Goal: Task Accomplishment & Management: Manage account settings

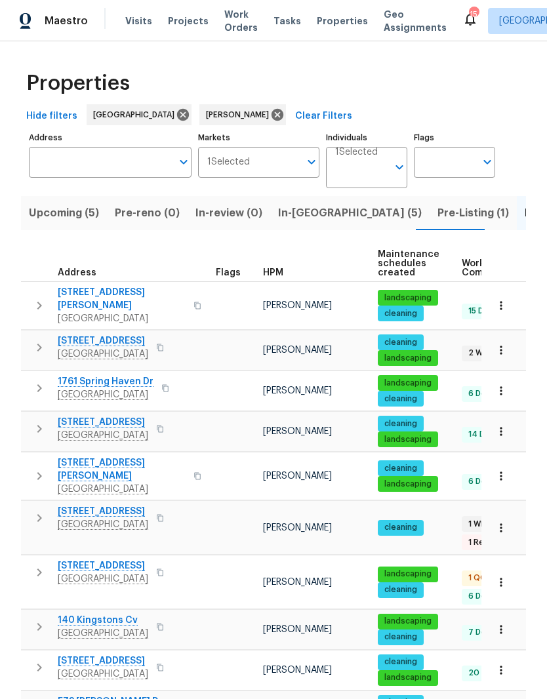
scroll to position [0, 24]
click at [414, 217] on span "Pre-Listing (1)" at bounding box center [449, 213] width 71 height 18
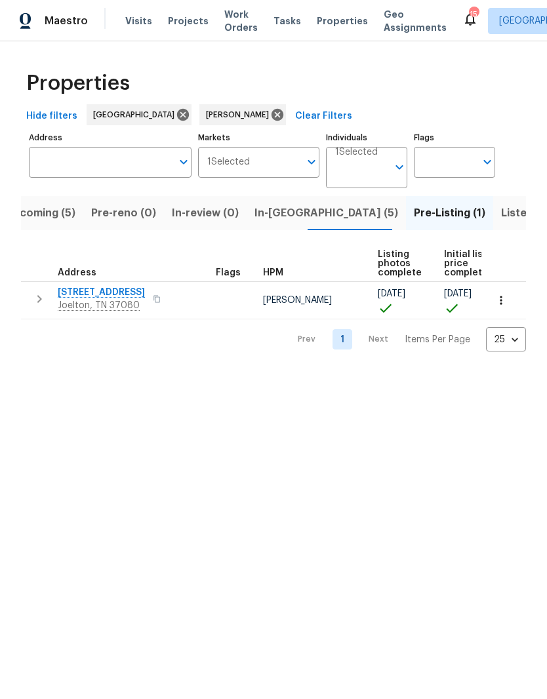
click at [501, 215] on span "Listed (25)" at bounding box center [529, 213] width 56 height 18
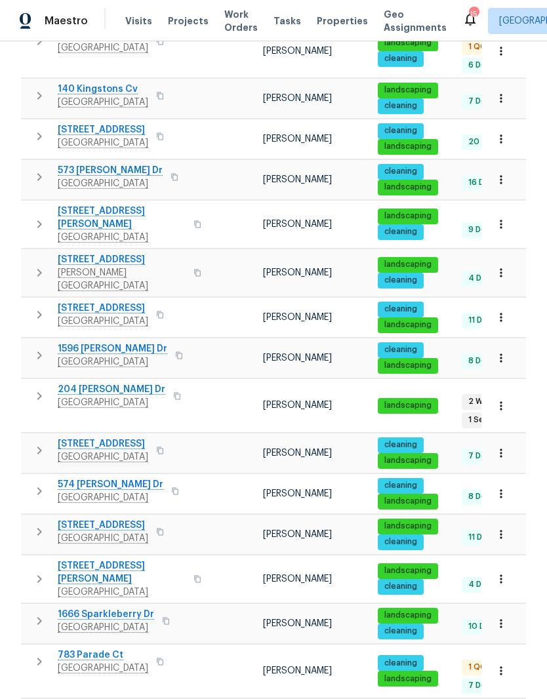
scroll to position [532, 0]
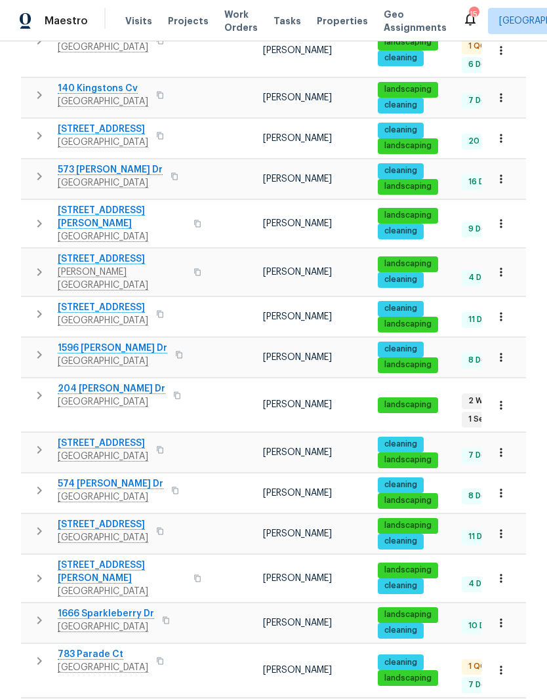
click at [104, 382] on span "204 [PERSON_NAME] Dr" at bounding box center [112, 388] width 108 height 13
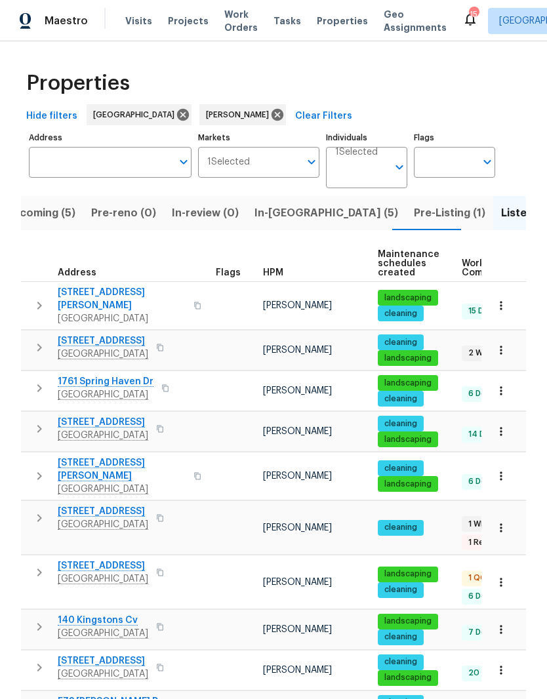
scroll to position [0, 0]
click at [273, 213] on span "In-reno (5)" at bounding box center [326, 213] width 144 height 18
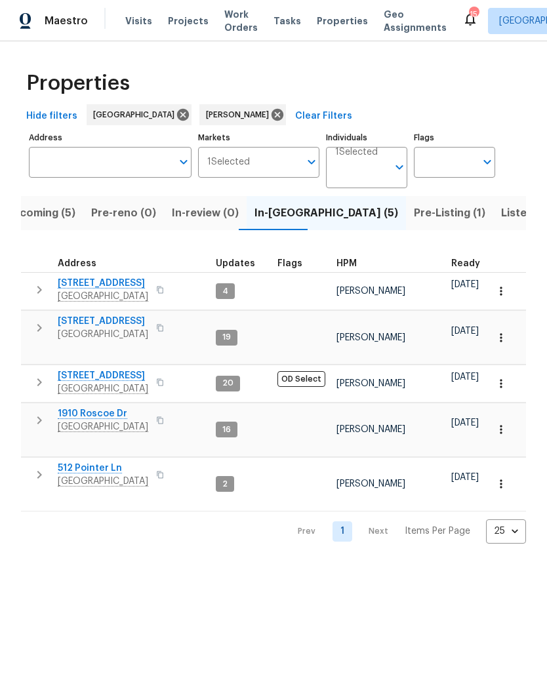
click at [115, 324] on span "[STREET_ADDRESS]" at bounding box center [103, 321] width 90 height 13
click at [111, 369] on span "6112 Gardendale Dr" at bounding box center [103, 375] width 90 height 13
click at [414, 216] on span "Pre-Listing (1)" at bounding box center [449, 213] width 71 height 18
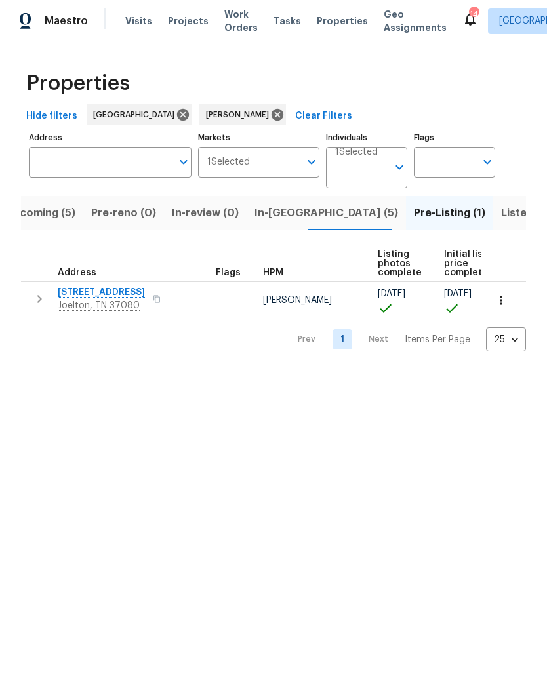
click at [115, 292] on span "1115 Morriswood Dr" at bounding box center [101, 292] width 87 height 13
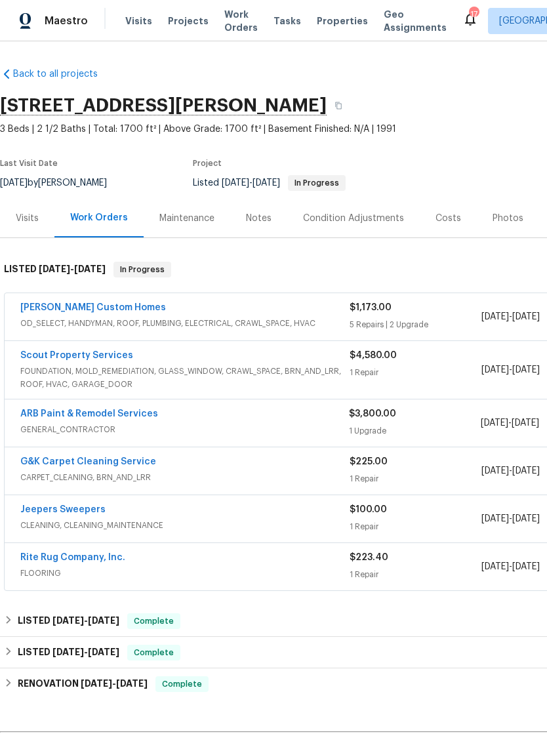
click at [127, 416] on link "ARB Paint & Remodel Services" at bounding box center [89, 413] width 138 height 9
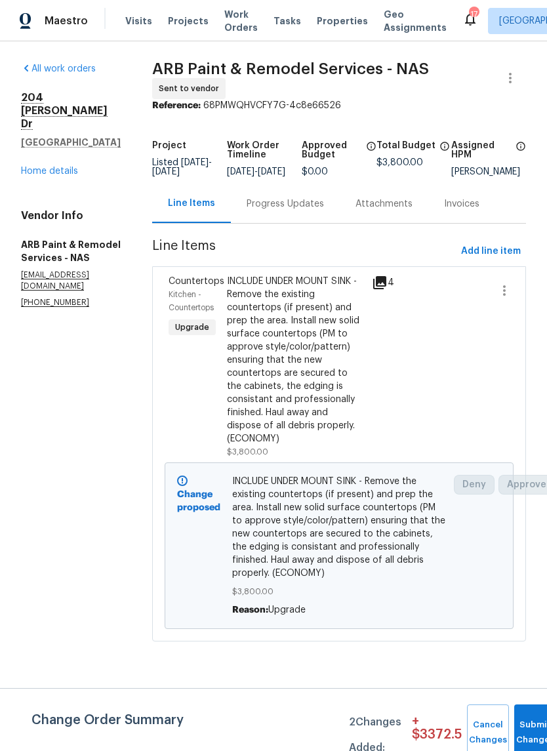
click at [281, 208] on div "Progress Updates" at bounding box center [285, 203] width 77 height 13
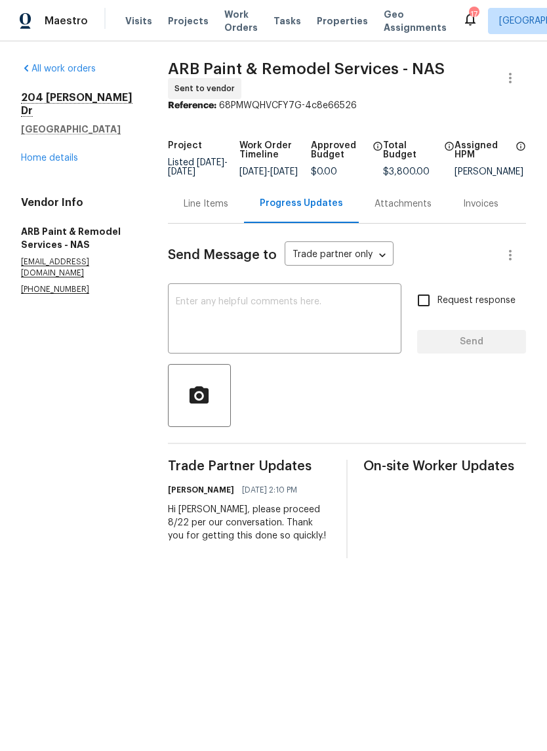
click at [62, 153] on link "Home details" at bounding box center [49, 157] width 57 height 9
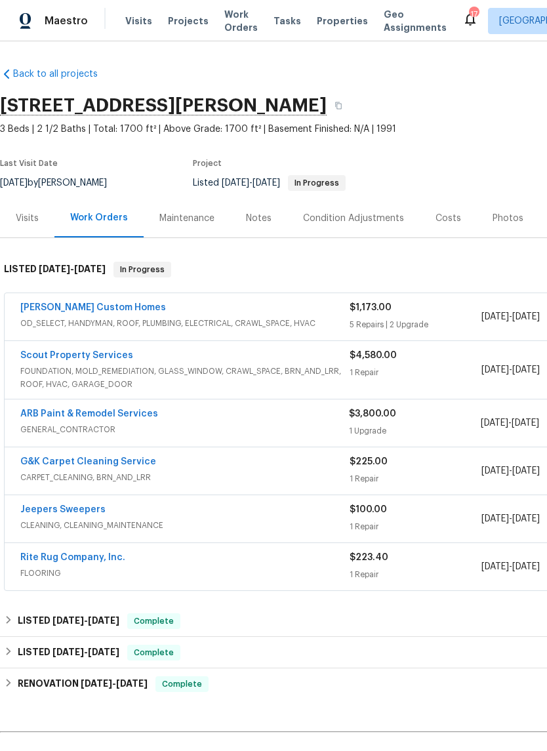
click at [262, 218] on div "Notes" at bounding box center [259, 218] width 26 height 13
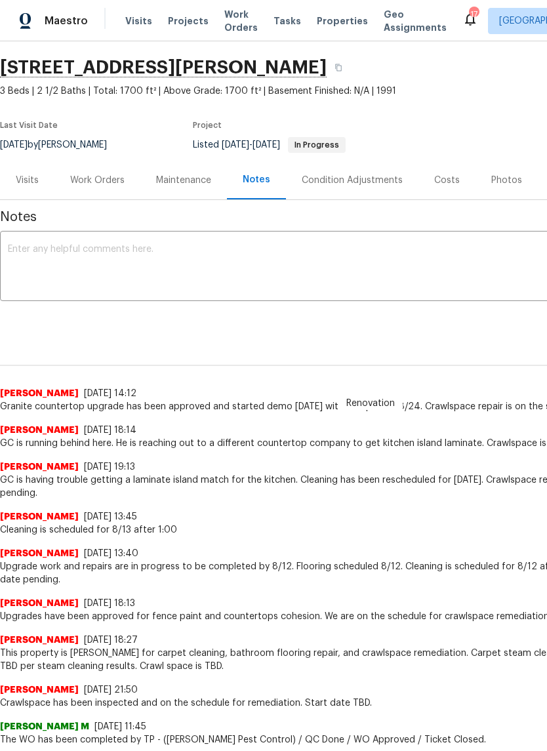
scroll to position [39, 0]
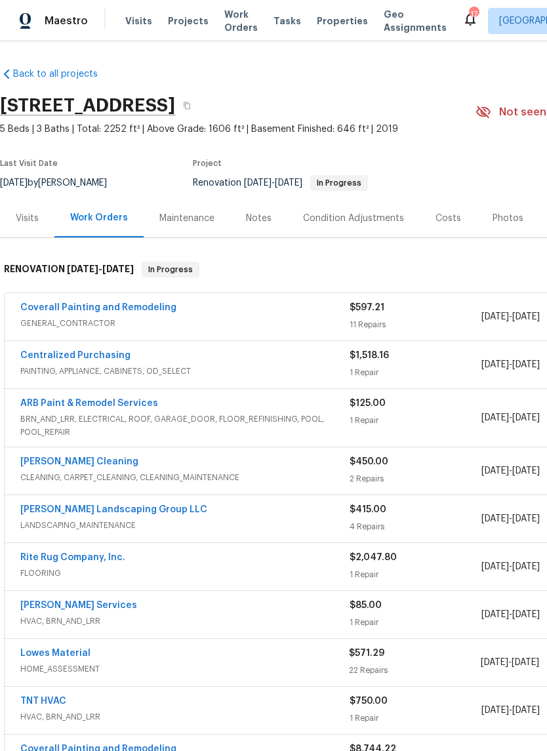
click at [136, 311] on link "Coverall Painting and Remodeling" at bounding box center [98, 307] width 156 height 9
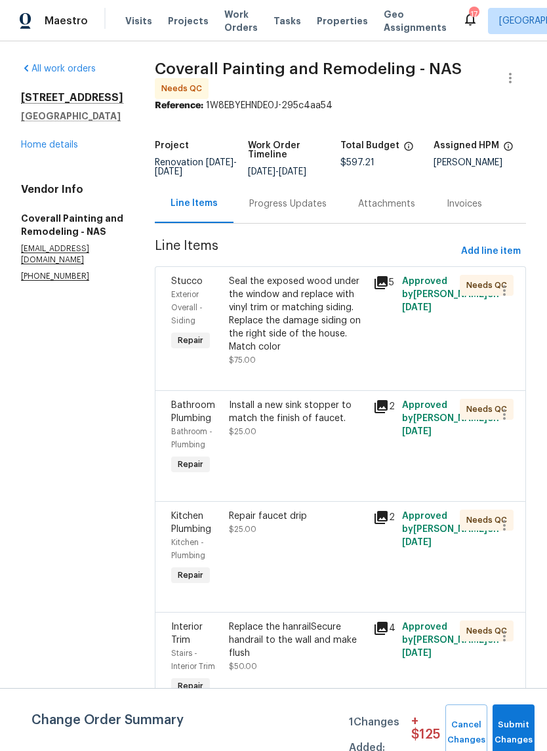
click at [361, 296] on div "Seal the exposed wood under the window and replace with vinyl trim or matching …" at bounding box center [297, 314] width 136 height 79
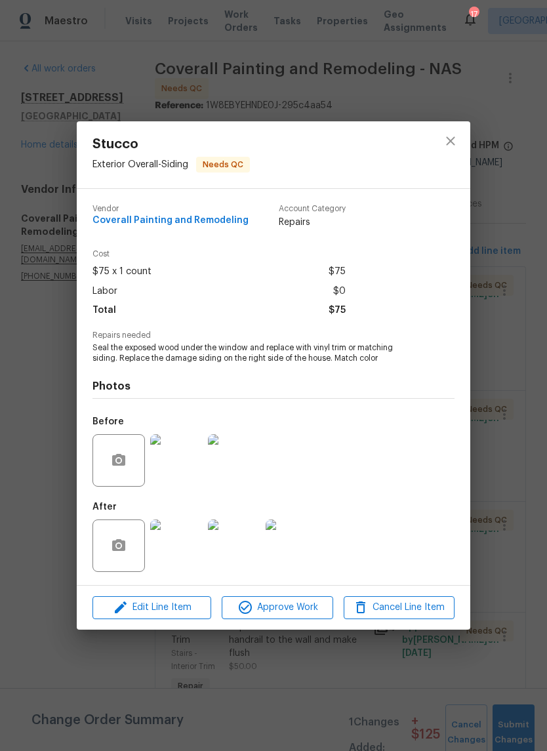
click at [188, 553] on img at bounding box center [176, 545] width 52 height 52
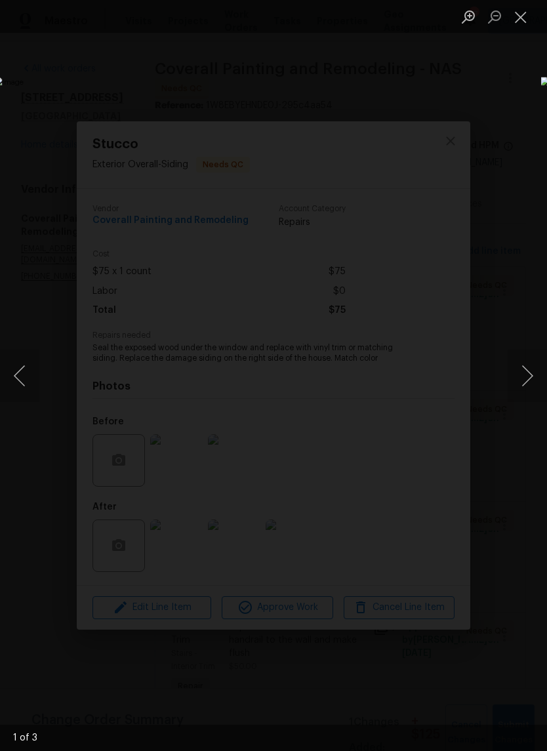
click at [526, 382] on button "Next image" at bounding box center [526, 375] width 39 height 52
click at [529, 381] on button "Next image" at bounding box center [526, 375] width 39 height 52
click at [519, 377] on button "Next image" at bounding box center [526, 375] width 39 height 52
click at [525, 383] on button "Next image" at bounding box center [526, 375] width 39 height 52
click at [533, 18] on button "Close lightbox" at bounding box center [520, 16] width 26 height 23
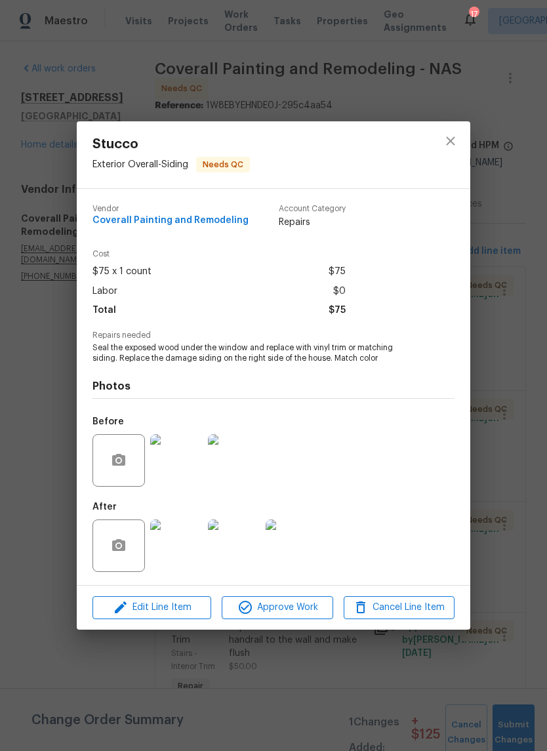
click at [532, 18] on button "Close lightbox" at bounding box center [520, 16] width 26 height 23
click at [452, 146] on icon "close" at bounding box center [451, 141] width 16 height 16
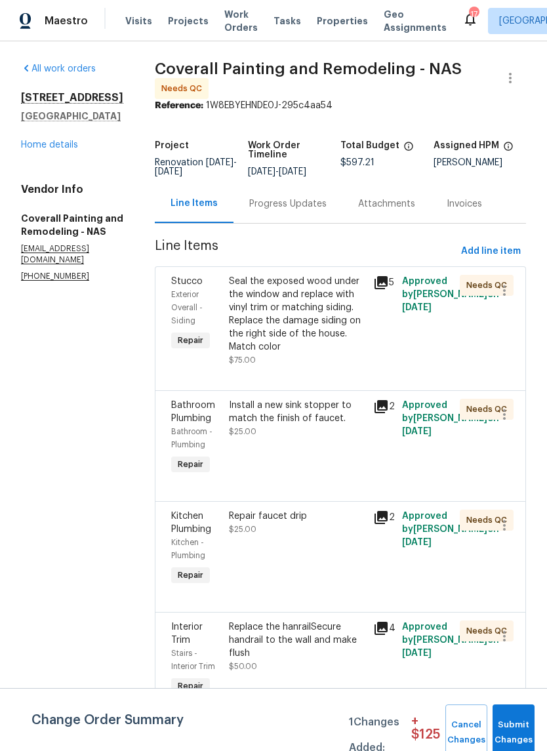
click at [353, 425] on div "Install a new sink stopper to match the finish of faucet." at bounding box center [297, 412] width 136 height 26
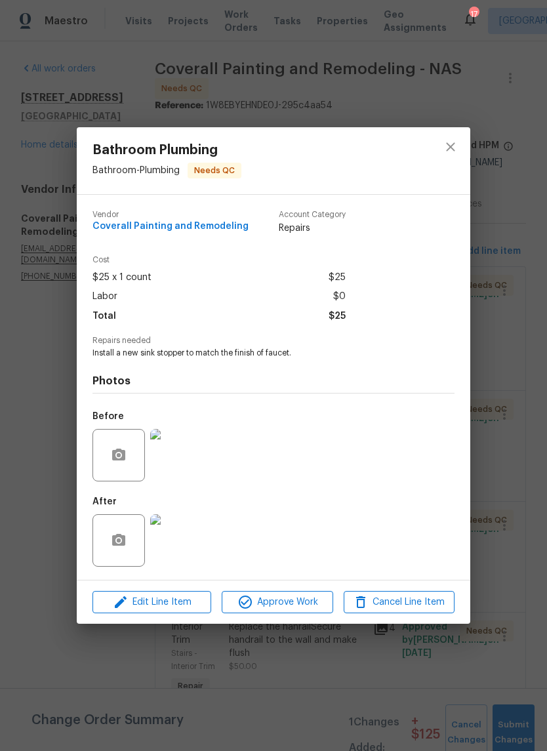
click at [184, 545] on img at bounding box center [176, 540] width 52 height 52
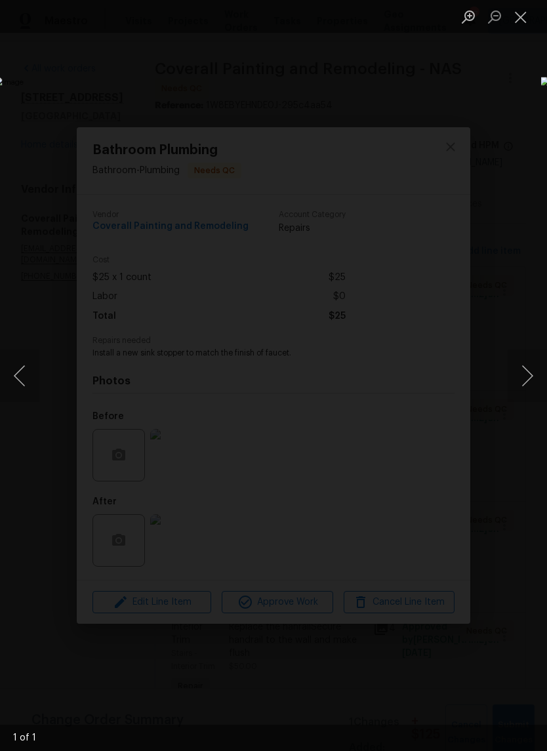
click at [521, 23] on button "Close lightbox" at bounding box center [520, 16] width 26 height 23
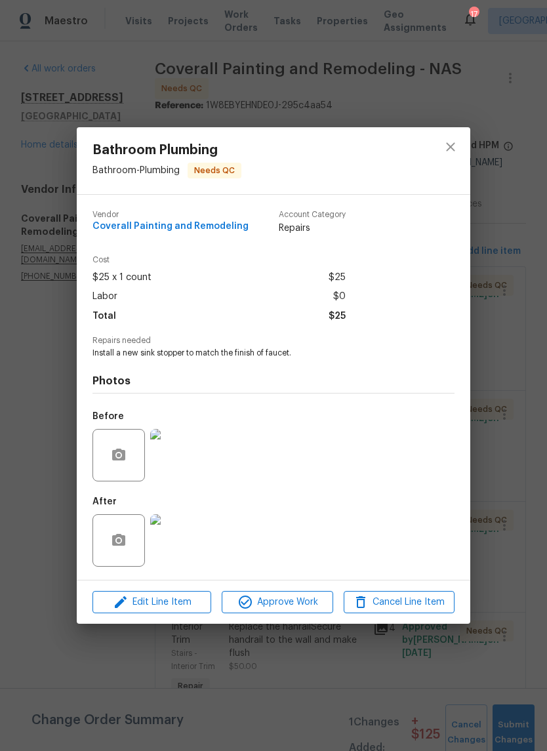
click at [276, 606] on span "Approve Work" at bounding box center [277, 602] width 103 height 16
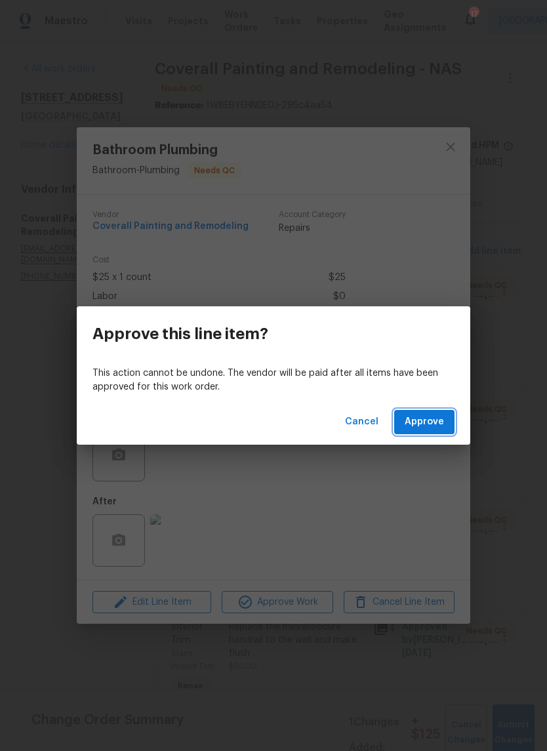
click at [427, 423] on span "Approve" at bounding box center [424, 422] width 39 height 16
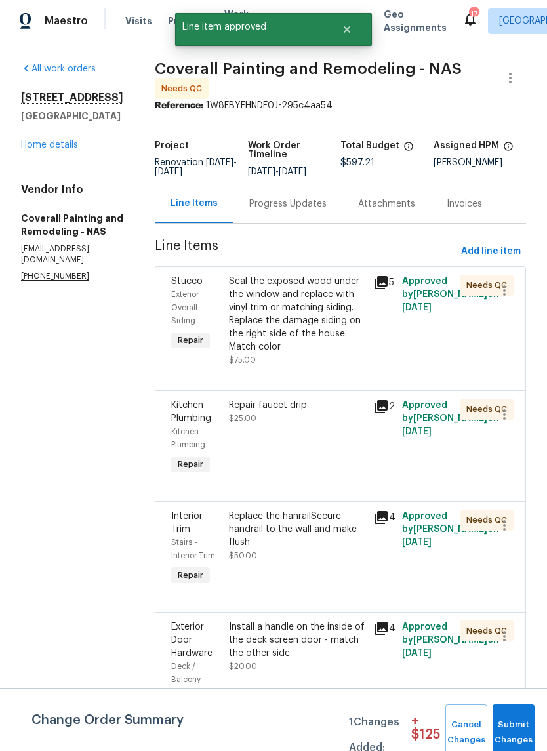
click at [339, 412] on div "Repair faucet drip" at bounding box center [297, 405] width 136 height 13
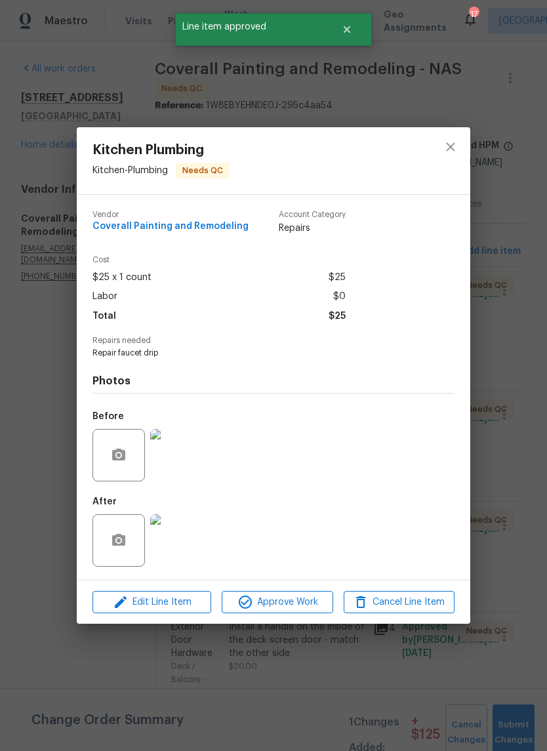
click at [182, 549] on img at bounding box center [176, 540] width 52 height 52
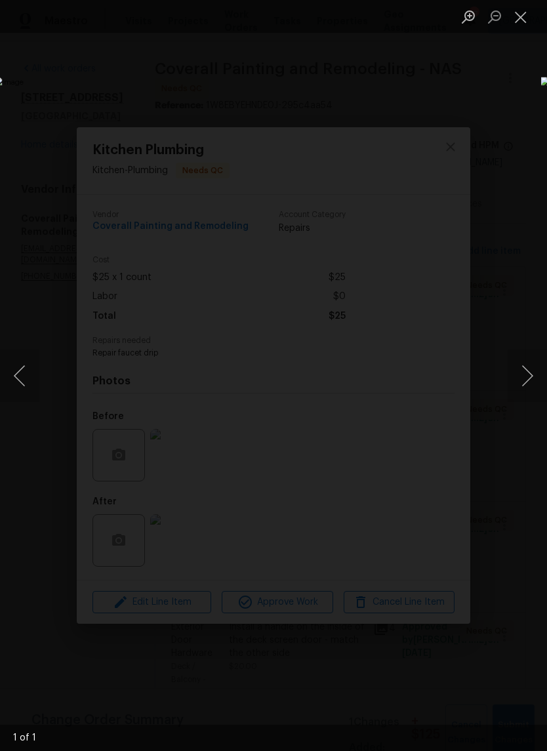
click at [523, 19] on button "Close lightbox" at bounding box center [520, 16] width 26 height 23
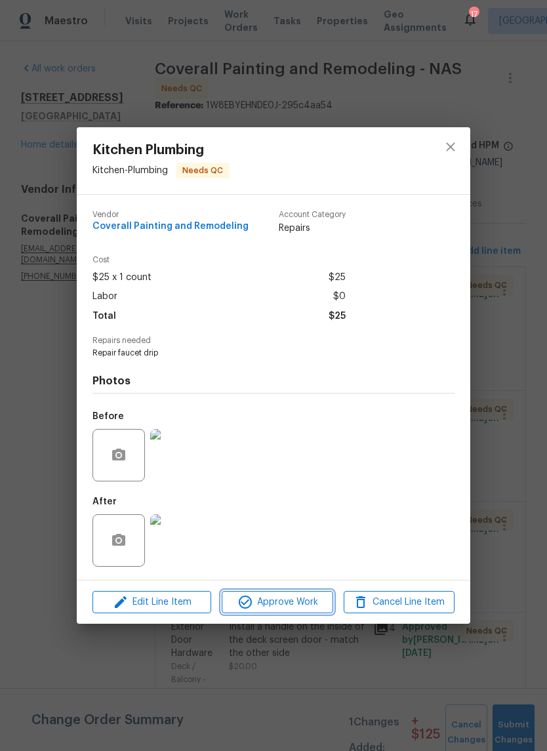
click at [288, 602] on span "Approve Work" at bounding box center [277, 602] width 103 height 16
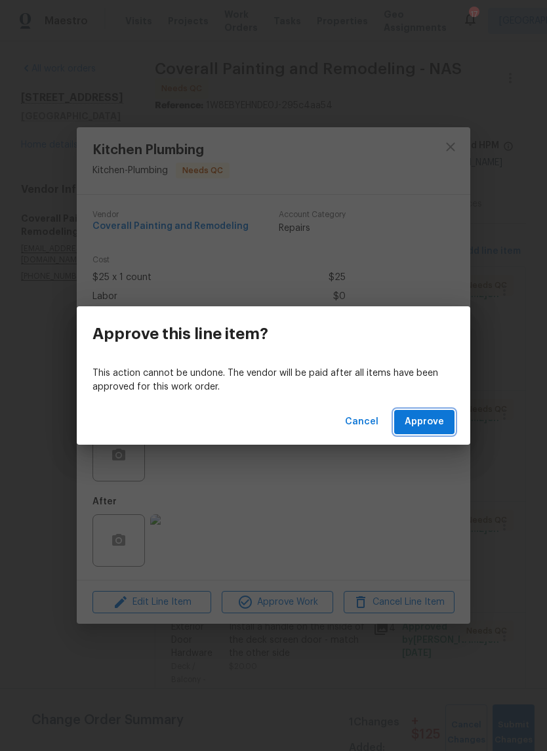
click at [429, 427] on span "Approve" at bounding box center [424, 422] width 39 height 16
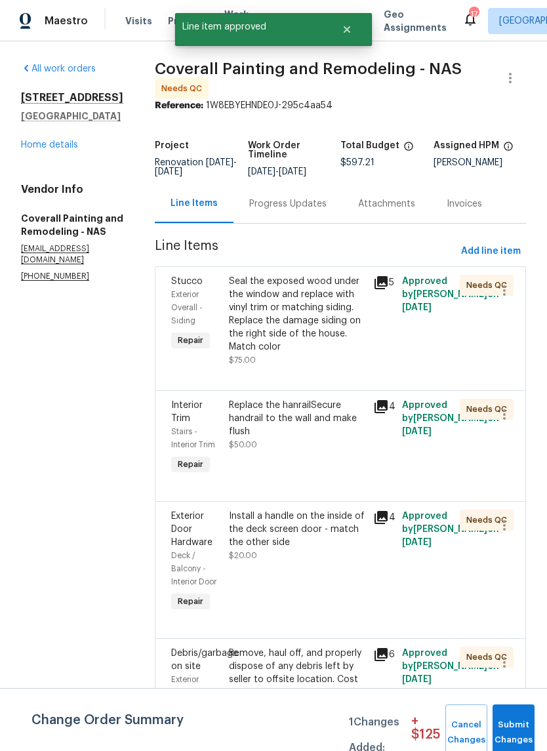
click at [362, 438] on div "Replace the hanrailSecure handrail to the wall and make flush" at bounding box center [297, 418] width 136 height 39
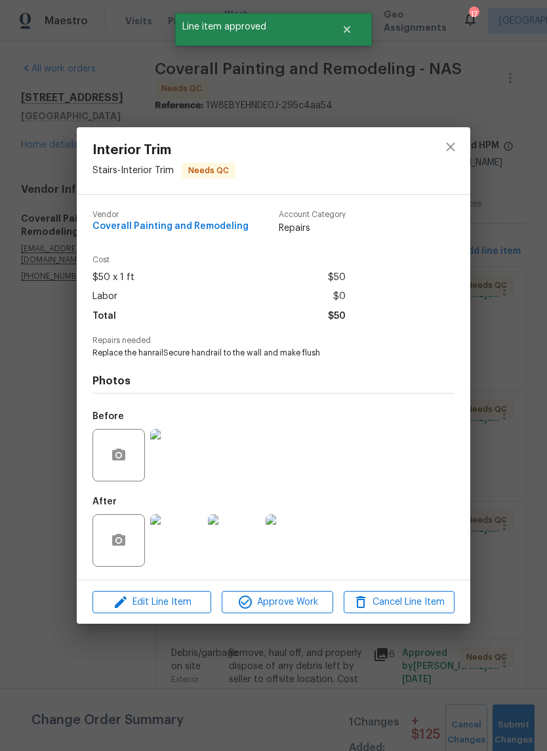
click at [296, 547] on img at bounding box center [292, 540] width 52 height 52
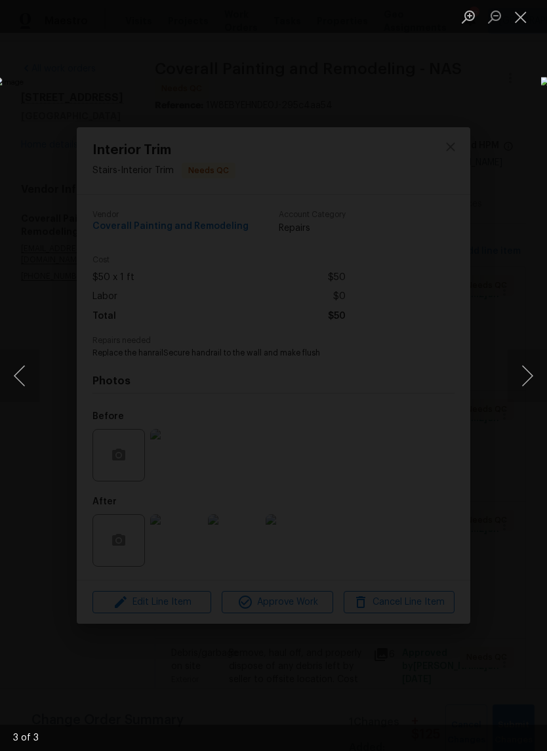
click at [520, 26] on button "Close lightbox" at bounding box center [520, 16] width 26 height 23
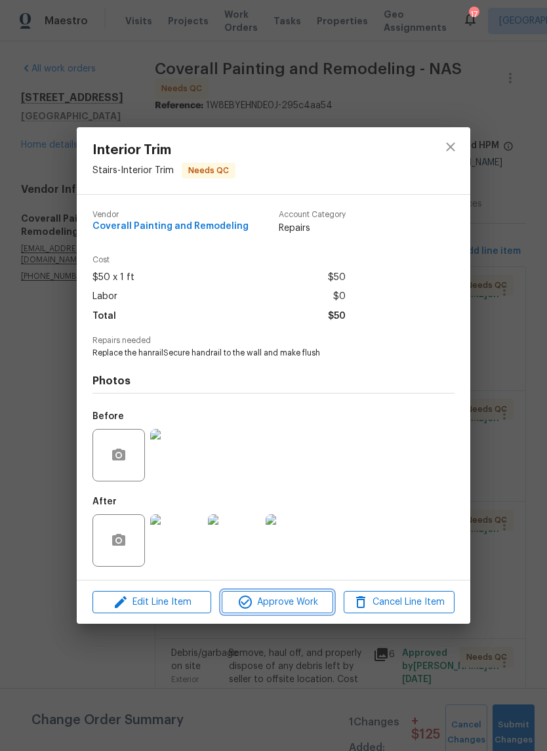
click at [288, 603] on span "Approve Work" at bounding box center [277, 602] width 103 height 16
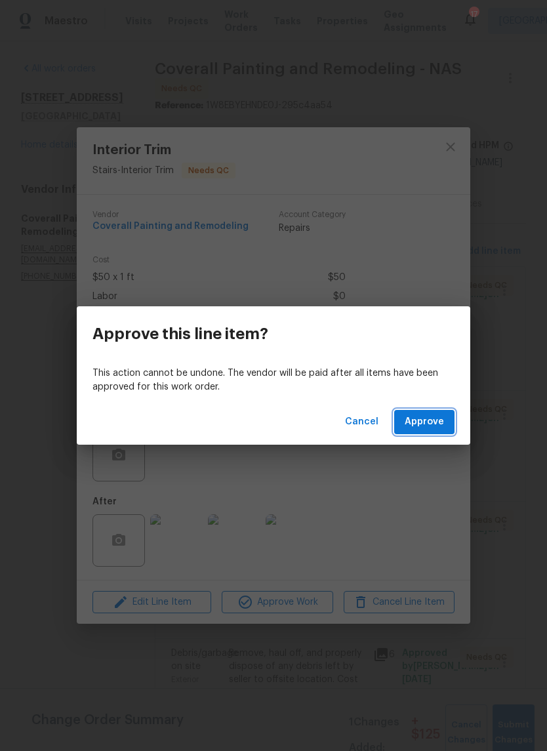
click at [426, 420] on span "Approve" at bounding box center [424, 422] width 39 height 16
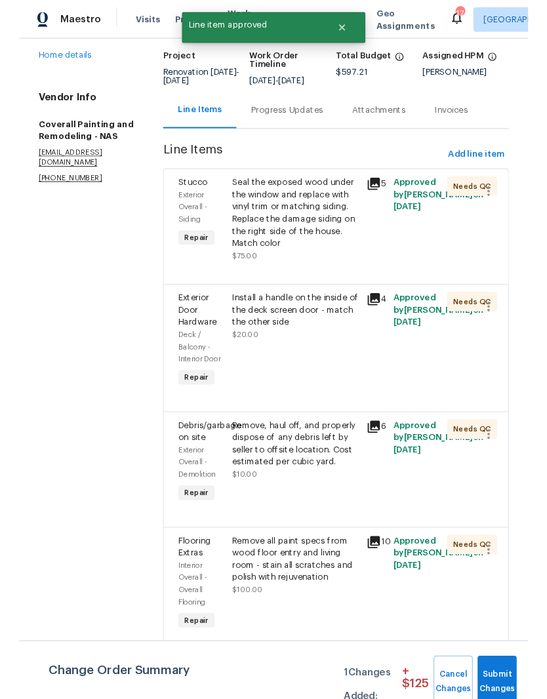
scroll to position [86, 0]
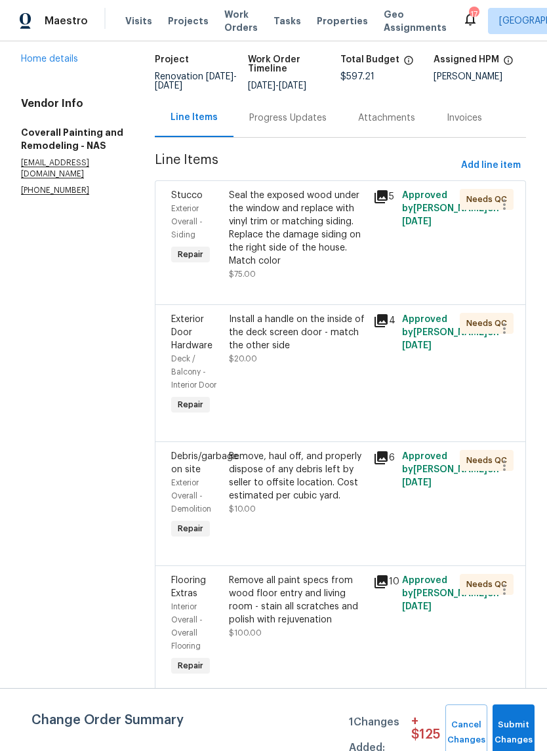
click at [365, 352] on div "Install a handle on the inside of the deck screen door - match the other side" at bounding box center [297, 332] width 136 height 39
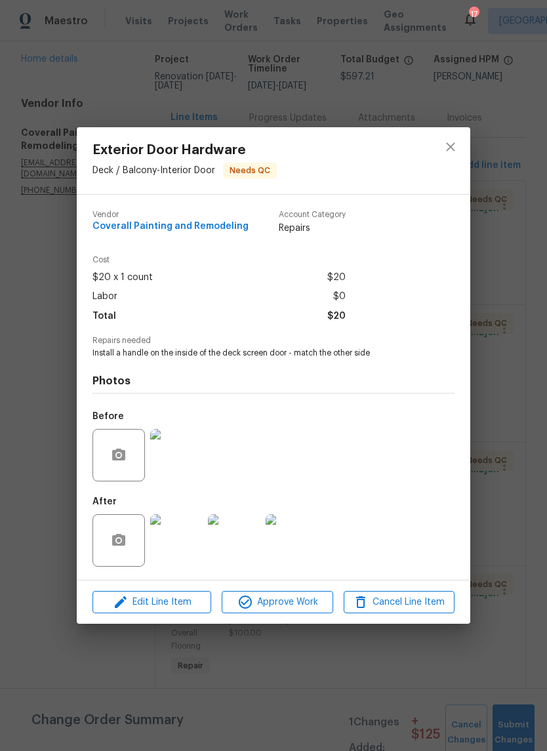
click at [182, 542] on img at bounding box center [176, 540] width 52 height 52
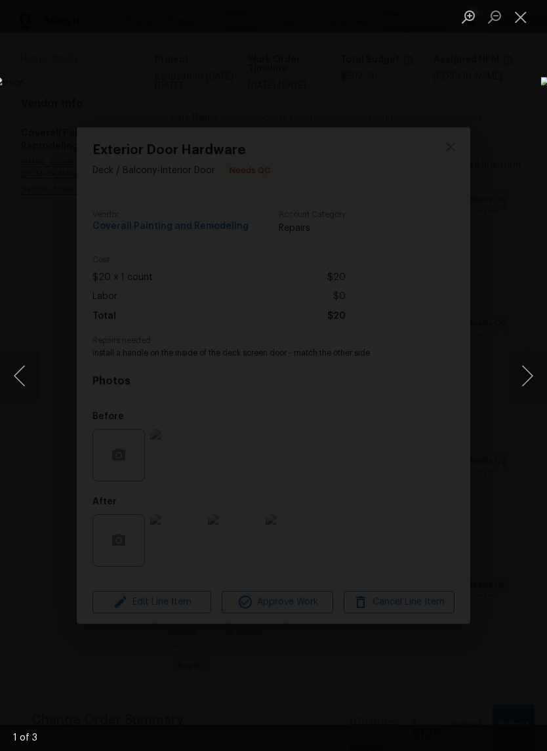
click at [528, 378] on button "Next image" at bounding box center [526, 375] width 39 height 52
click at [528, 377] on button "Next image" at bounding box center [526, 375] width 39 height 52
click at [531, 372] on button "Next image" at bounding box center [526, 375] width 39 height 52
click at [529, 380] on button "Next image" at bounding box center [526, 375] width 39 height 52
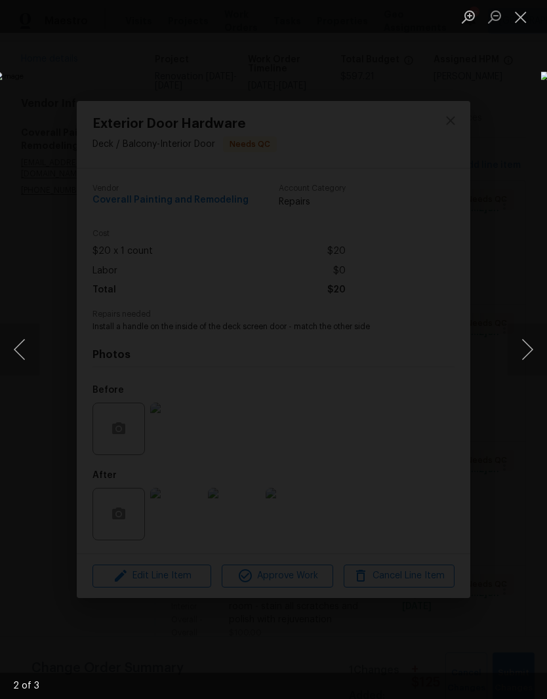
click at [525, 22] on button "Close lightbox" at bounding box center [520, 16] width 26 height 23
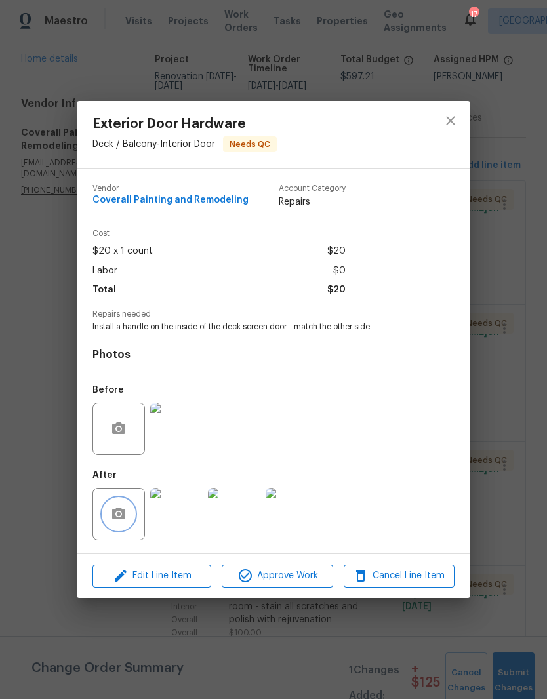
click at [125, 514] on icon "button" at bounding box center [118, 513] width 13 height 12
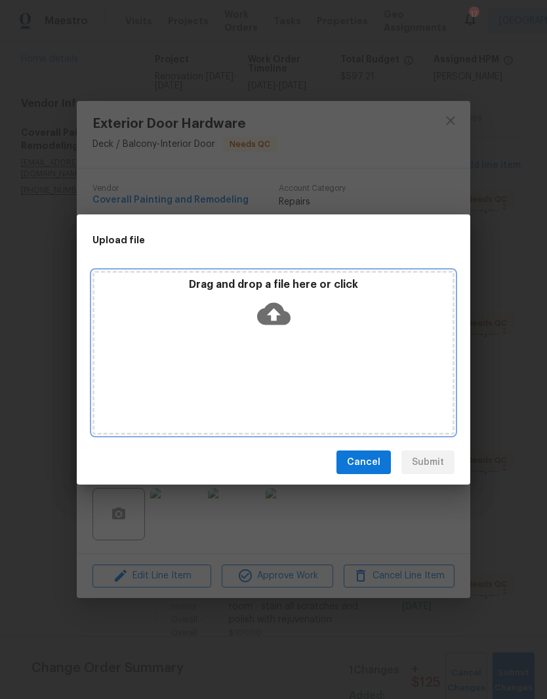
click at [393, 364] on div "Drag and drop a file here or click" at bounding box center [273, 353] width 362 height 164
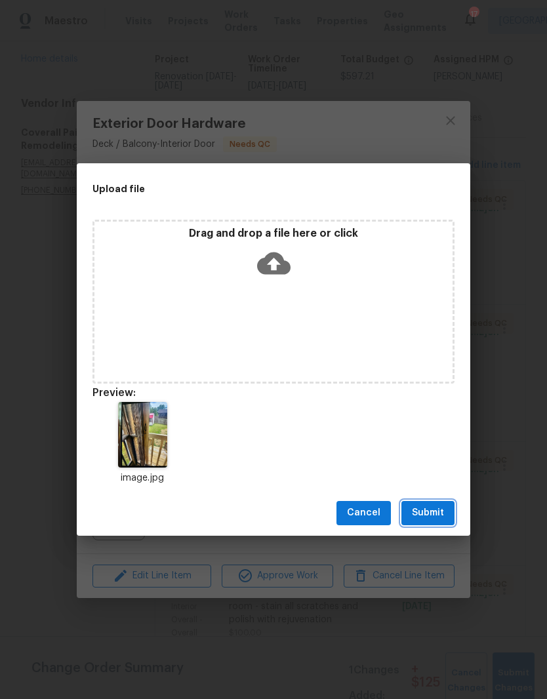
click at [427, 510] on span "Submit" at bounding box center [428, 513] width 32 height 16
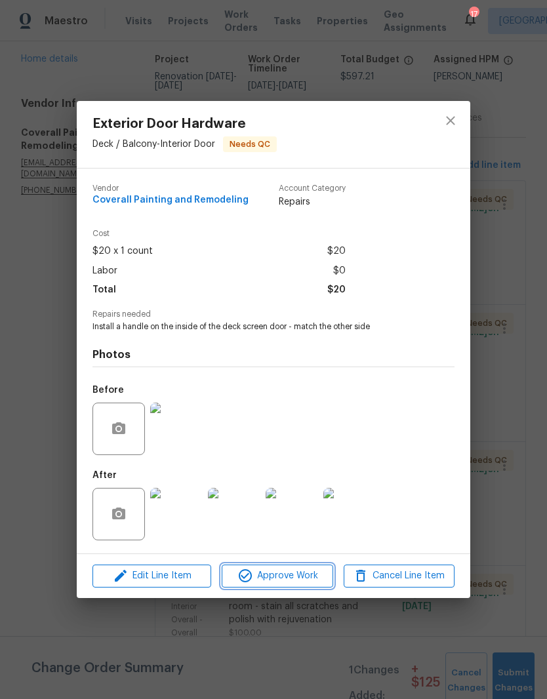
click at [308, 578] on span "Approve Work" at bounding box center [277, 576] width 103 height 16
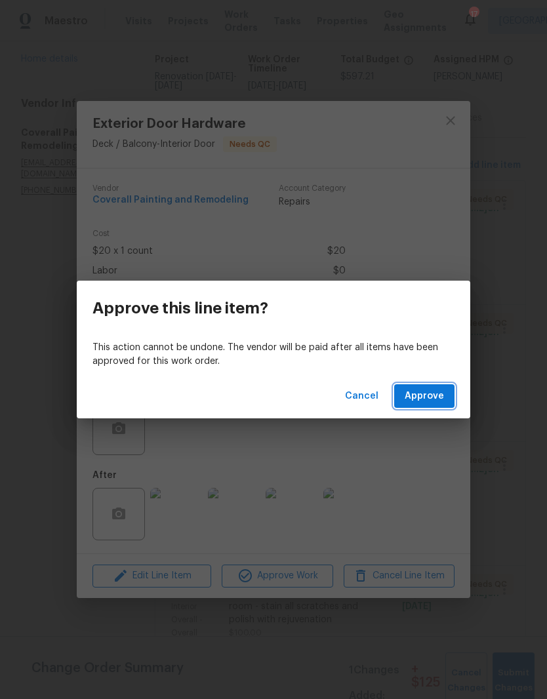
click at [433, 395] on span "Approve" at bounding box center [424, 396] width 39 height 16
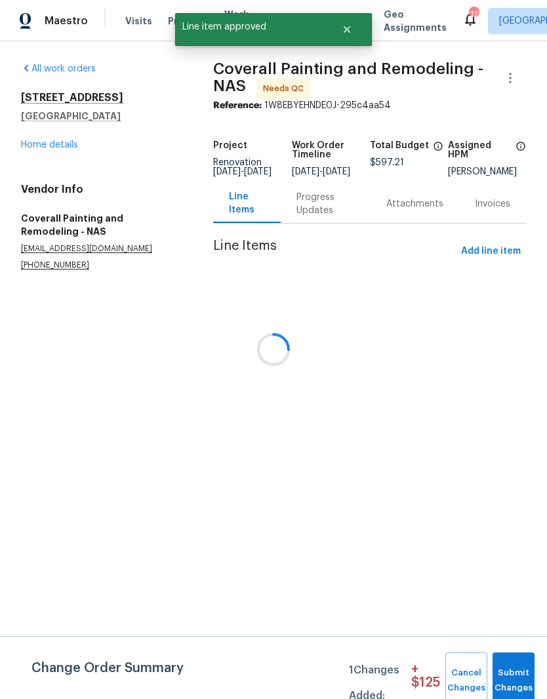
scroll to position [0, 0]
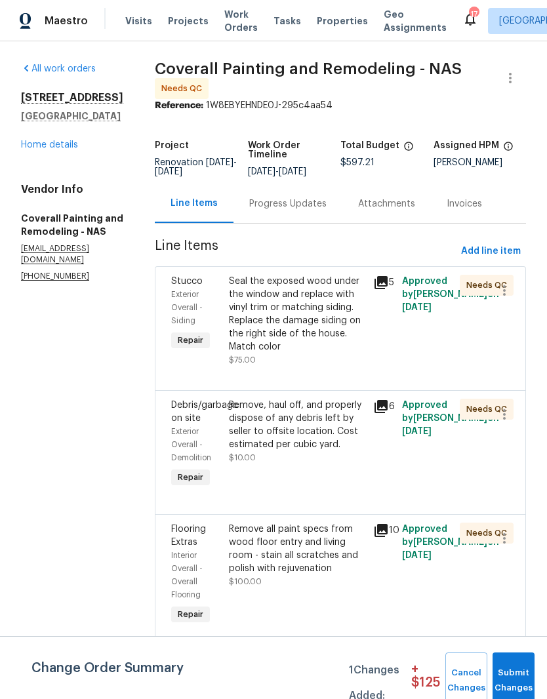
click at [365, 433] on div "Remove, haul off, and properly dispose of any debris left by seller to offsite …" at bounding box center [297, 425] width 136 height 52
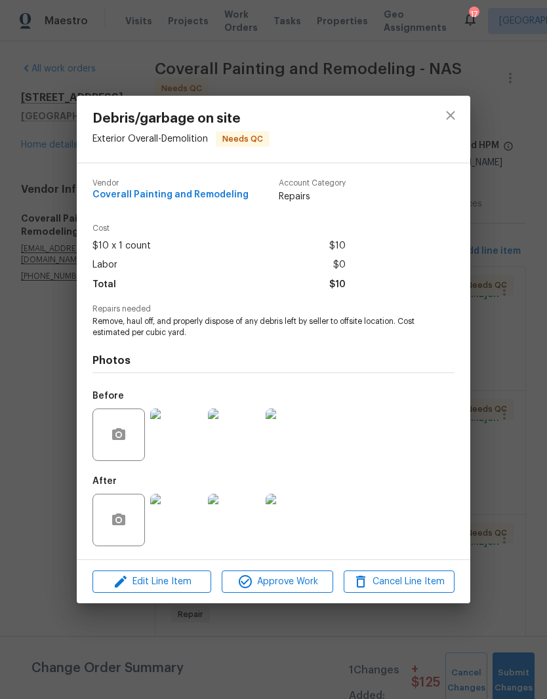
click at [244, 435] on img at bounding box center [234, 434] width 52 height 52
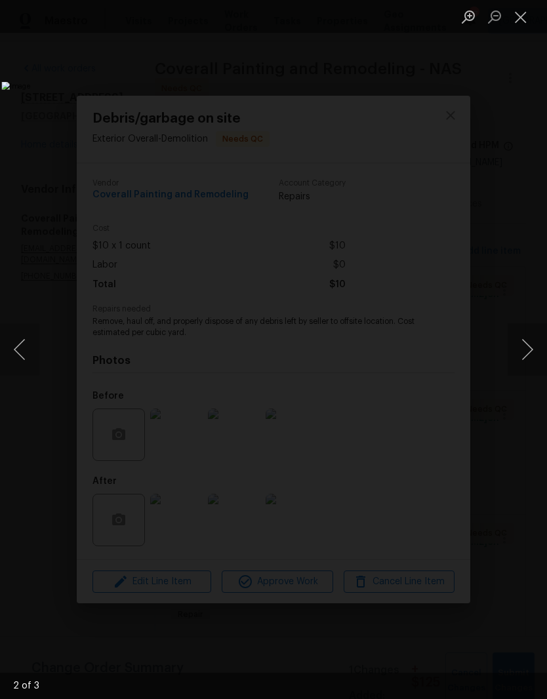
click at [521, 23] on button "Close lightbox" at bounding box center [520, 16] width 26 height 23
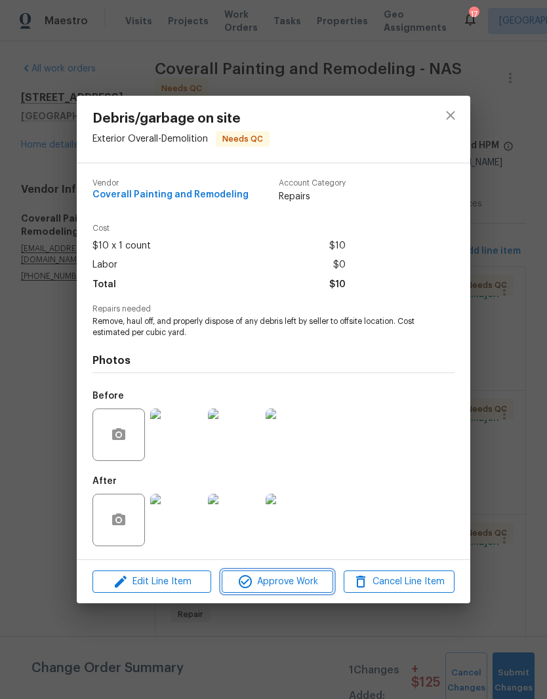
click at [281, 585] on span "Approve Work" at bounding box center [277, 582] width 103 height 16
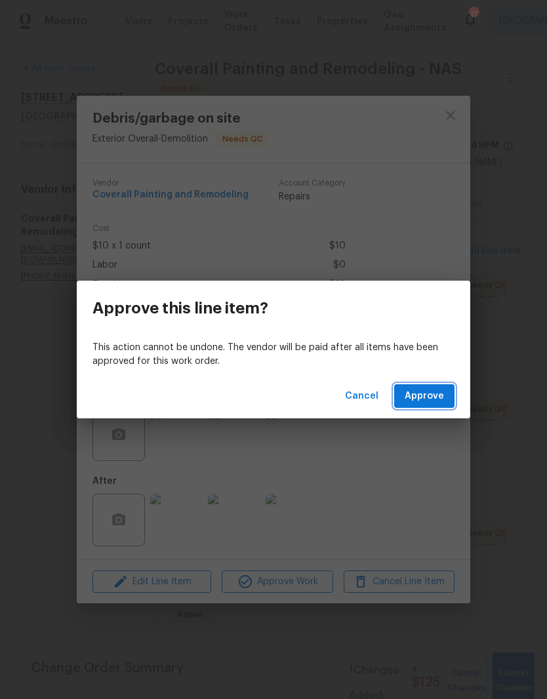
click at [426, 397] on span "Approve" at bounding box center [424, 396] width 39 height 16
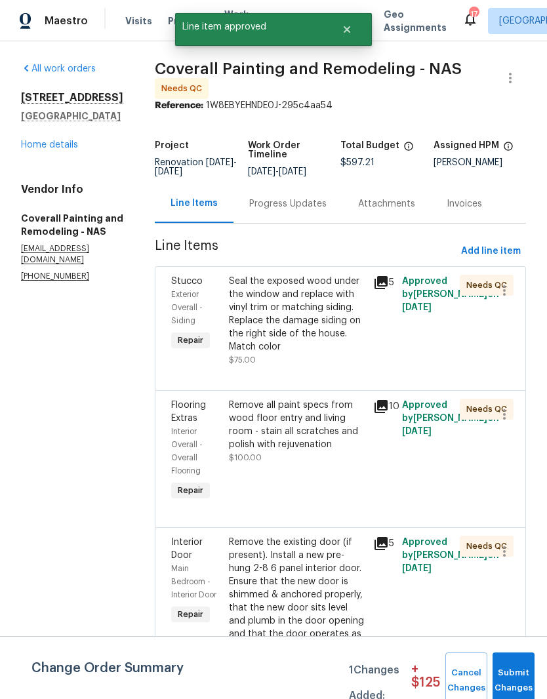
click at [365, 439] on div "Remove all paint specs from wood floor entry and living room - stain all scratc…" at bounding box center [297, 425] width 136 height 52
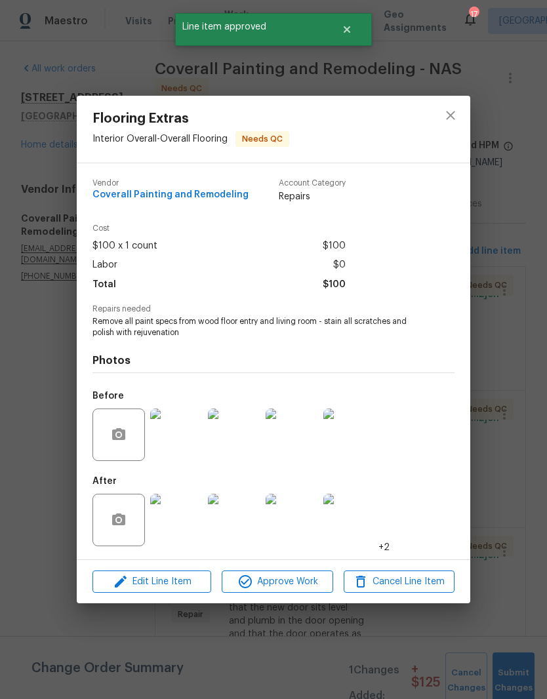
click at [186, 532] on img at bounding box center [176, 520] width 52 height 52
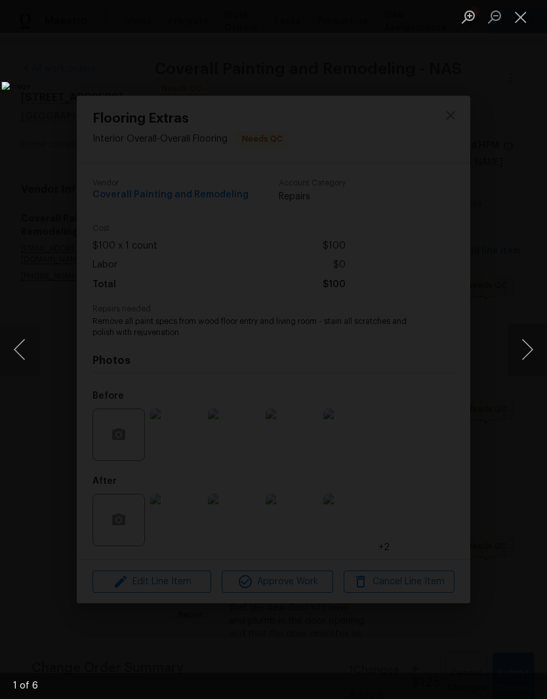
click at [527, 355] on button "Next image" at bounding box center [526, 349] width 39 height 52
click at [526, 355] on button "Next image" at bounding box center [526, 349] width 39 height 52
click at [528, 359] on button "Next image" at bounding box center [526, 349] width 39 height 52
click at [528, 361] on button "Next image" at bounding box center [526, 349] width 39 height 52
click at [528, 357] on button "Next image" at bounding box center [526, 349] width 39 height 52
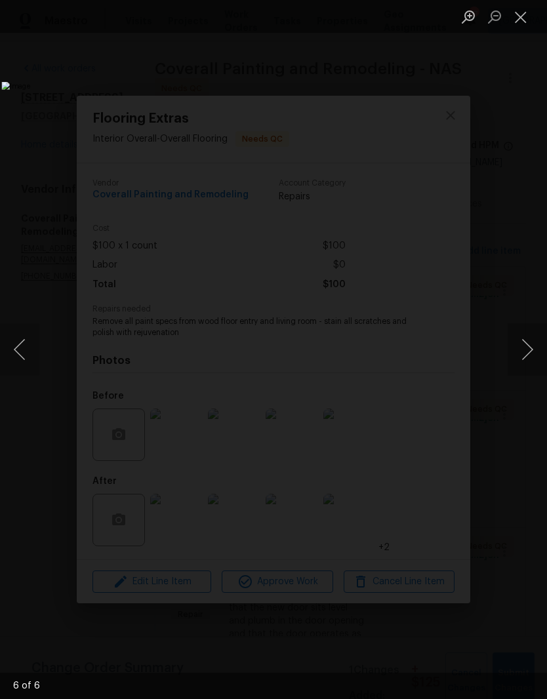
click at [530, 355] on button "Next image" at bounding box center [526, 349] width 39 height 52
click at [522, 22] on button "Close lightbox" at bounding box center [520, 16] width 26 height 23
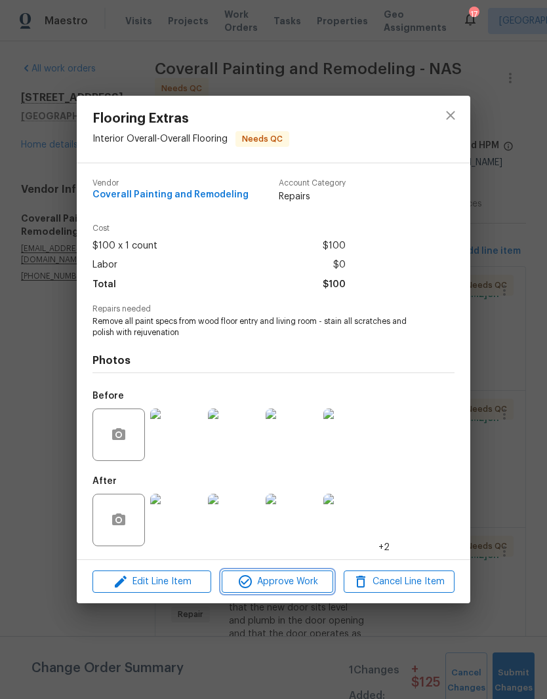
click at [287, 589] on span "Approve Work" at bounding box center [277, 582] width 103 height 16
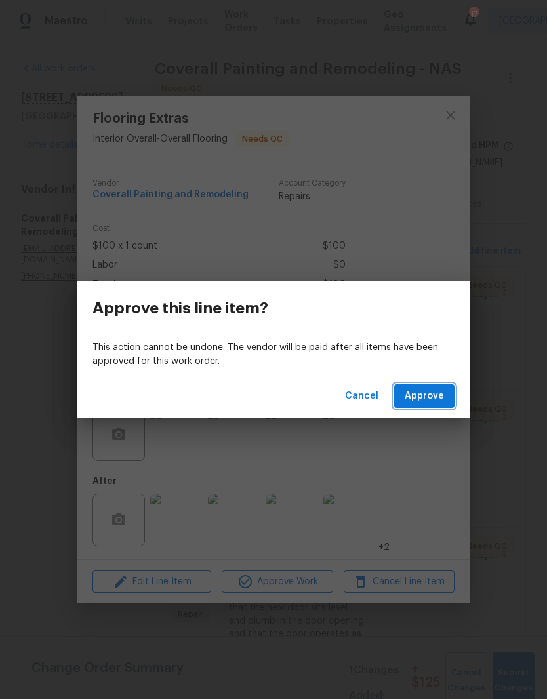
click at [430, 405] on button "Approve" at bounding box center [424, 396] width 60 height 24
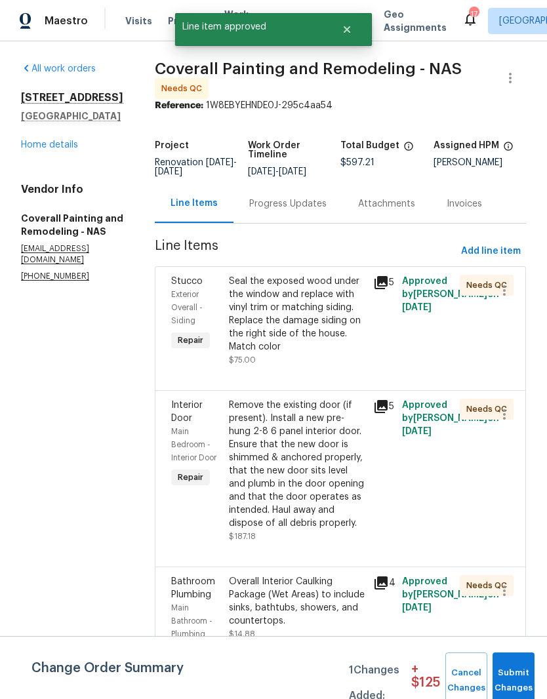
click at [365, 428] on div "Remove the existing door (if present). Install a new pre-hung 2-8 6 panel inter…" at bounding box center [297, 464] width 136 height 131
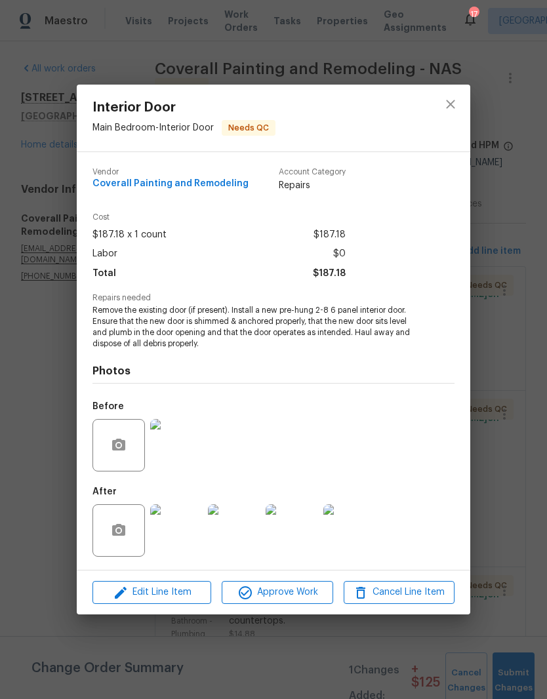
click at [184, 526] on img at bounding box center [176, 530] width 52 height 52
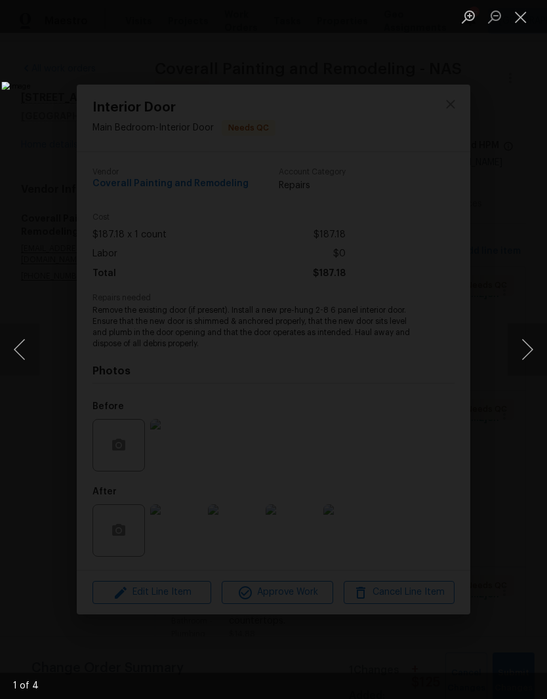
click at [526, 355] on button "Next image" at bounding box center [526, 349] width 39 height 52
click at [525, 353] on button "Next image" at bounding box center [526, 349] width 39 height 52
click at [523, 353] on button "Next image" at bounding box center [526, 349] width 39 height 52
click at [525, 355] on button "Next image" at bounding box center [526, 349] width 39 height 52
click at [526, 357] on button "Next image" at bounding box center [526, 349] width 39 height 52
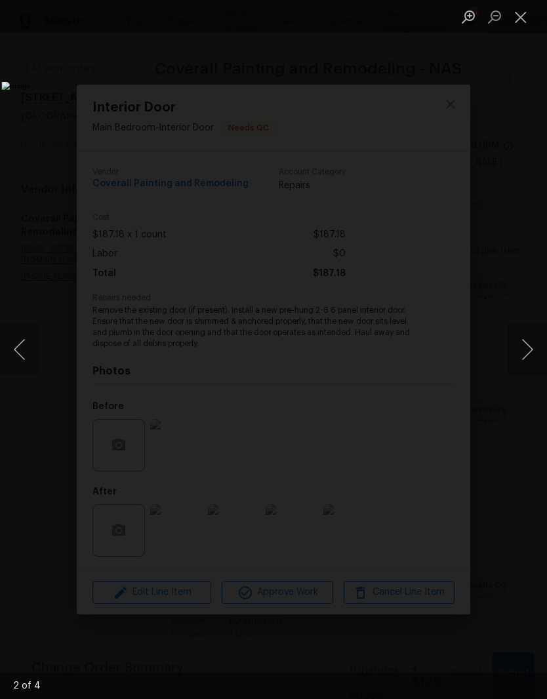
click at [521, 22] on button "Close lightbox" at bounding box center [520, 16] width 26 height 23
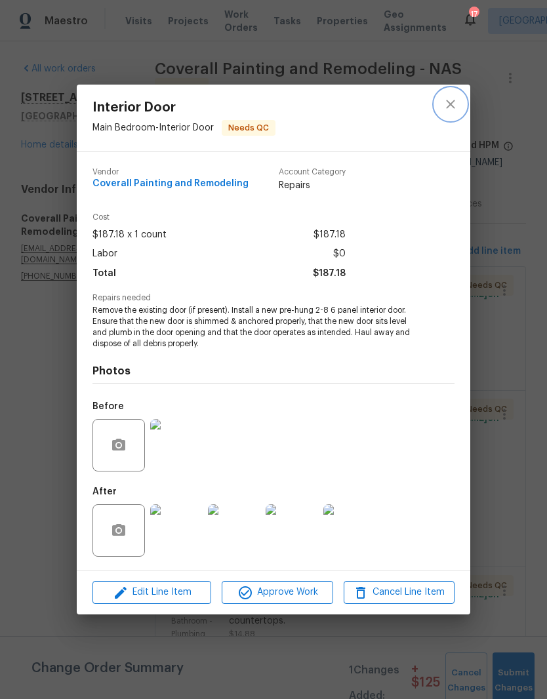
click at [456, 106] on icon "close" at bounding box center [451, 104] width 16 height 16
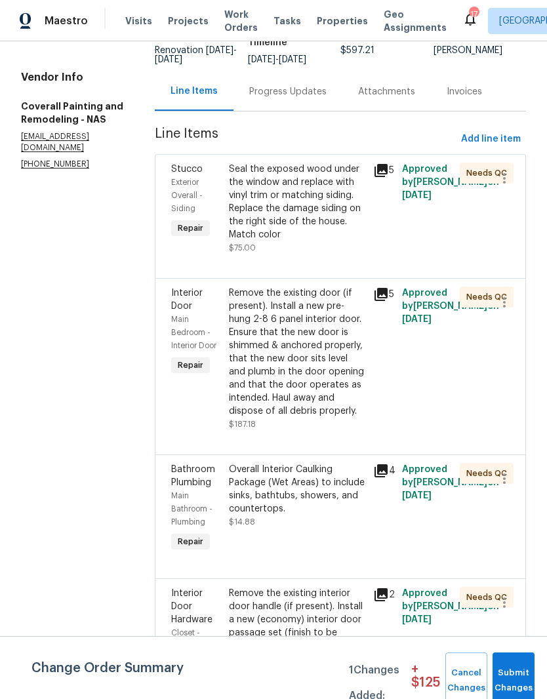
scroll to position [115, 0]
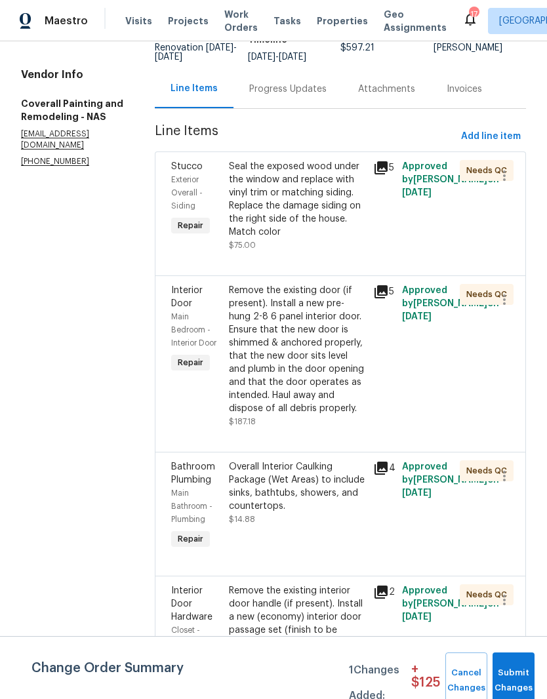
click at [352, 181] on div "Seal the exposed wood under the window and replace with vinyl trim or matching …" at bounding box center [297, 199] width 136 height 79
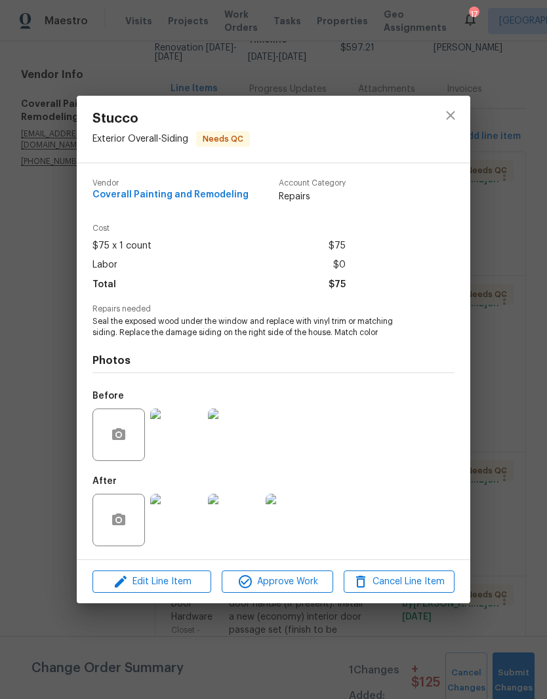
click at [243, 522] on img at bounding box center [234, 520] width 52 height 52
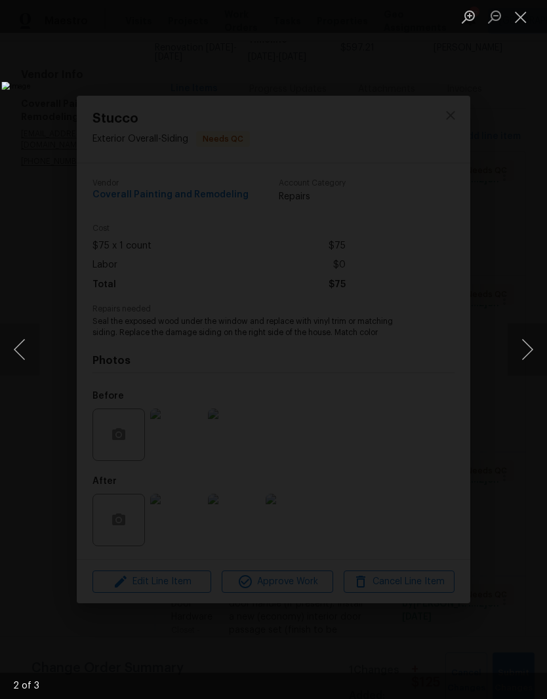
click at [523, 18] on button "Close lightbox" at bounding box center [520, 16] width 26 height 23
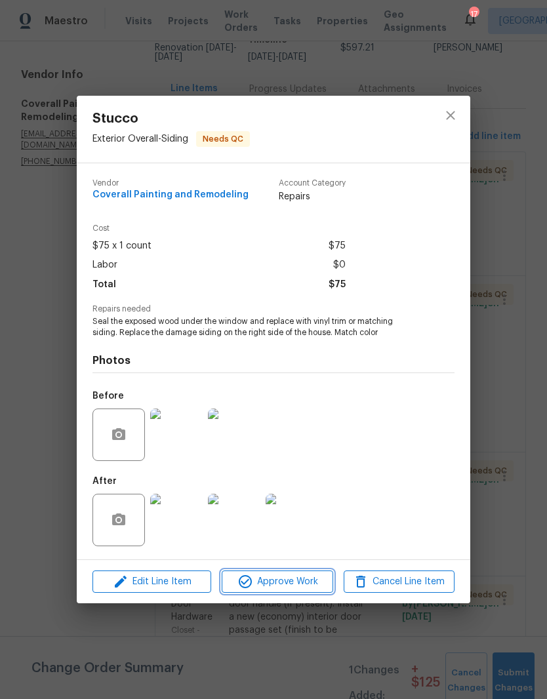
click at [302, 586] on span "Approve Work" at bounding box center [277, 582] width 103 height 16
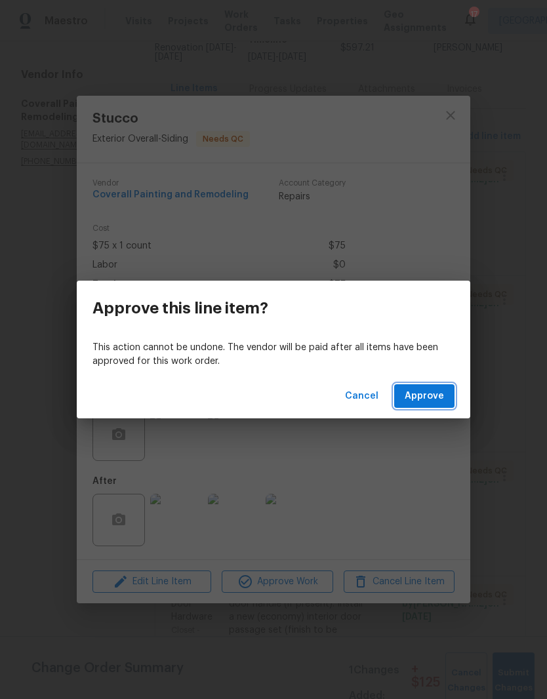
click at [430, 396] on span "Approve" at bounding box center [424, 396] width 39 height 16
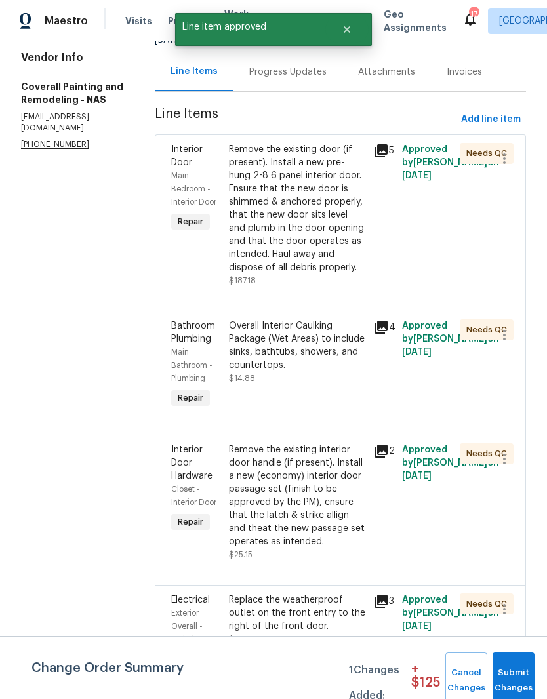
scroll to position [137, 0]
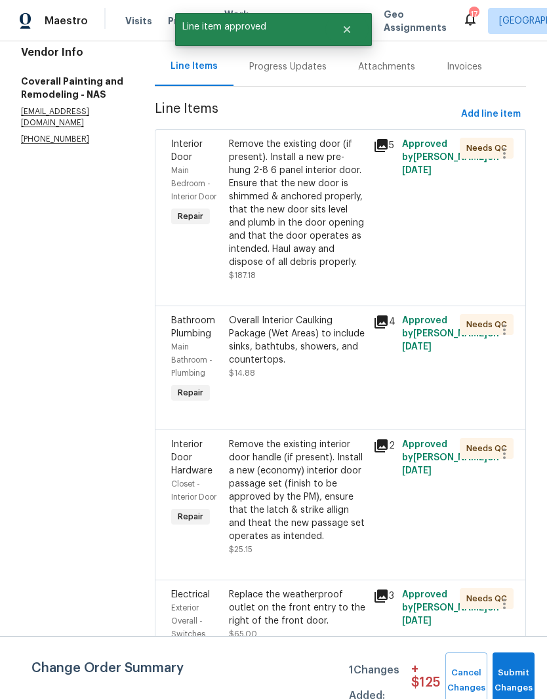
click at [350, 367] on div "Overall Interior Caulking Package (Wet Areas) to include sinks, bathtubs, showe…" at bounding box center [297, 340] width 136 height 52
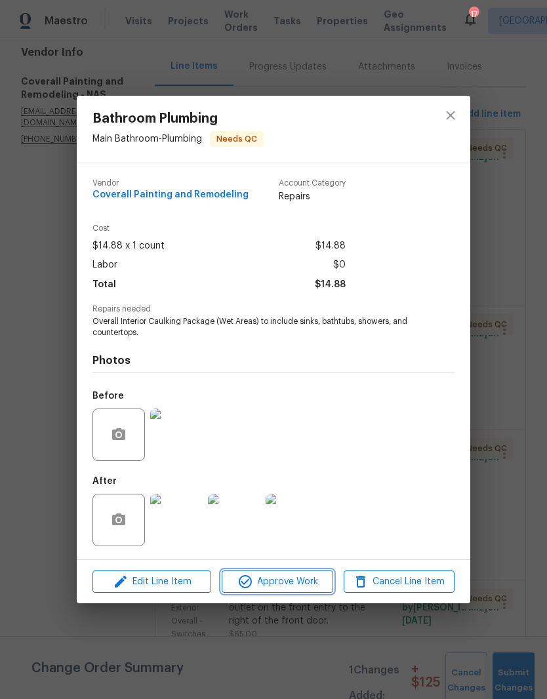
click at [306, 584] on span "Approve Work" at bounding box center [277, 582] width 103 height 16
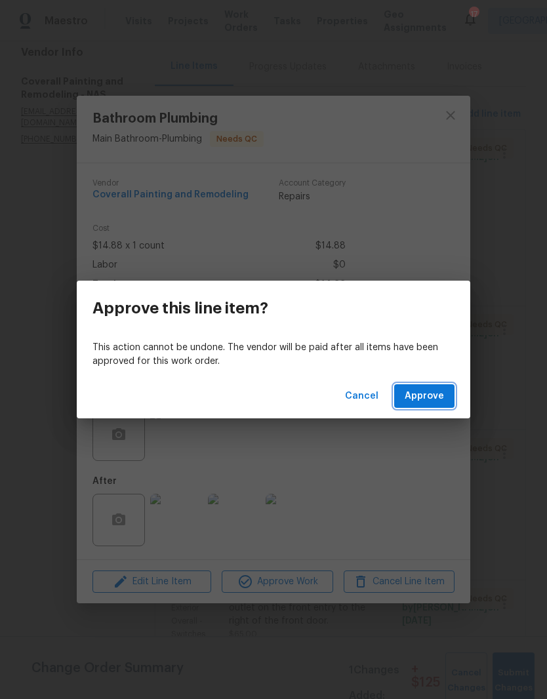
click at [431, 395] on span "Approve" at bounding box center [424, 396] width 39 height 16
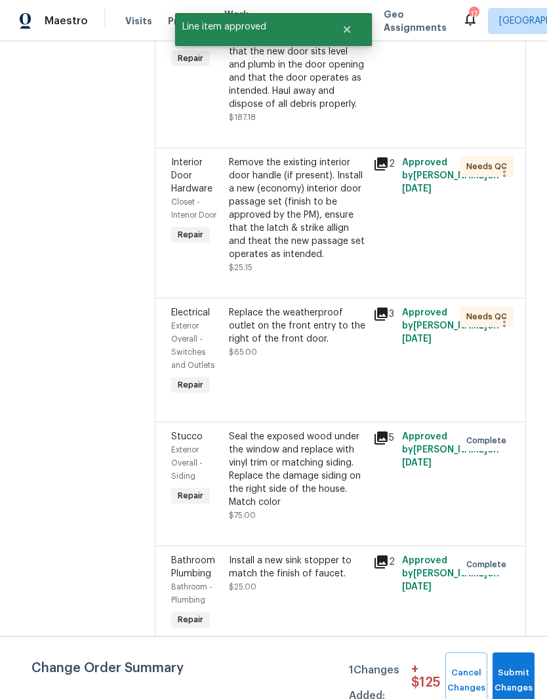
scroll to position [318, 0]
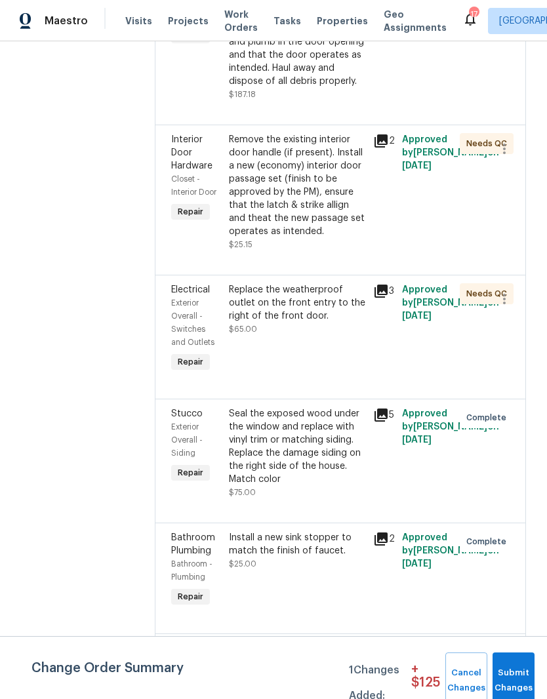
click at [359, 198] on div "Remove the existing interior door handle (if present). Install a new (economy) …" at bounding box center [297, 185] width 136 height 105
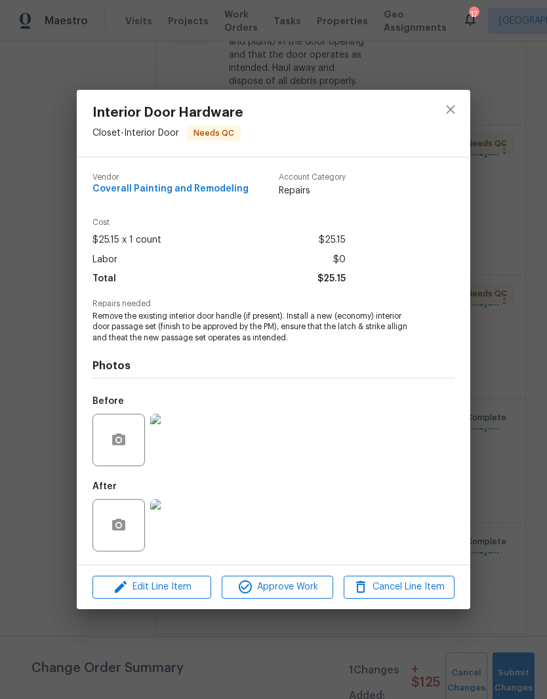
click at [189, 527] on img at bounding box center [176, 525] width 52 height 52
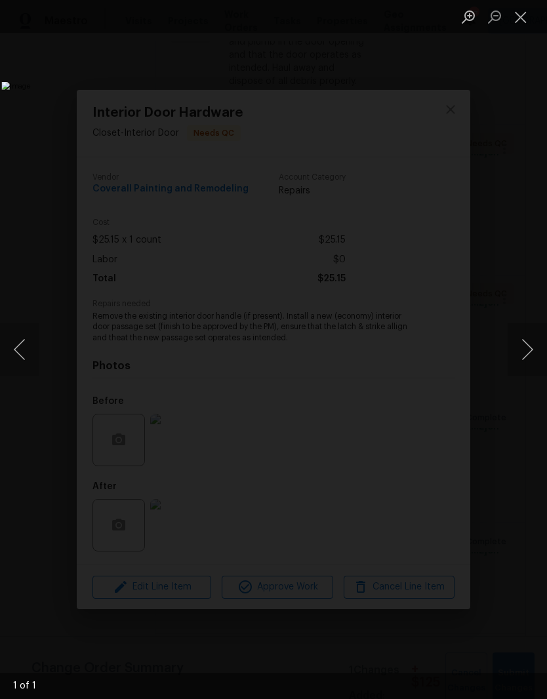
click at [526, 20] on button "Close lightbox" at bounding box center [520, 16] width 26 height 23
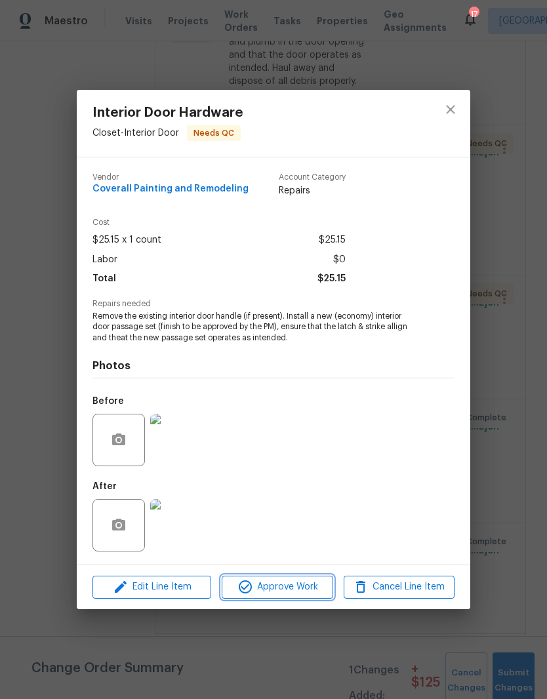
click at [298, 587] on span "Approve Work" at bounding box center [277, 587] width 103 height 16
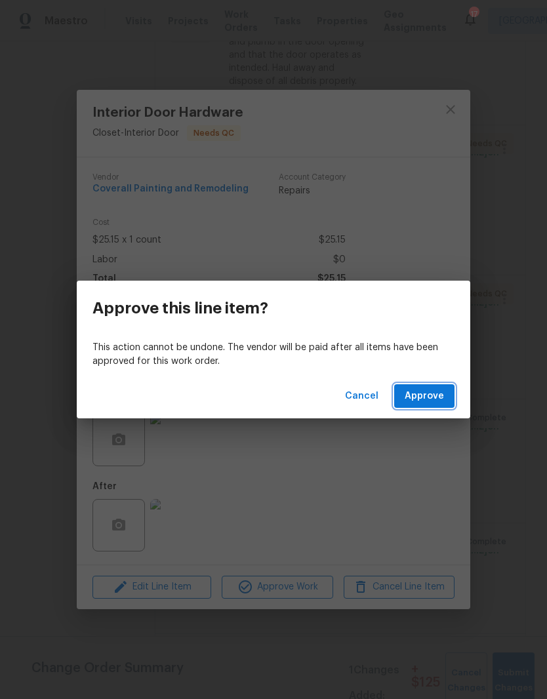
click at [432, 398] on span "Approve" at bounding box center [424, 396] width 39 height 16
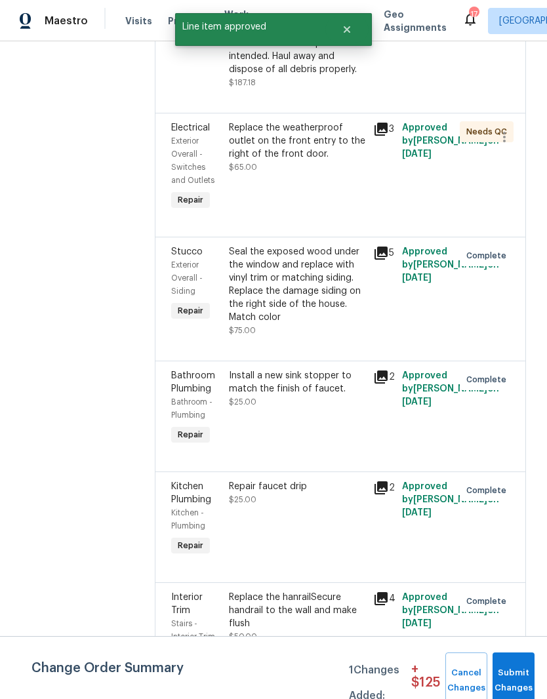
scroll to position [332, 0]
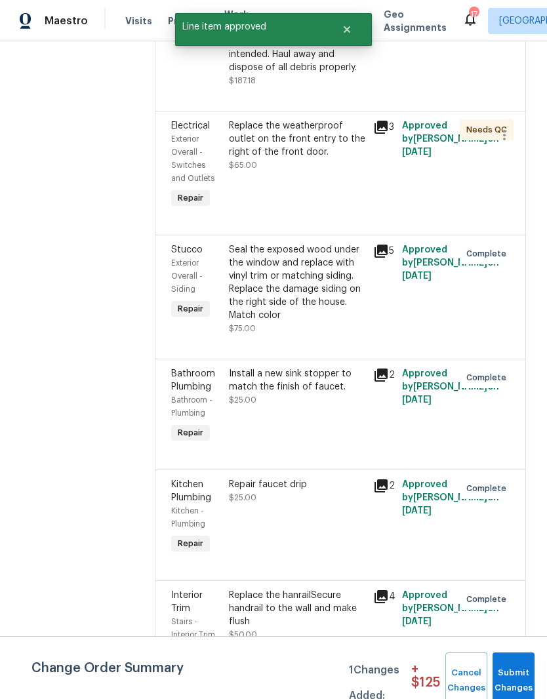
click at [363, 159] on div "Replace the weatherproof outlet on the front entry to the right of the front do…" at bounding box center [297, 138] width 136 height 39
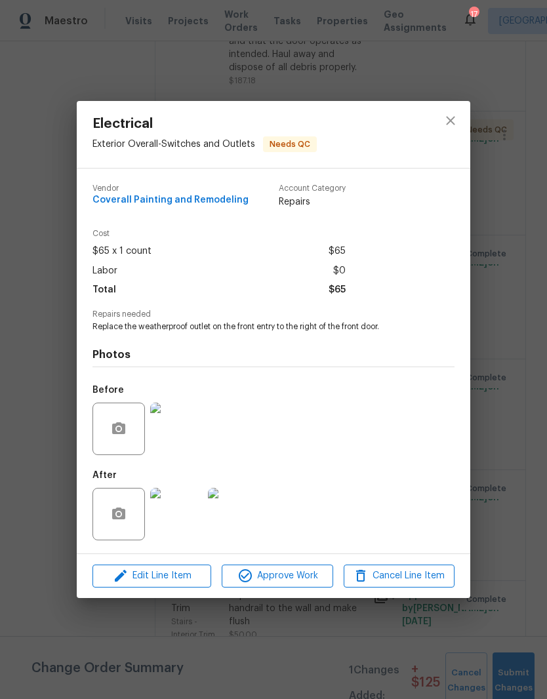
click at [241, 518] on img at bounding box center [234, 514] width 52 height 52
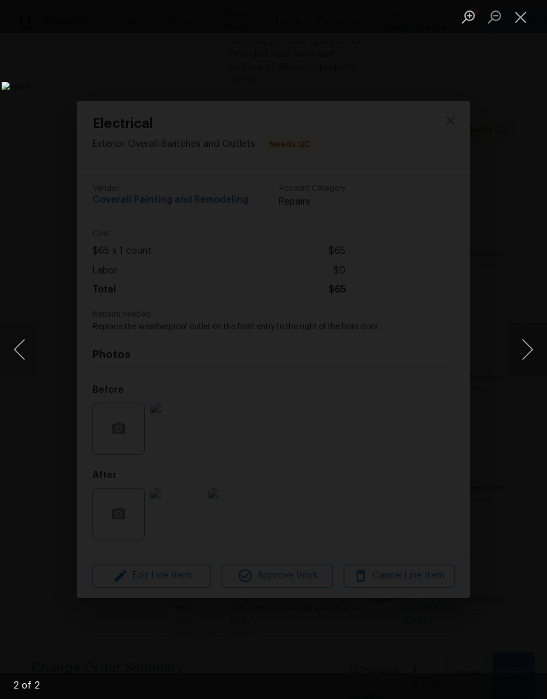
click at [526, 19] on button "Close lightbox" at bounding box center [520, 16] width 26 height 23
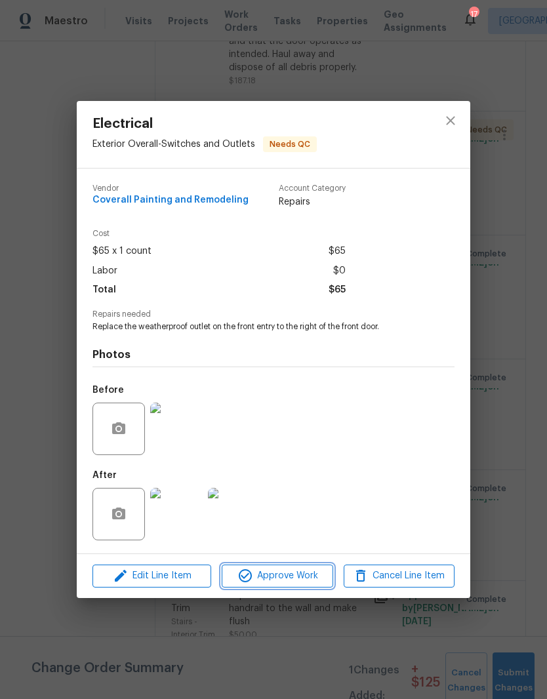
click at [296, 584] on span "Approve Work" at bounding box center [277, 576] width 103 height 16
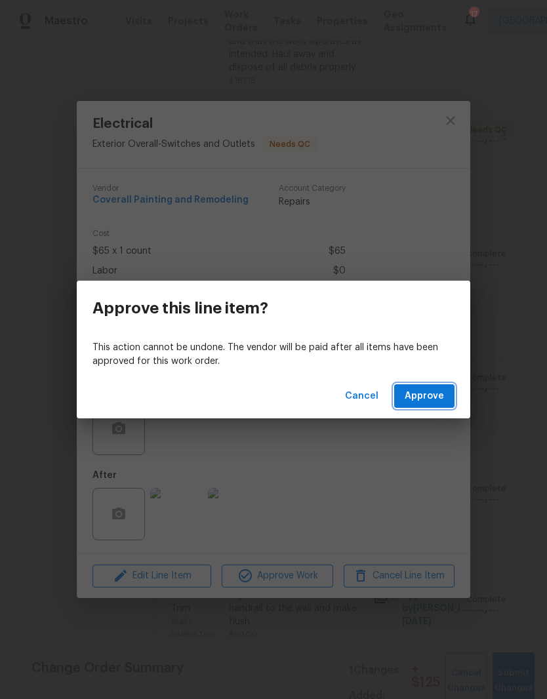
click at [434, 398] on span "Approve" at bounding box center [424, 396] width 39 height 16
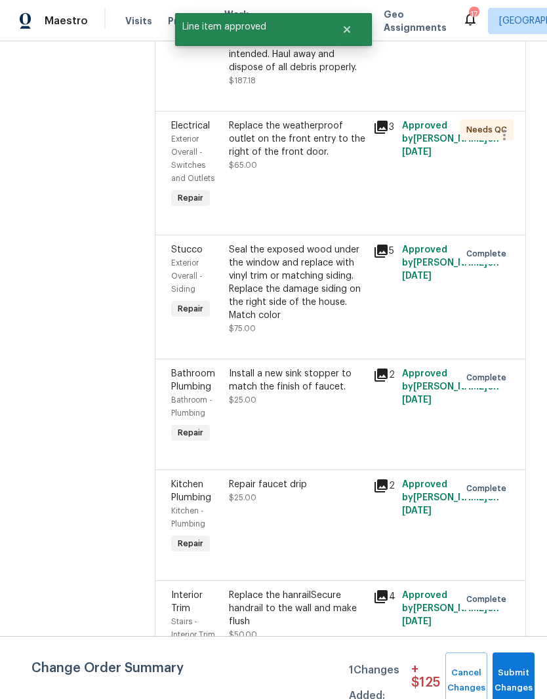
scroll to position [0, 0]
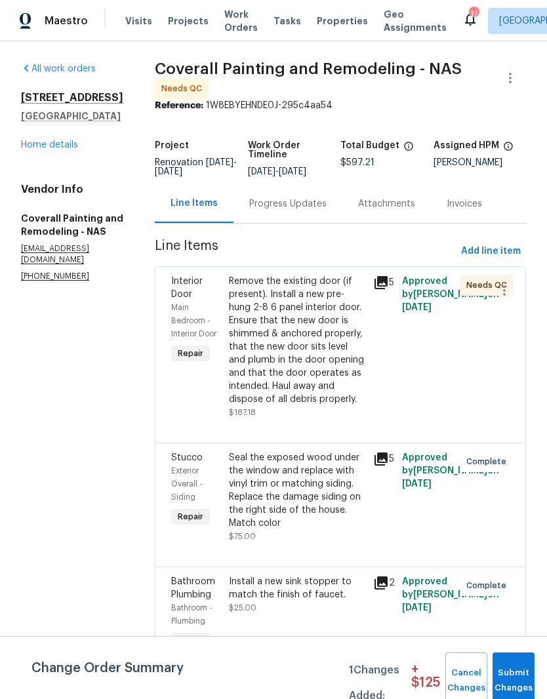
click at [353, 300] on div "Remove the existing door (if present). Install a new pre-hung 2-8 6 panel inter…" at bounding box center [297, 340] width 136 height 131
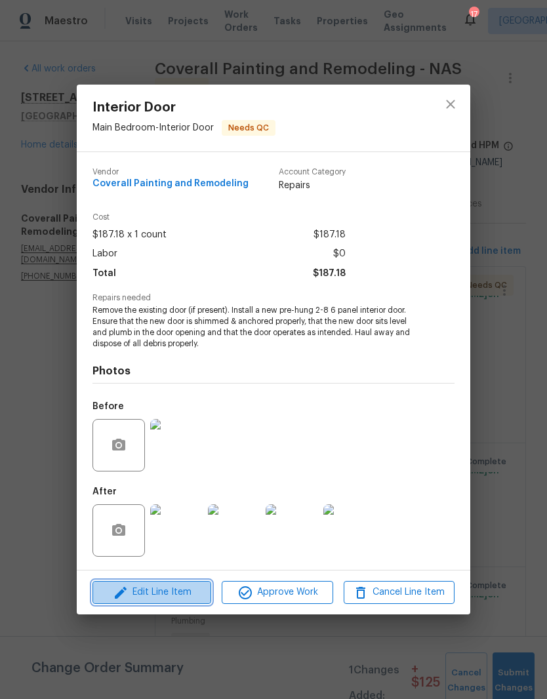
click at [187, 593] on span "Edit Line Item" at bounding box center [151, 592] width 111 height 16
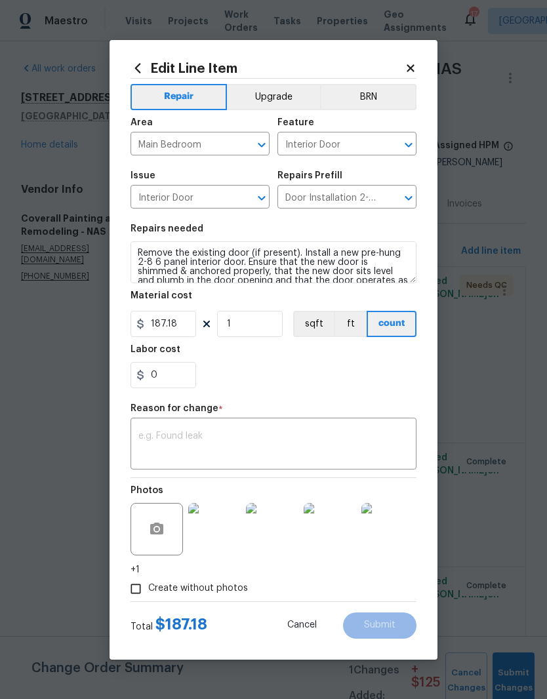
click at [217, 436] on textarea at bounding box center [273, 445] width 270 height 28
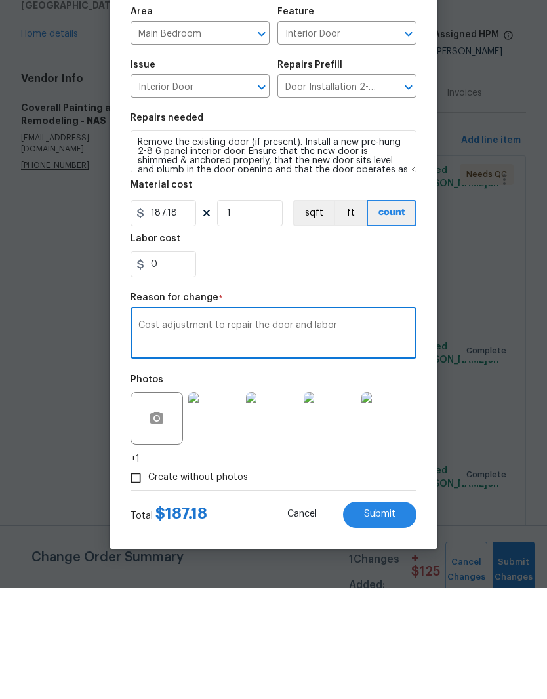
click at [393, 191] on icon "Clear" at bounding box center [391, 197] width 13 height 13
type textarea "Cost adjustment to repair the door and labor"
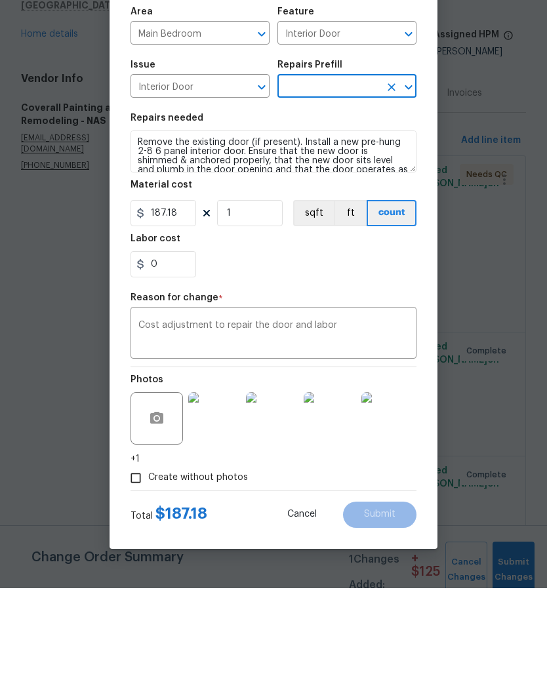
click at [393, 194] on icon "Clear" at bounding box center [391, 198] width 8 height 8
click at [408, 196] on icon "Open" at bounding box center [408, 198] width 7 height 5
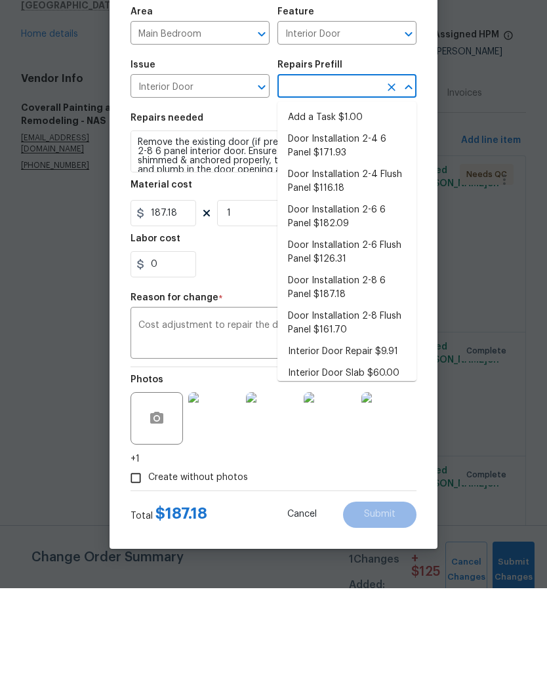
click at [348, 218] on li "Add a Task $1.00" at bounding box center [346, 229] width 139 height 22
type input "Add a Task $1.00"
type textarea "HPM to detail"
type input "Add a Task $1.00"
type input "1"
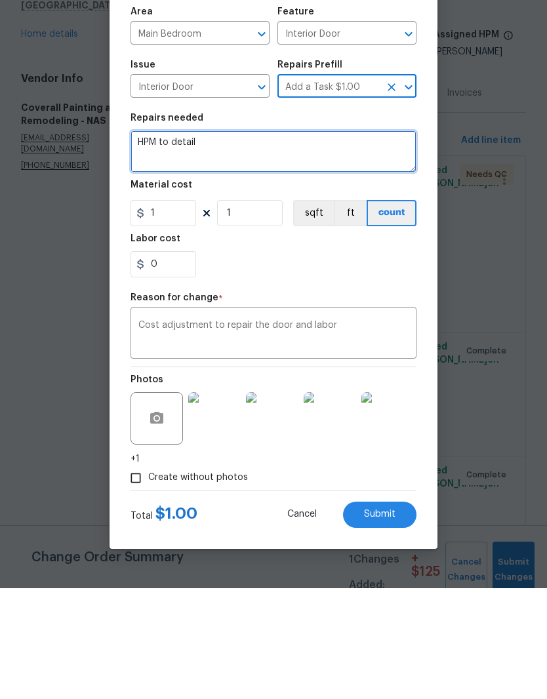
click at [229, 241] on textarea "HPM to detail" at bounding box center [273, 262] width 286 height 42
type textarea "H"
type textarea "Repair hole and paint to match"
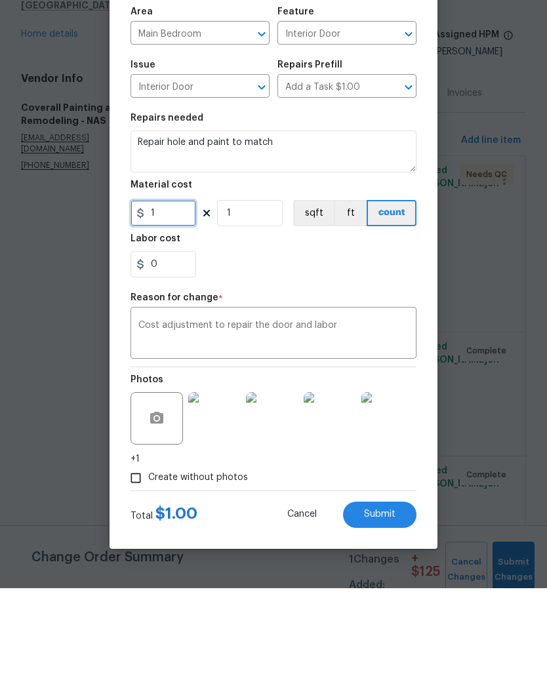
click at [178, 311] on input "1" at bounding box center [163, 324] width 66 height 26
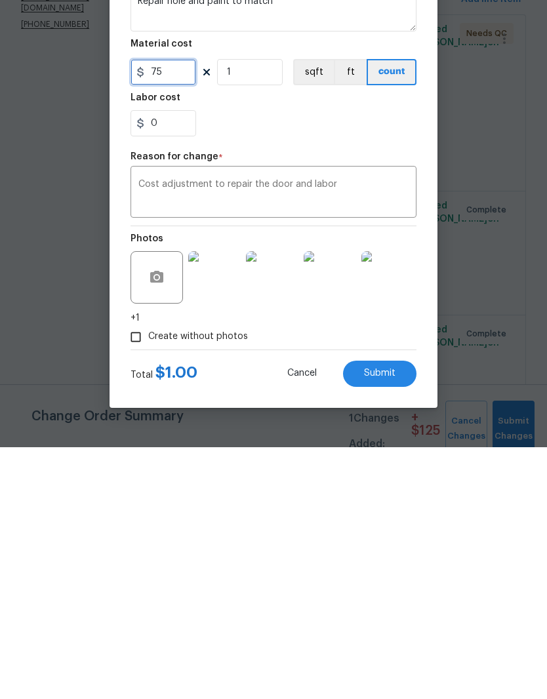
scroll to position [54, 0]
click at [387, 216] on section "Repairs needed Repair hole and paint to match Material cost 75 1 sqft ft count …" at bounding box center [273, 306] width 286 height 180
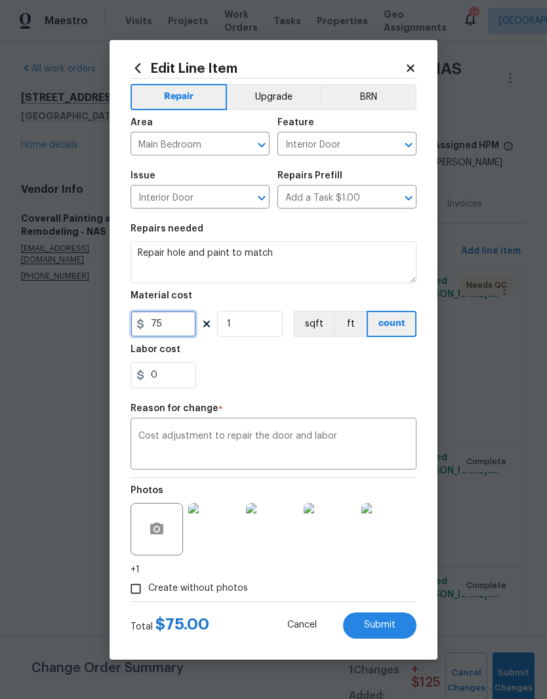
click at [180, 323] on input "75" at bounding box center [163, 324] width 66 height 26
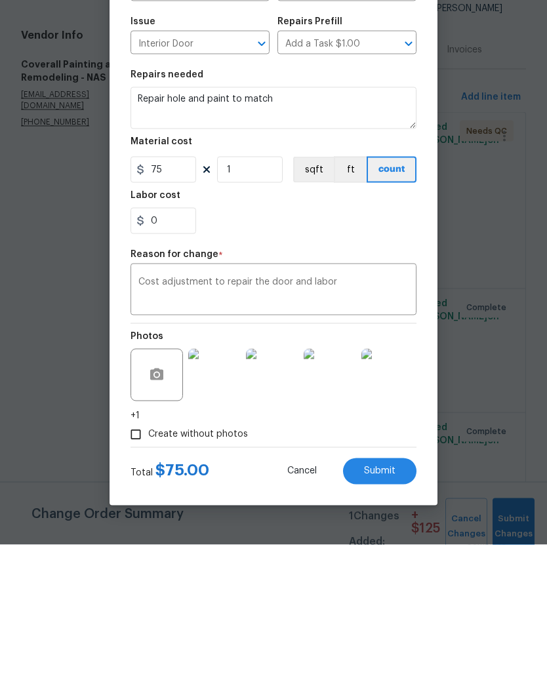
click at [378, 362] on div "0" at bounding box center [273, 375] width 286 height 26
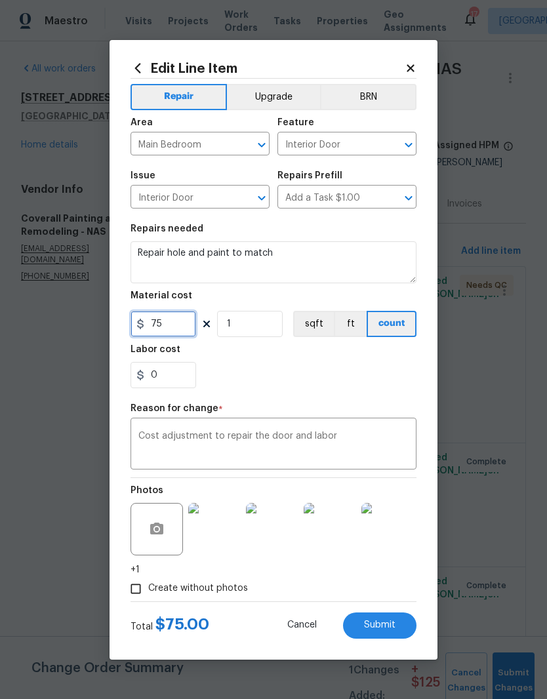
click at [184, 323] on input "75" at bounding box center [163, 324] width 66 height 26
type input "85"
click at [333, 376] on div "0" at bounding box center [273, 375] width 286 height 26
click at [389, 627] on span "Submit" at bounding box center [379, 625] width 31 height 10
type textarea "Remove the existing door (if present). Install a new pre-hung 2-8 6 panel inter…"
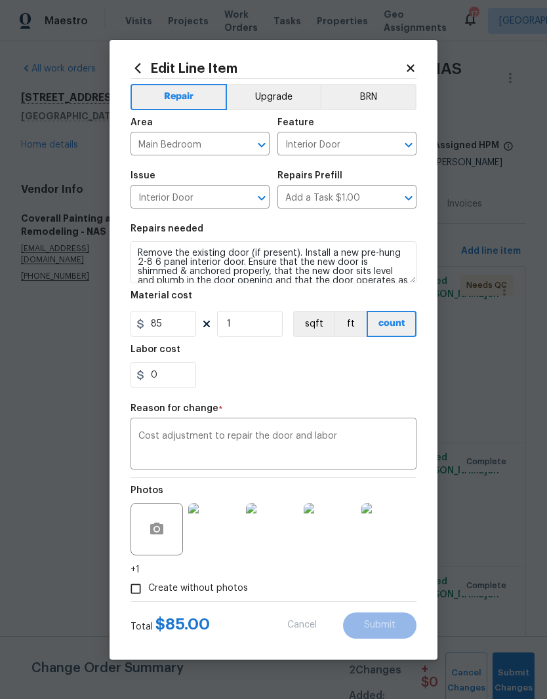
type input "Door Installation 2-8 6 Panel $187.18"
type input "187.18"
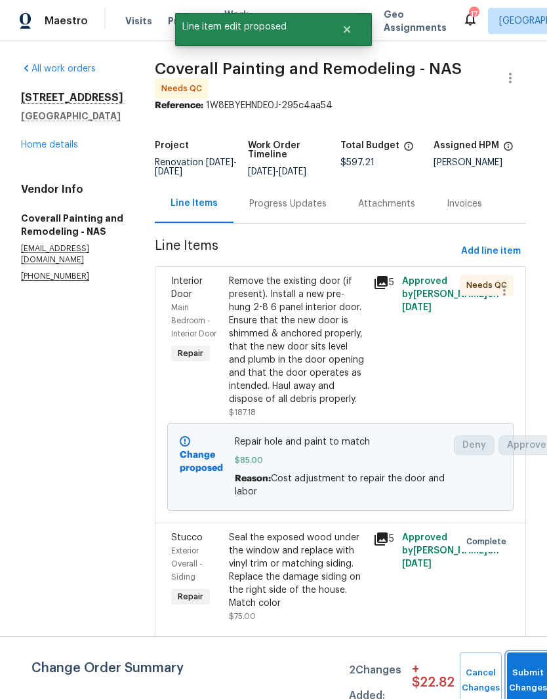
click at [525, 675] on button "Submit Changes" at bounding box center [528, 680] width 42 height 56
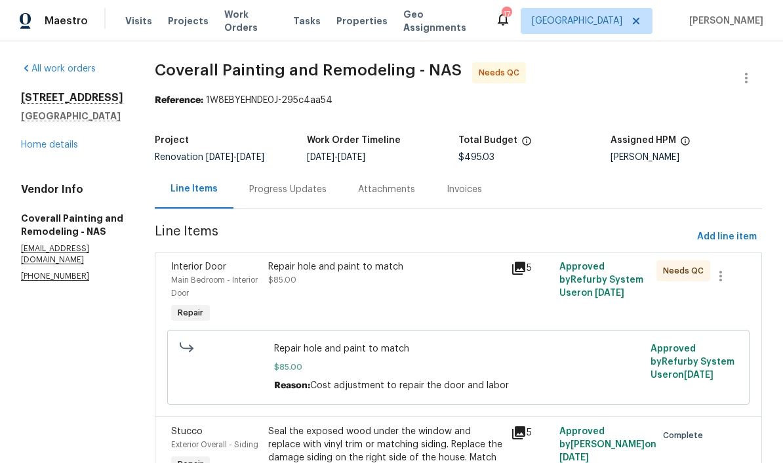
click at [258, 20] on span "Work Orders" at bounding box center [250, 21] width 53 height 26
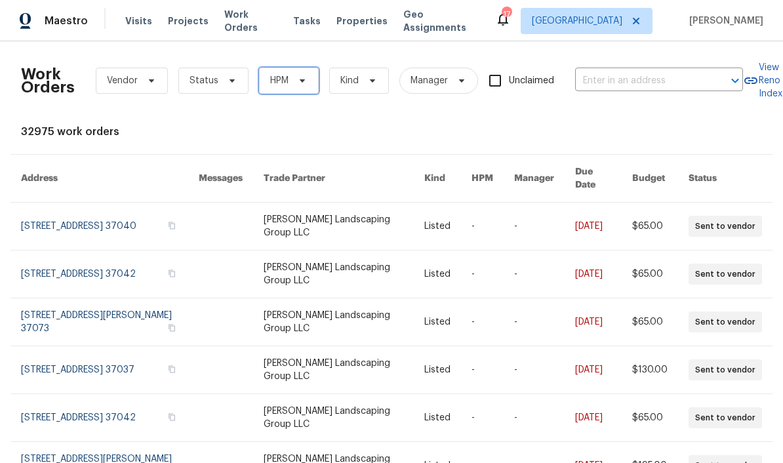
click at [300, 77] on icon at bounding box center [302, 80] width 10 height 10
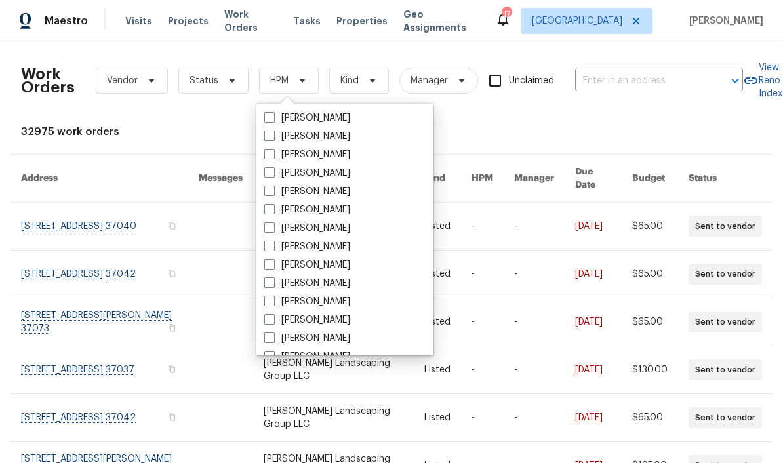
click at [333, 266] on label "[PERSON_NAME]" at bounding box center [307, 264] width 86 height 13
click at [273, 266] on input "[PERSON_NAME]" at bounding box center [268, 262] width 9 height 9
checkbox input "true"
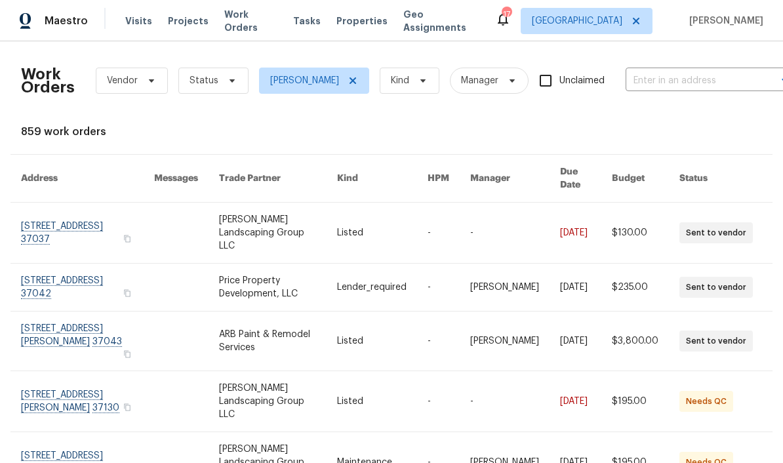
click at [229, 79] on icon at bounding box center [231, 80] width 5 height 3
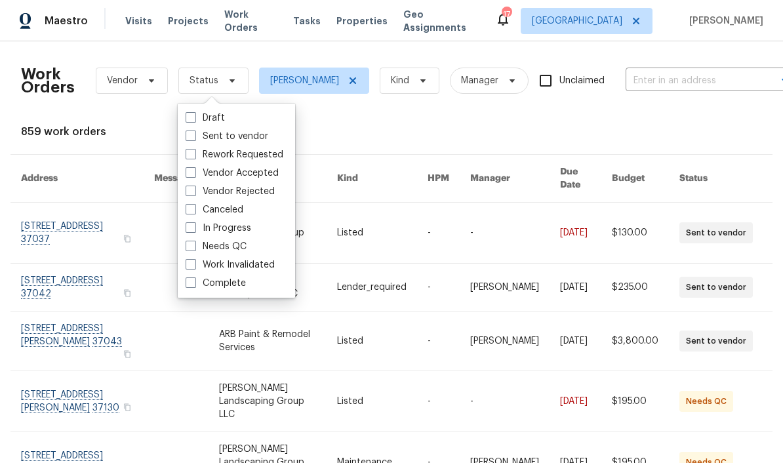
click at [242, 246] on label "Needs QC" at bounding box center [216, 246] width 61 height 13
click at [194, 246] on input "Needs QC" at bounding box center [190, 244] width 9 height 9
checkbox input "true"
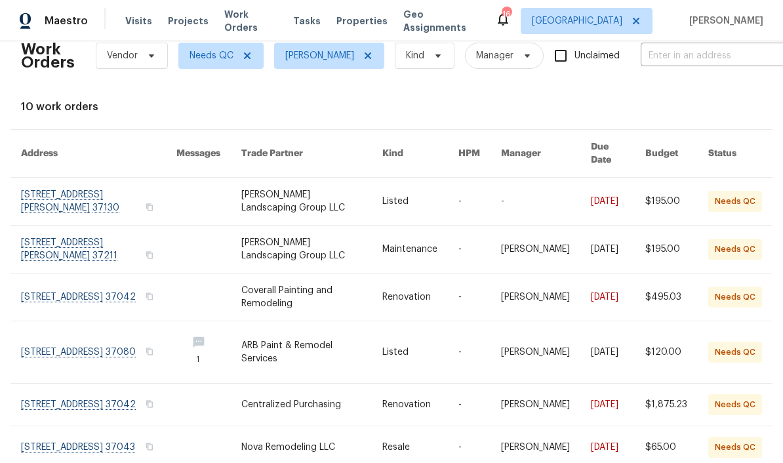
scroll to position [25, 0]
click at [116, 273] on link at bounding box center [98, 296] width 155 height 47
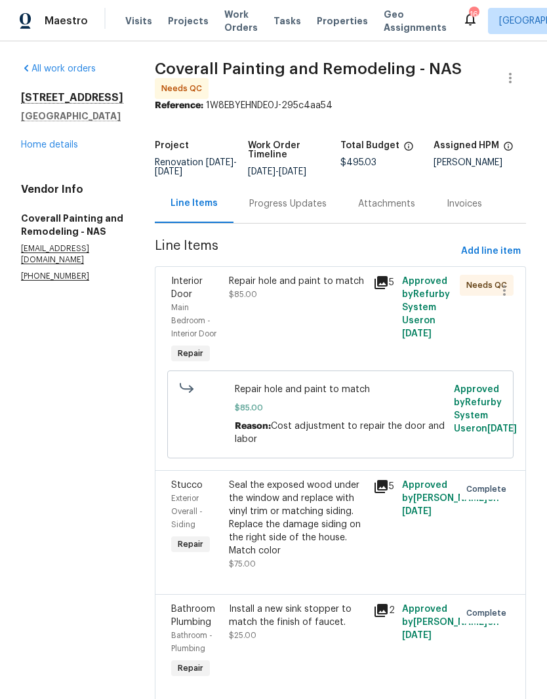
click at [317, 288] on div "Repair hole and paint to match" at bounding box center [297, 281] width 136 height 13
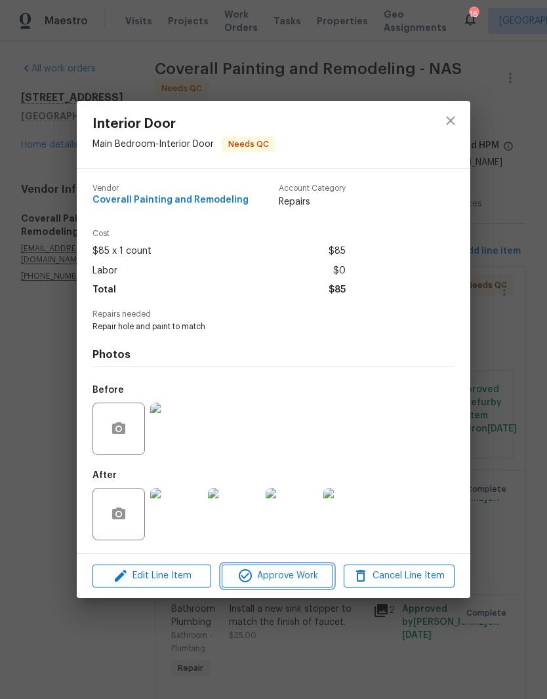
click at [307, 574] on span "Approve Work" at bounding box center [277, 576] width 103 height 16
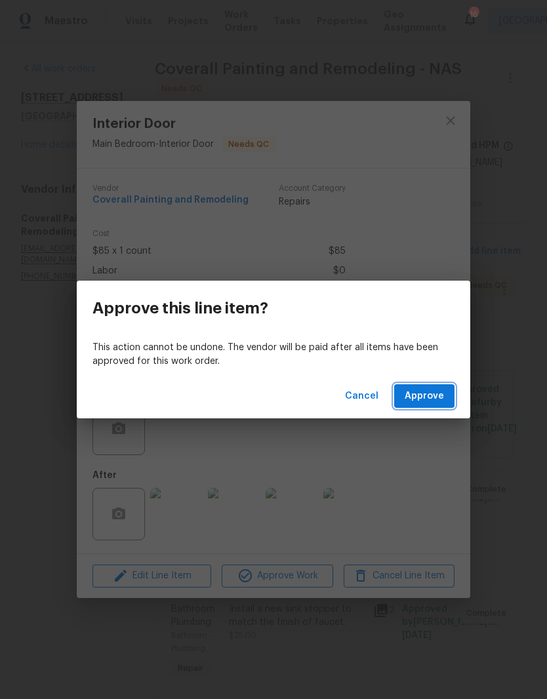
click at [427, 401] on span "Approve" at bounding box center [424, 396] width 39 height 16
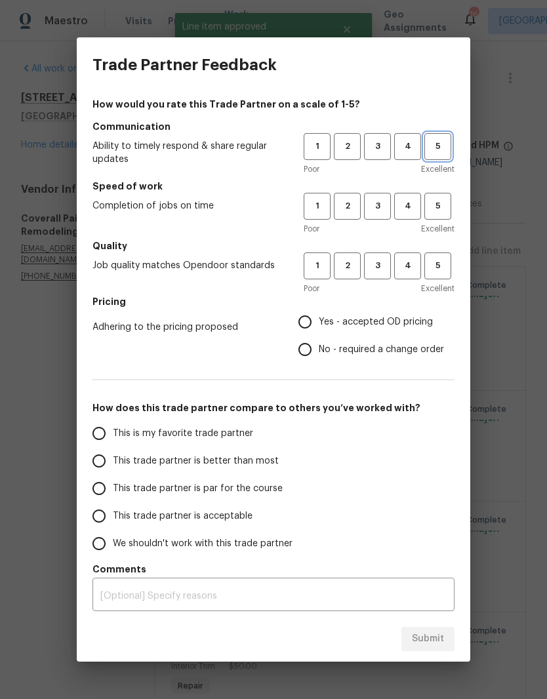
click at [448, 152] on span "5" at bounding box center [438, 146] width 24 height 15
click at [441, 210] on span "5" at bounding box center [438, 206] width 24 height 15
click at [413, 271] on span "4" at bounding box center [407, 265] width 24 height 15
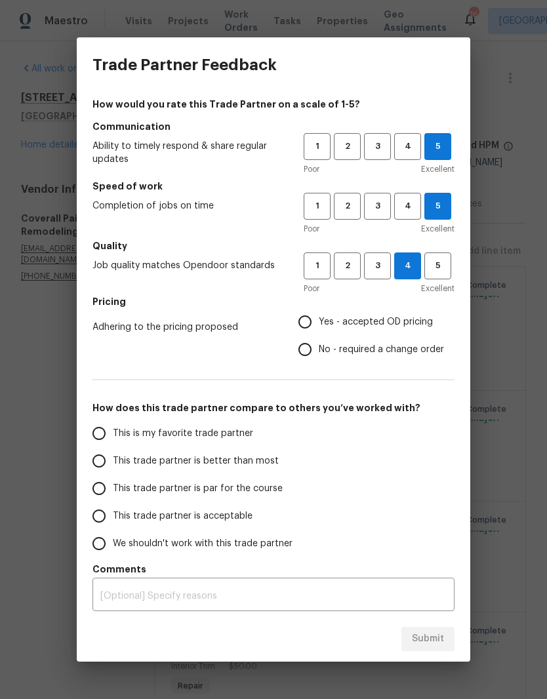
click at [314, 325] on input "Yes - accepted OD pricing" at bounding box center [305, 322] width 28 height 28
radio input "true"
click at [103, 441] on input "This is my favorite trade partner" at bounding box center [99, 434] width 28 height 28
click at [425, 639] on span "Submit" at bounding box center [428, 639] width 32 height 16
radio input "true"
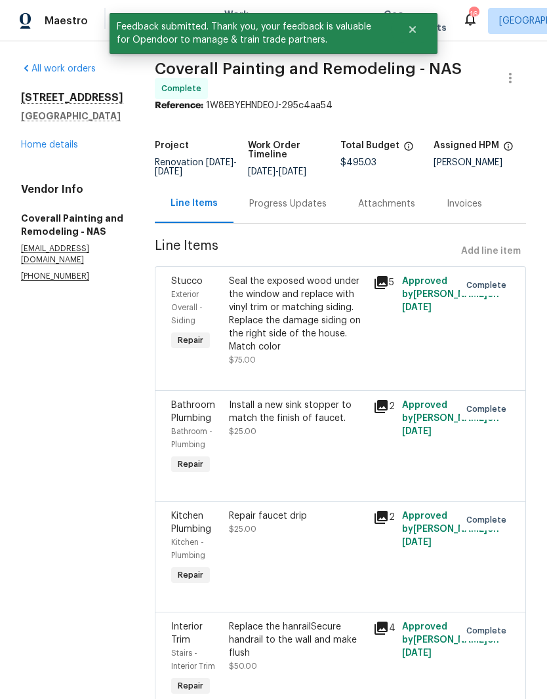
click at [63, 146] on link "Home details" at bounding box center [49, 144] width 57 height 9
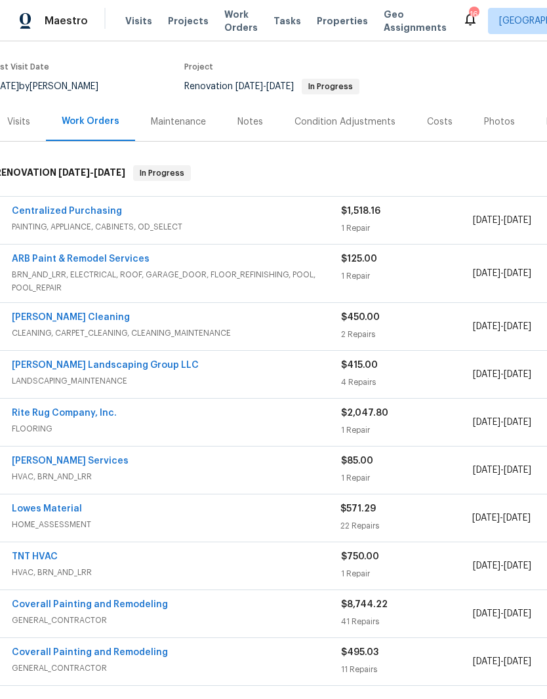
scroll to position [96, 10]
click at [74, 415] on link "Rite Rug Company, Inc." at bounding box center [62, 412] width 105 height 9
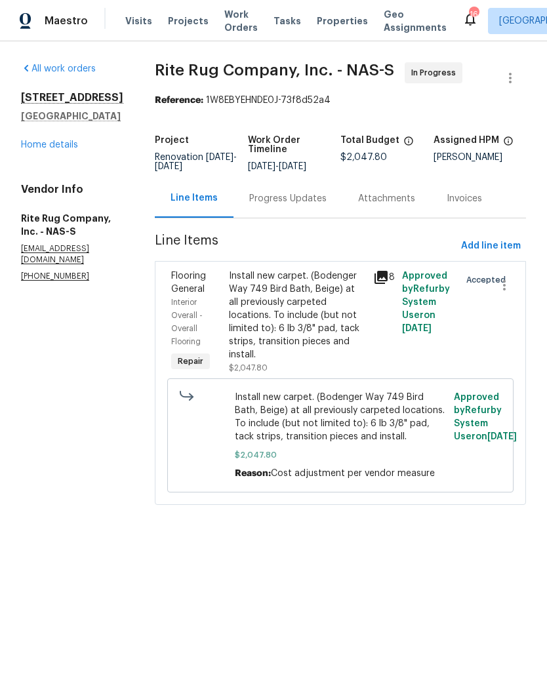
click at [317, 205] on div "Progress Updates" at bounding box center [287, 198] width 77 height 13
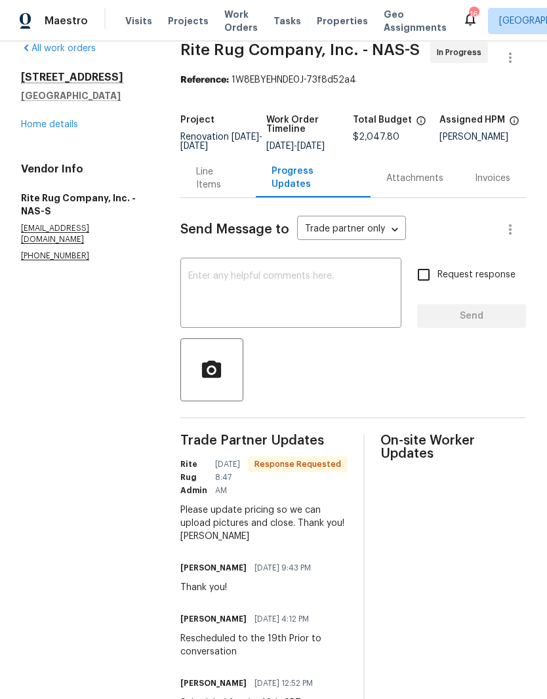
scroll to position [18, 0]
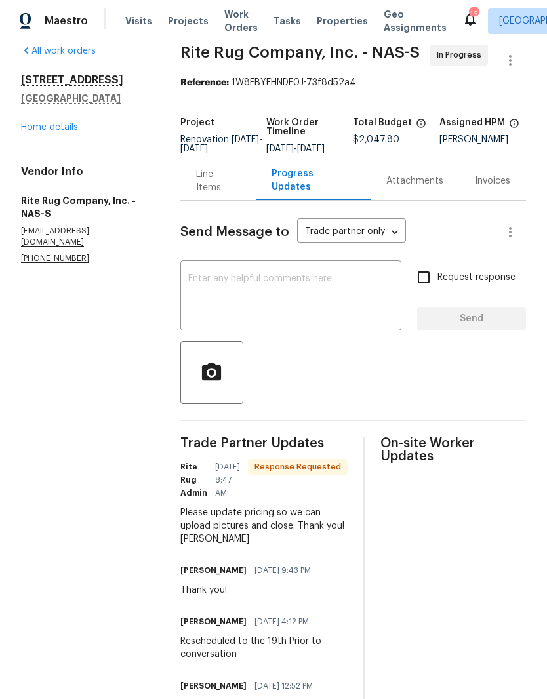
click at [220, 191] on div "Line Items" at bounding box center [218, 181] width 45 height 26
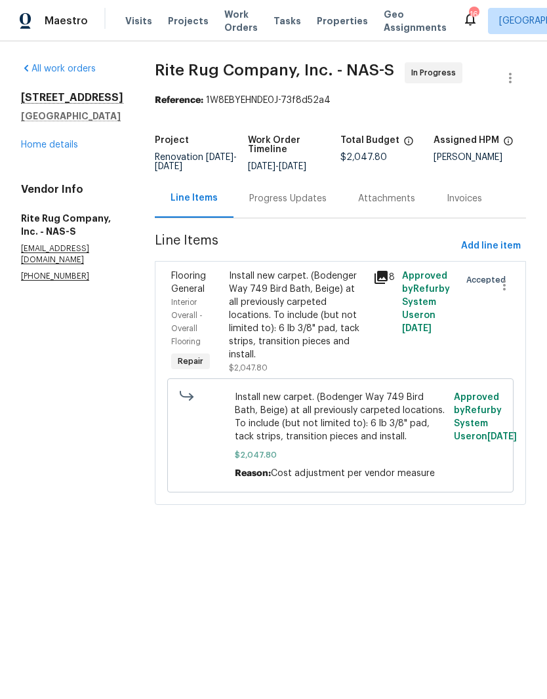
click at [321, 205] on div "Progress Updates" at bounding box center [287, 198] width 77 height 13
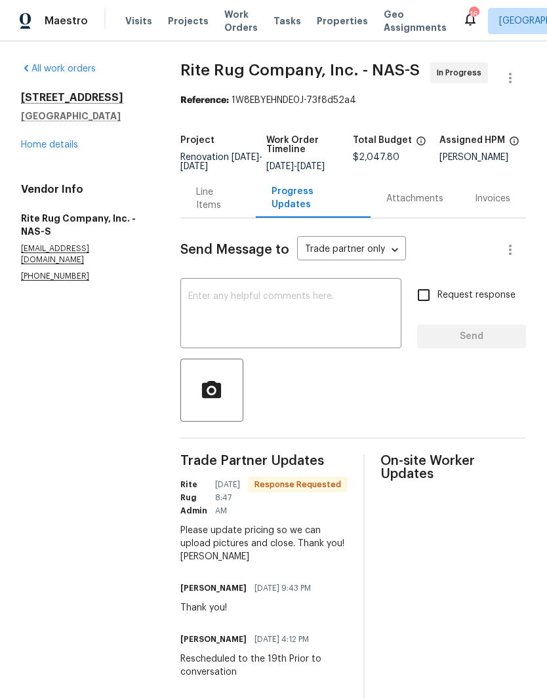
click at [305, 304] on textarea at bounding box center [291, 315] width 206 height 46
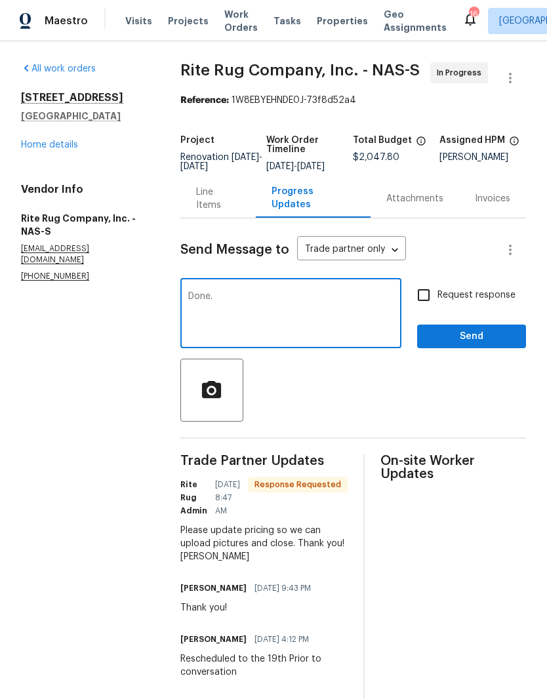
type textarea "Done."
click at [474, 344] on span "Send" at bounding box center [471, 336] width 88 height 16
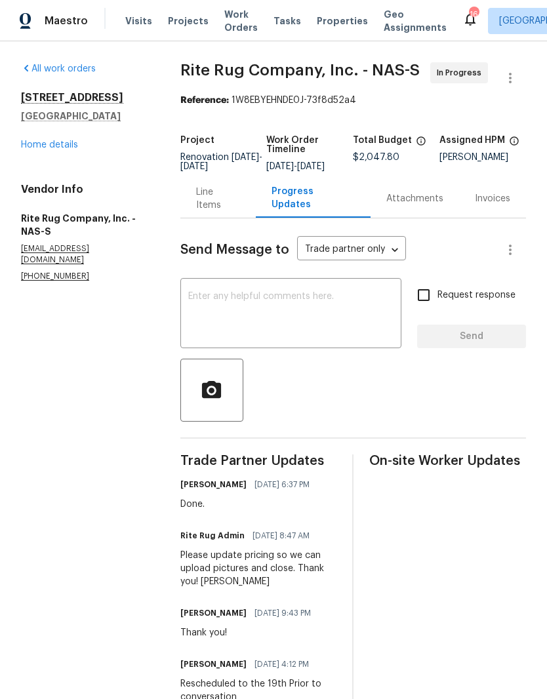
click at [62, 149] on link "Home details" at bounding box center [49, 144] width 57 height 9
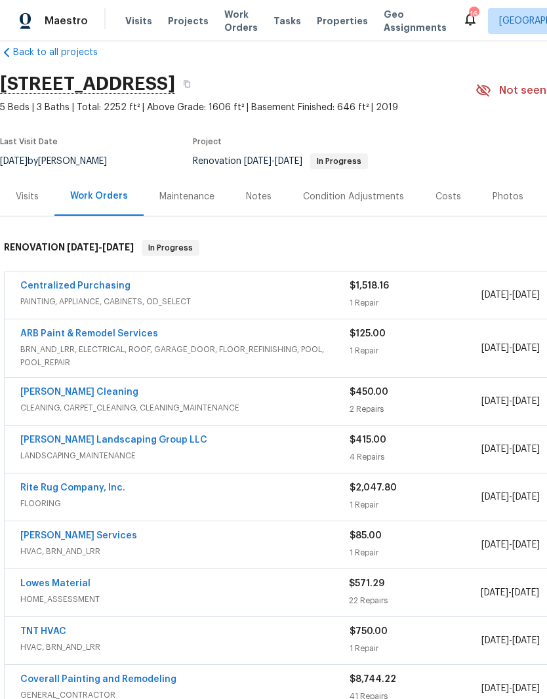
scroll to position [22, 0]
click at [449, 195] on div "Costs" at bounding box center [448, 196] width 26 height 13
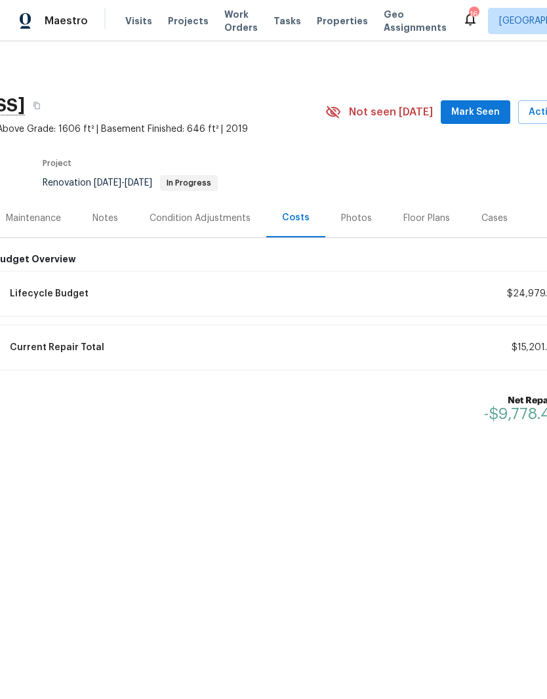
scroll to position [0, 152]
click at [475, 109] on span "Mark Seen" at bounding box center [473, 112] width 49 height 16
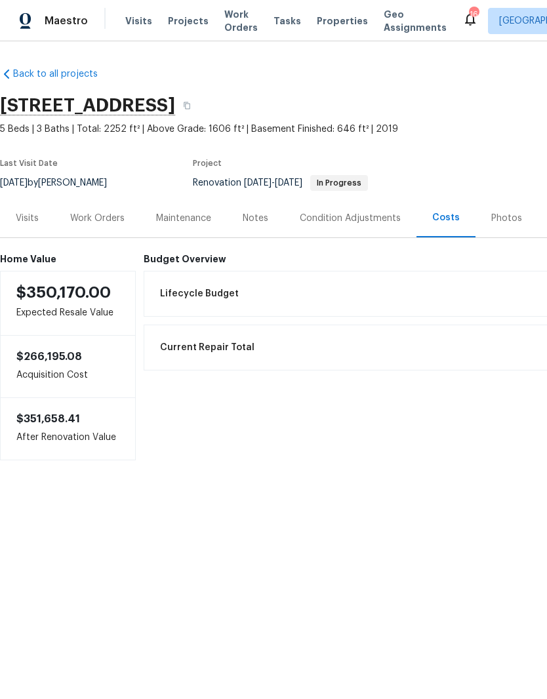
scroll to position [0, 0]
click at [108, 218] on div "Work Orders" at bounding box center [97, 218] width 54 height 13
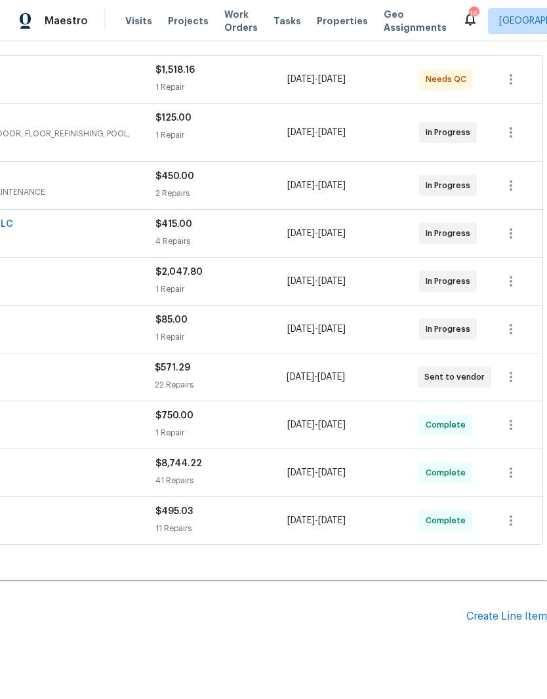
scroll to position [233, 194]
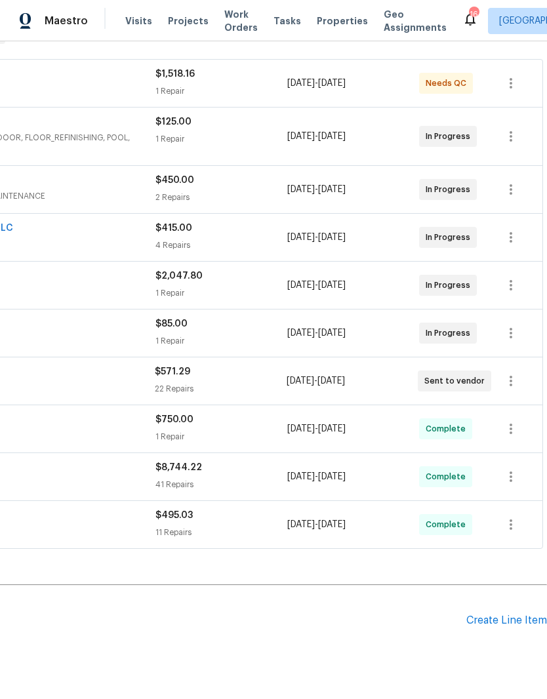
click at [512, 624] on div "Create Line Item" at bounding box center [506, 620] width 81 height 12
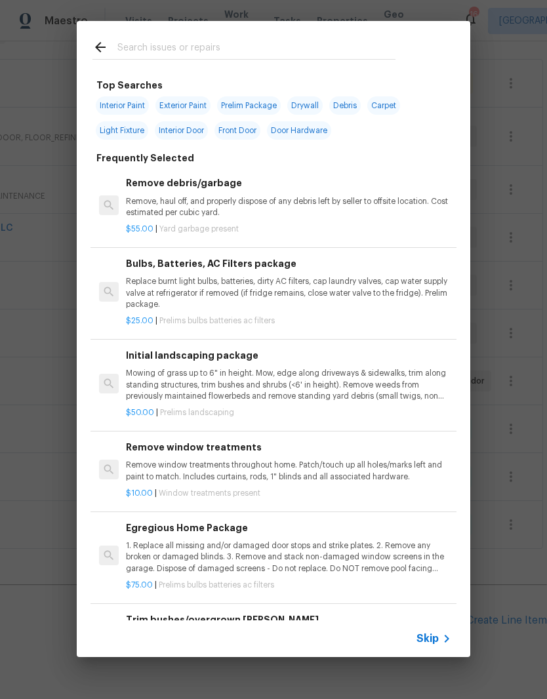
click at [268, 43] on input "text" at bounding box center [256, 49] width 278 height 20
type input "Odor"
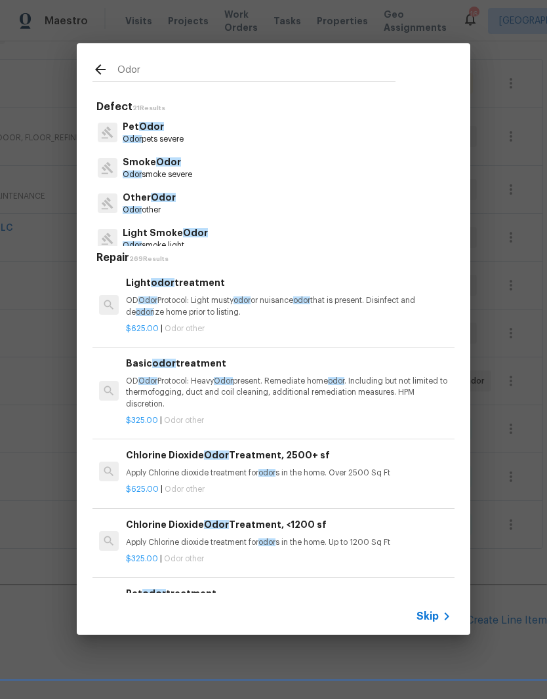
click at [172, 169] on p "Odor smoke severe" at bounding box center [157, 174] width 69 height 11
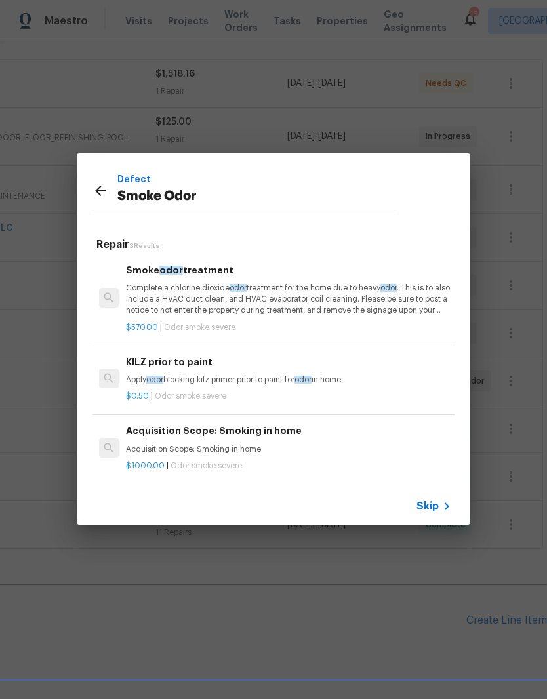
click at [210, 298] on p "Complete a chlorine dioxide odor treatment for the home due to heavy odor . Thi…" at bounding box center [288, 299] width 325 height 33
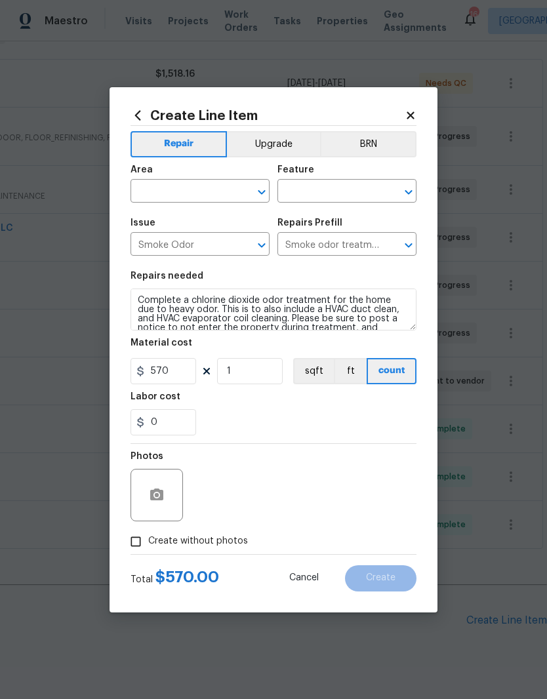
click at [237, 187] on button "Clear" at bounding box center [244, 192] width 18 height 18
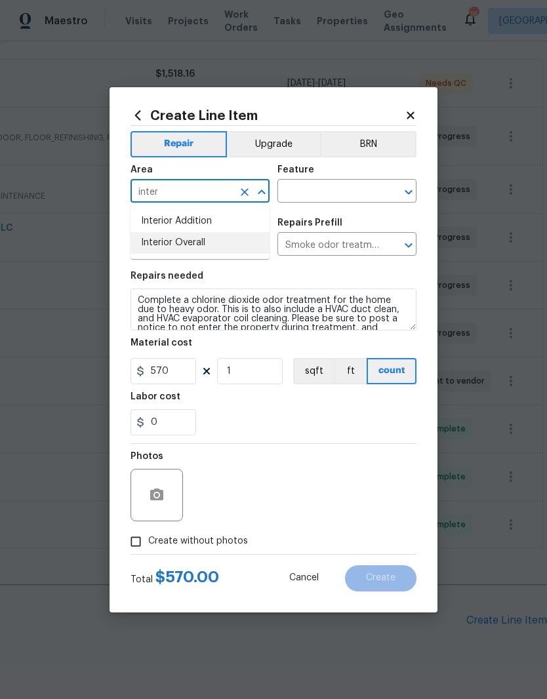
click at [197, 246] on li "Interior Overall" at bounding box center [199, 243] width 139 height 22
type input "Interior Overall"
click at [351, 192] on input "text" at bounding box center [328, 192] width 102 height 20
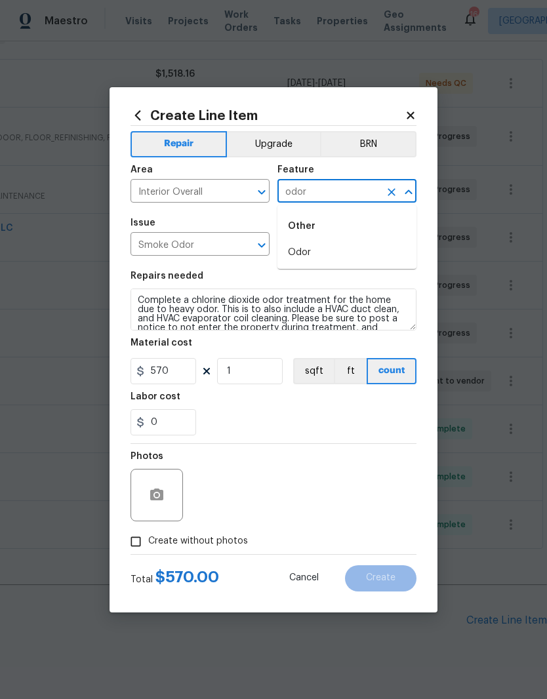
click at [304, 254] on li "Odor" at bounding box center [346, 253] width 139 height 22
type input "Odor"
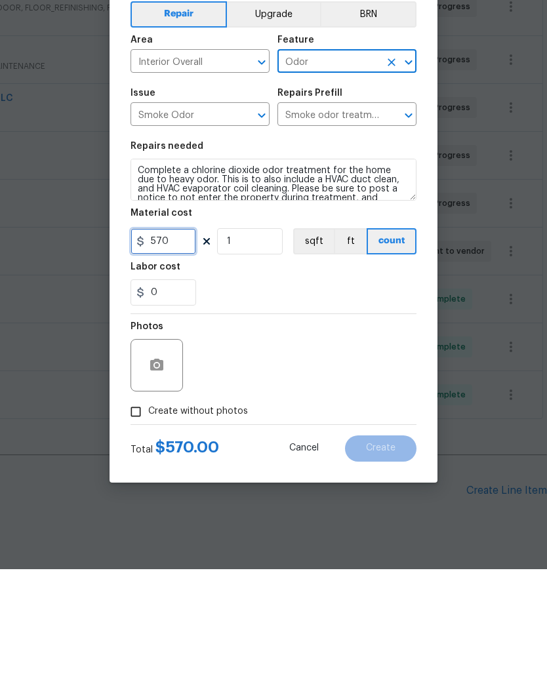
click at [185, 358] on input "570" at bounding box center [163, 371] width 66 height 26
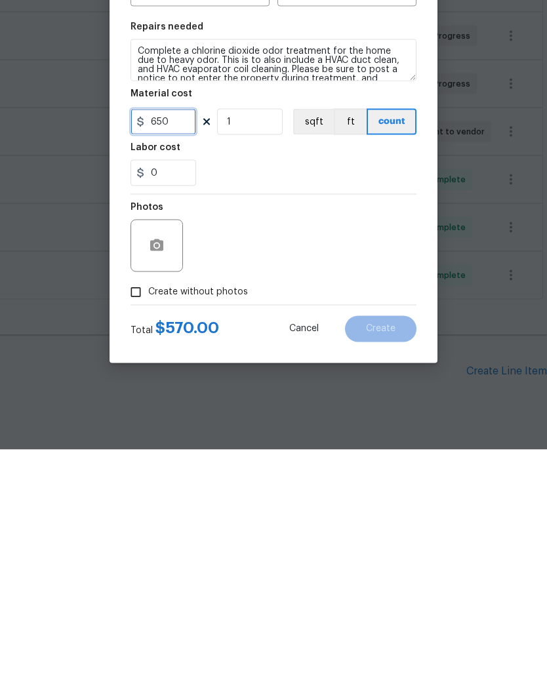
type input "650"
click at [167, 479] on button "button" at bounding box center [156, 494] width 31 height 31
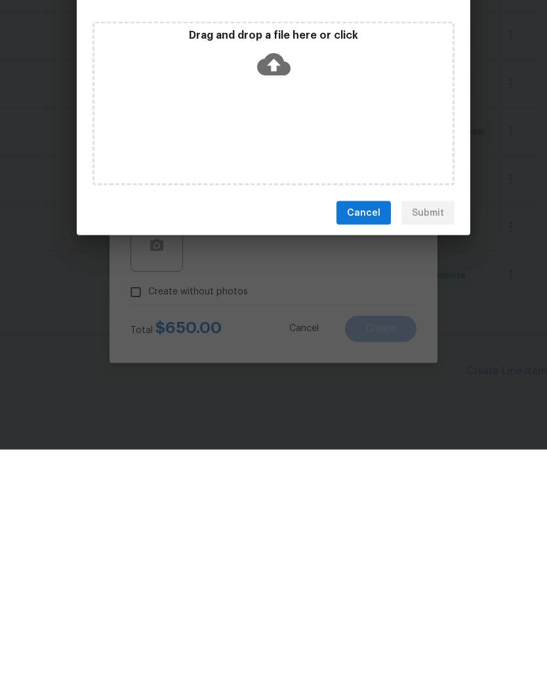
scroll to position [54, 0]
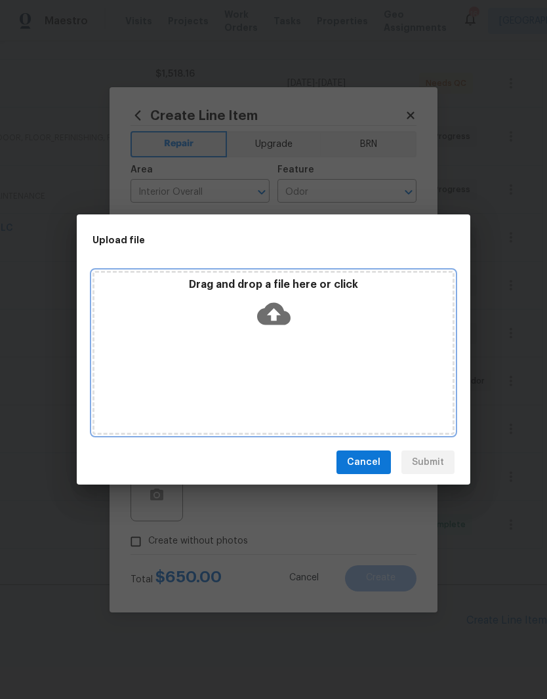
click at [290, 348] on div "Drag and drop a file here or click" at bounding box center [273, 353] width 362 height 164
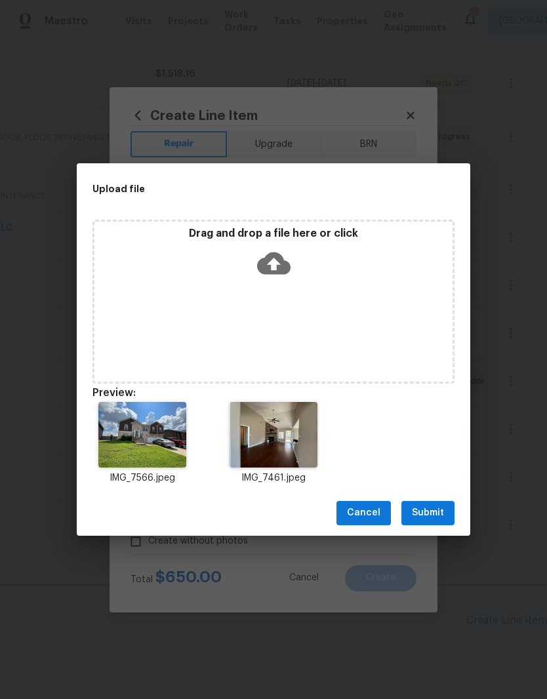
click at [437, 514] on span "Submit" at bounding box center [428, 513] width 32 height 16
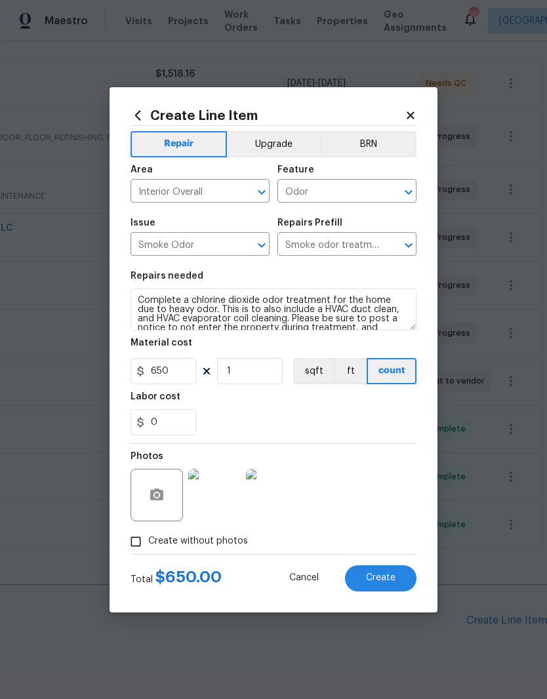
click at [391, 580] on span "Create" at bounding box center [381, 578] width 30 height 10
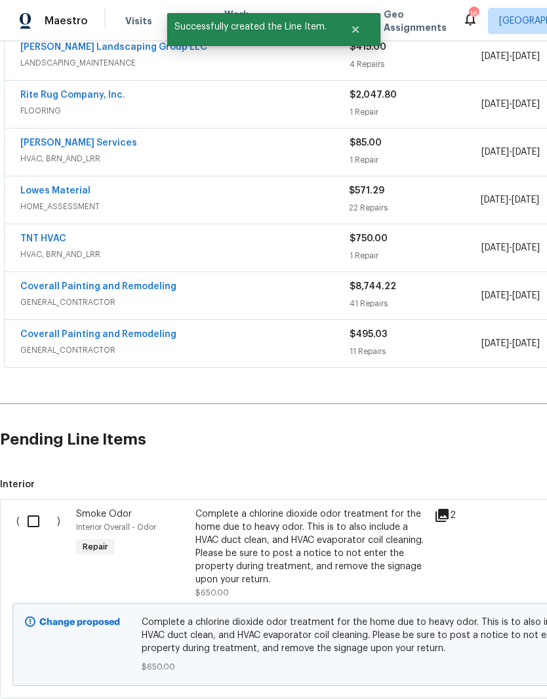
scroll to position [415, 0]
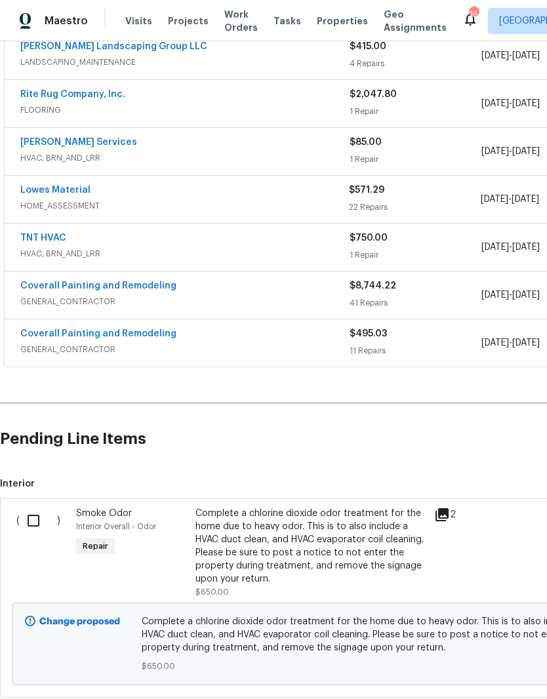
click at [37, 507] on input "checkbox" at bounding box center [38, 521] width 37 height 28
checkbox input "true"
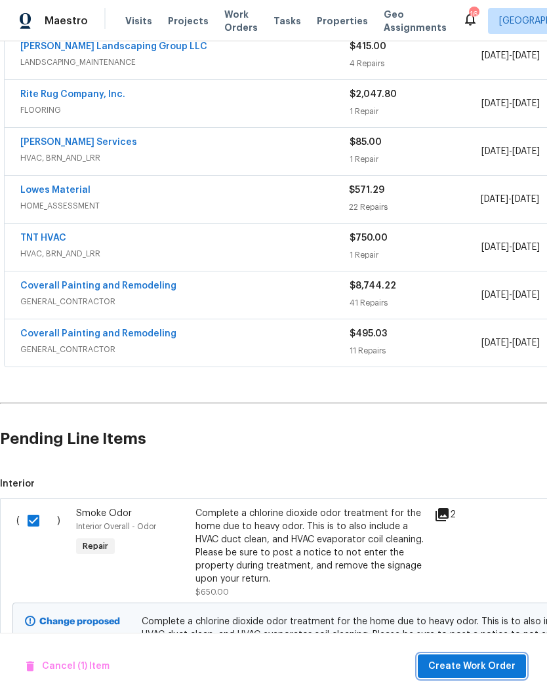
click at [478, 668] on span "Create Work Order" at bounding box center [471, 666] width 87 height 16
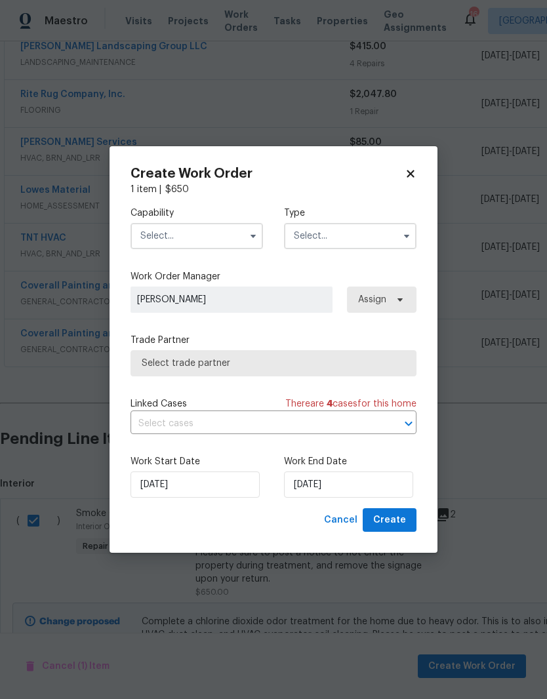
click at [228, 231] on input "text" at bounding box center [196, 236] width 132 height 26
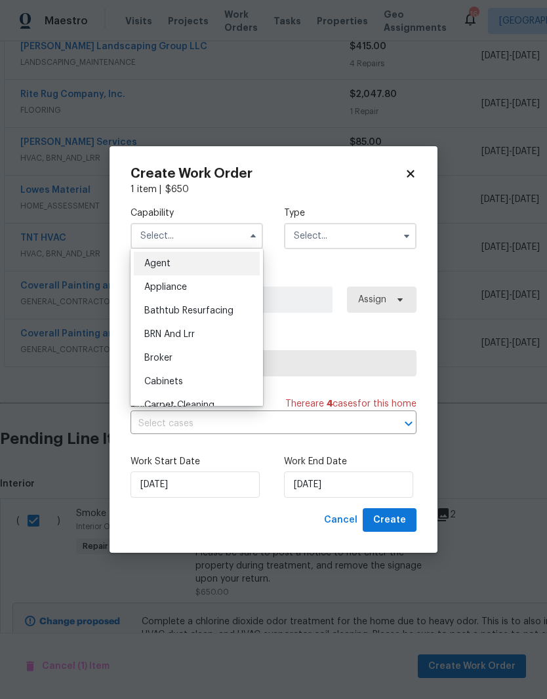
click at [224, 237] on input "text" at bounding box center [196, 236] width 132 height 26
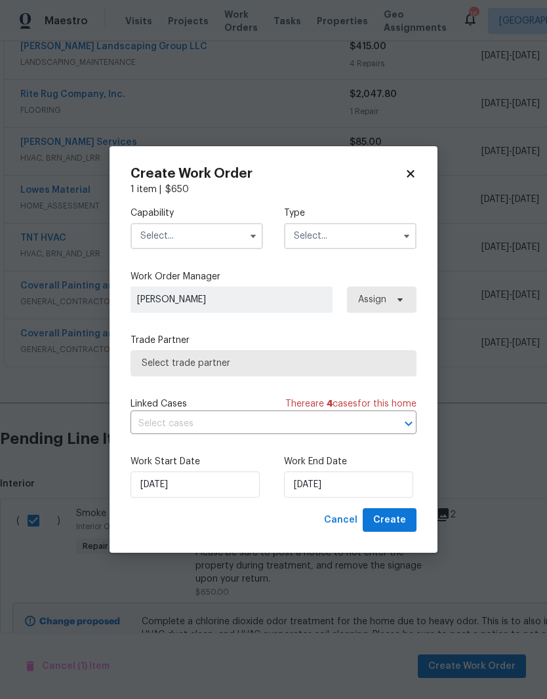
click at [222, 231] on input "text" at bounding box center [196, 236] width 132 height 26
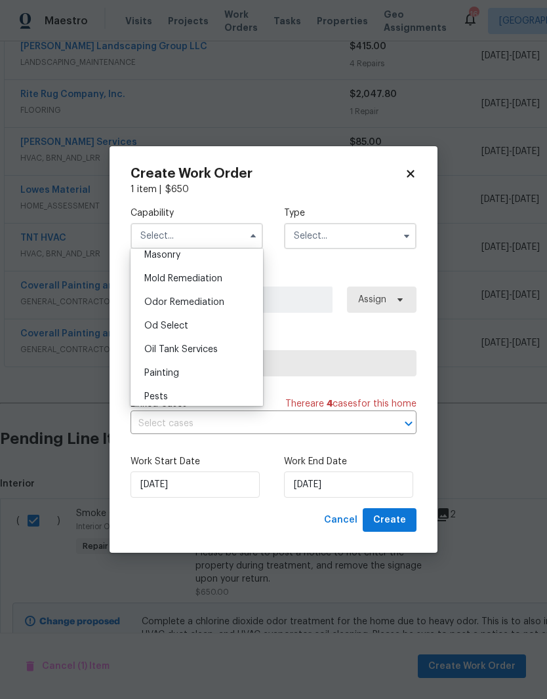
scroll to position [1012, 0]
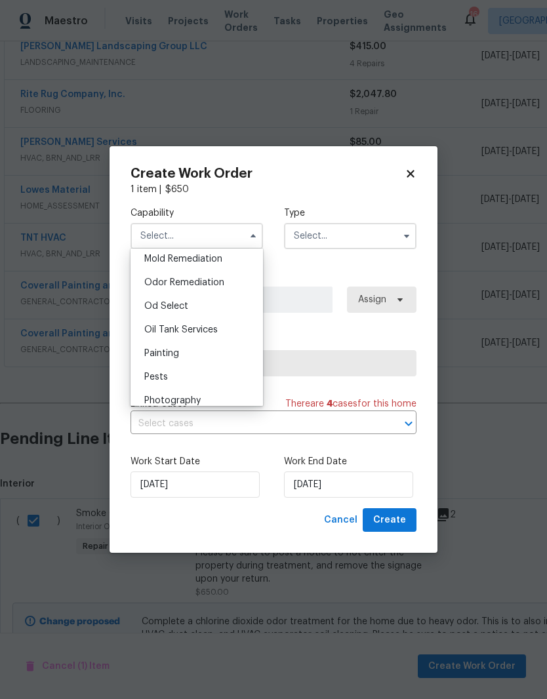
click at [212, 286] on span "Odor Remediation" at bounding box center [184, 282] width 80 height 9
type input "Odor Remediation"
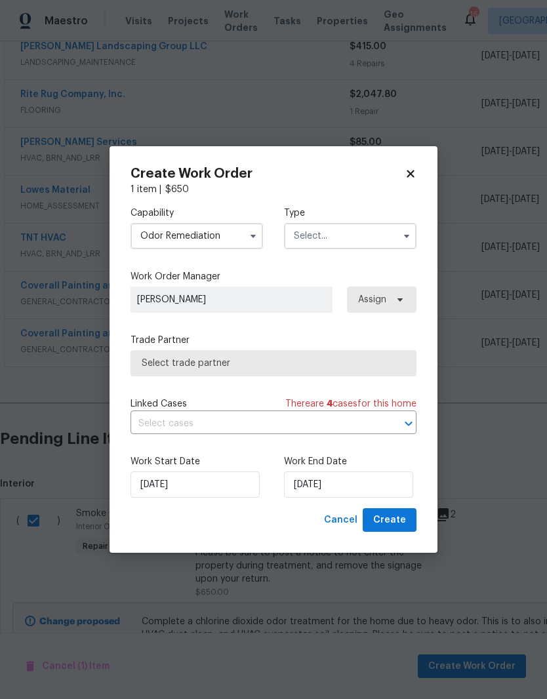
click at [374, 237] on input "text" at bounding box center [350, 236] width 132 height 26
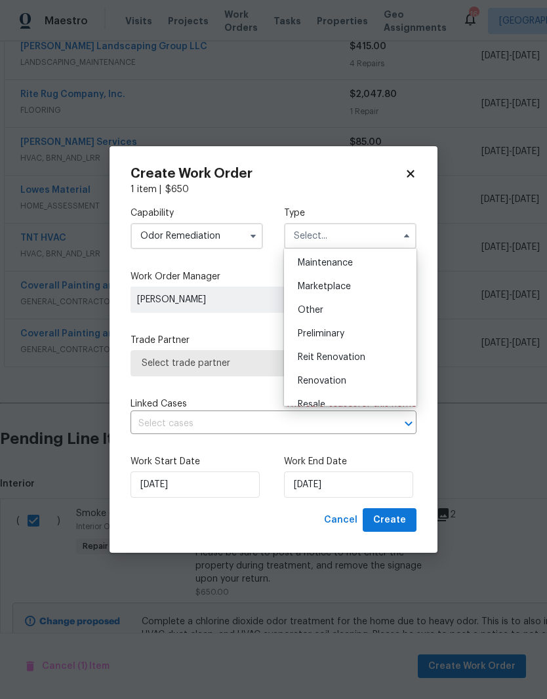
scroll to position [229, 0]
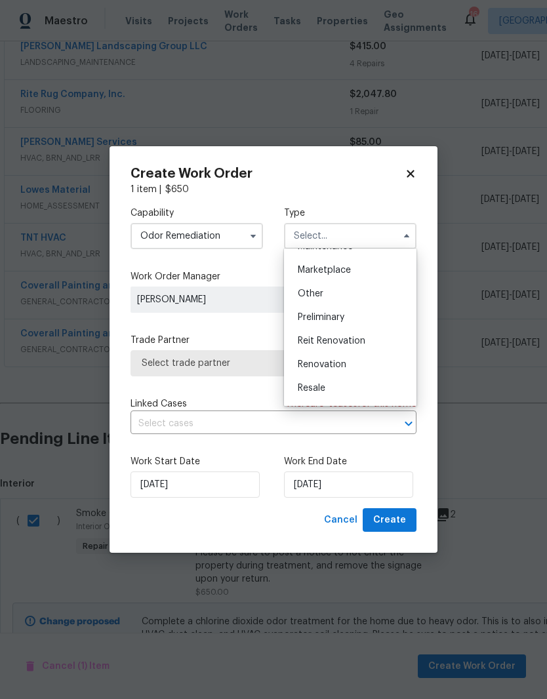
click at [339, 367] on span "Renovation" at bounding box center [322, 364] width 49 height 9
type input "Renovation"
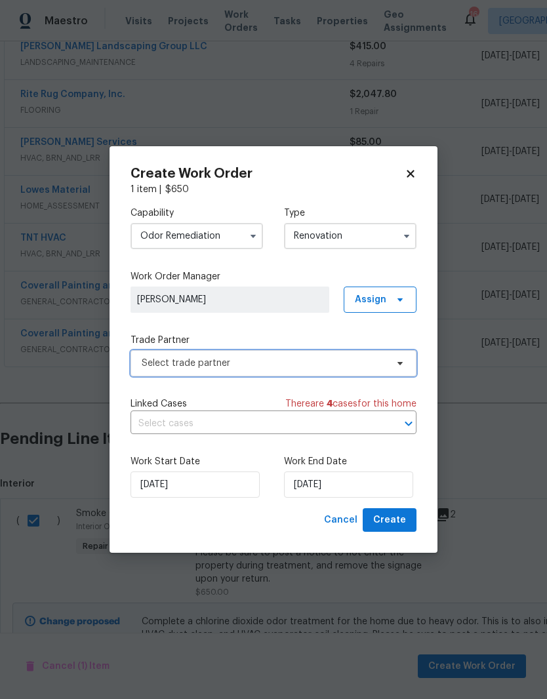
click at [397, 365] on icon at bounding box center [400, 363] width 10 height 10
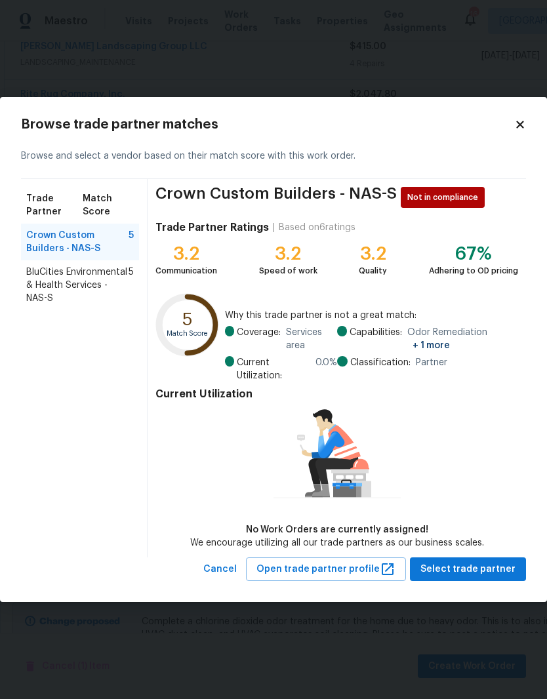
click at [92, 281] on span "BluCities Environmental & Health Services - NAS-S" at bounding box center [77, 285] width 102 height 39
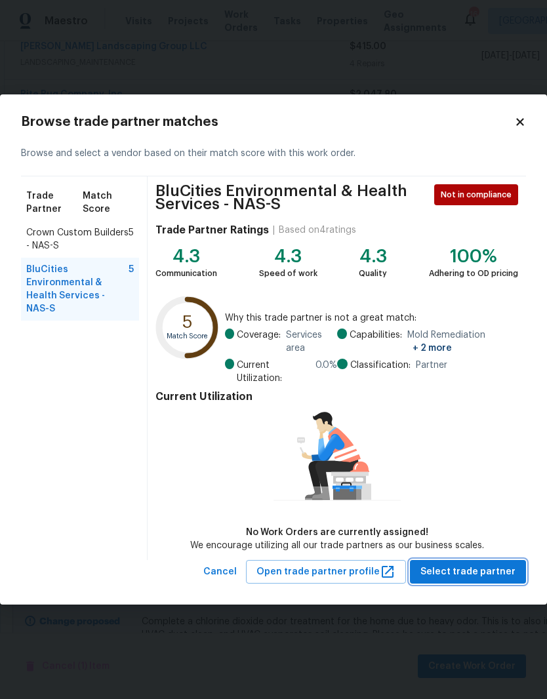
click at [483, 569] on span "Select trade partner" at bounding box center [467, 572] width 95 height 16
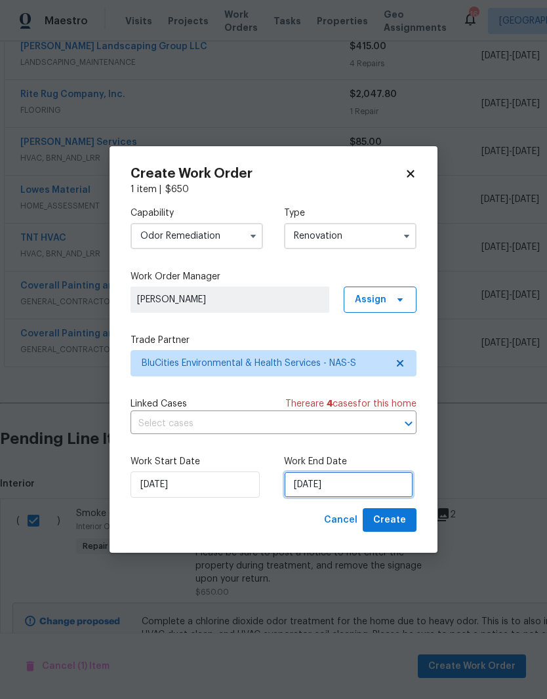
click at [370, 486] on input "8/21/2025" at bounding box center [348, 484] width 129 height 26
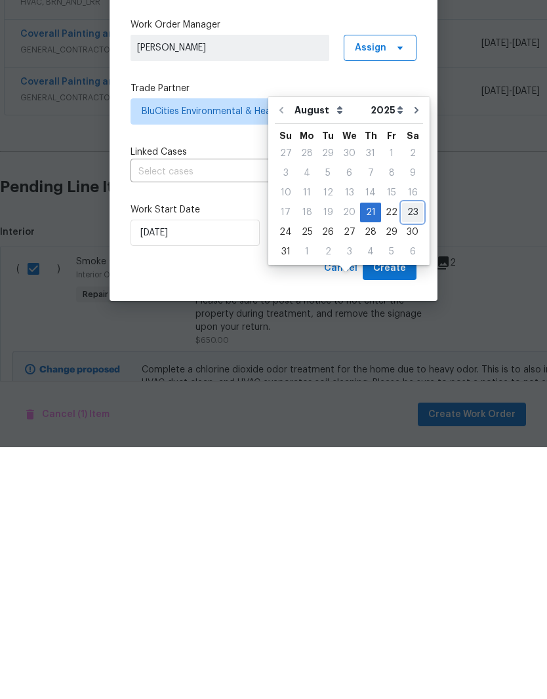
click at [406, 455] on div "23" at bounding box center [412, 464] width 21 height 18
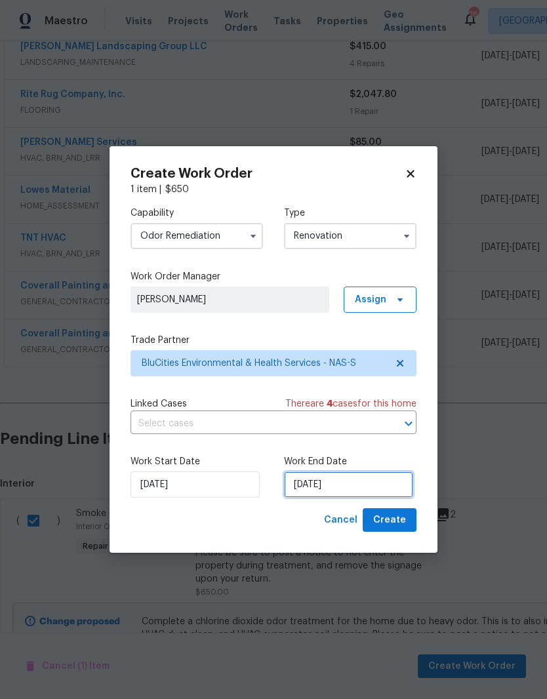
click at [368, 483] on input "[DATE]" at bounding box center [348, 484] width 129 height 26
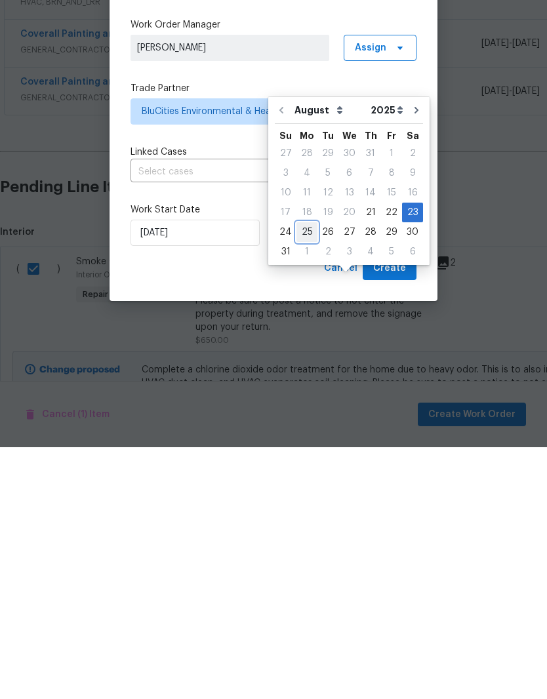
click at [306, 475] on div "25" at bounding box center [306, 484] width 21 height 18
type input "8/25/2025"
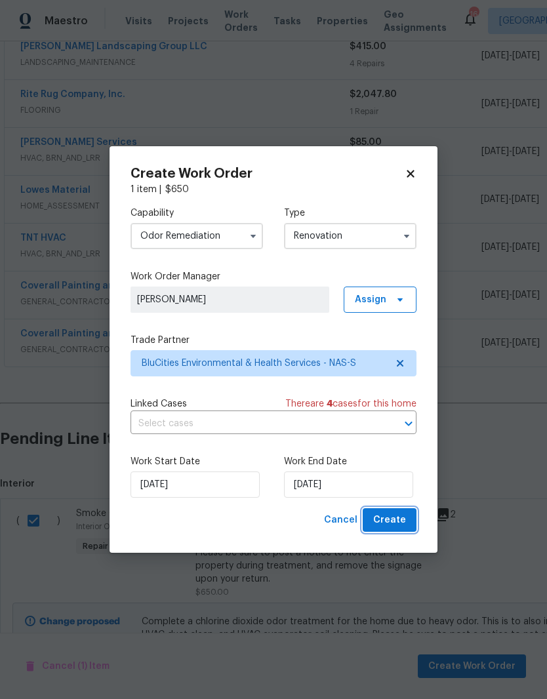
click at [392, 520] on span "Create" at bounding box center [389, 520] width 33 height 16
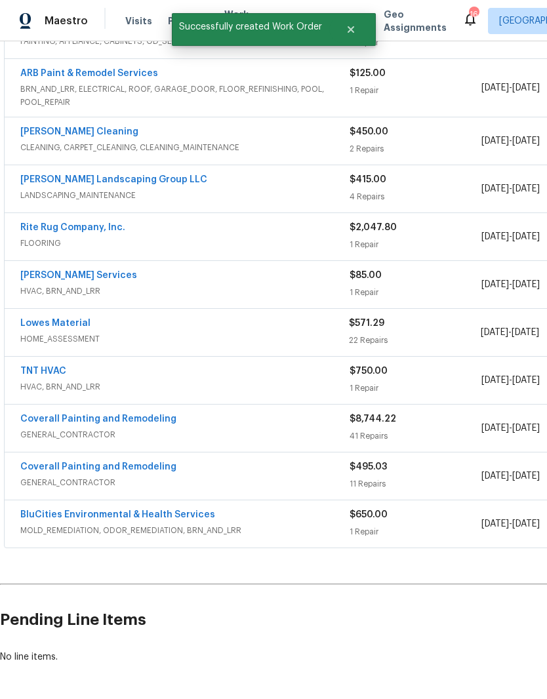
scroll to position [281, 0]
click at [162, 511] on link "BluCities Environmental & Health Services" at bounding box center [117, 515] width 195 height 9
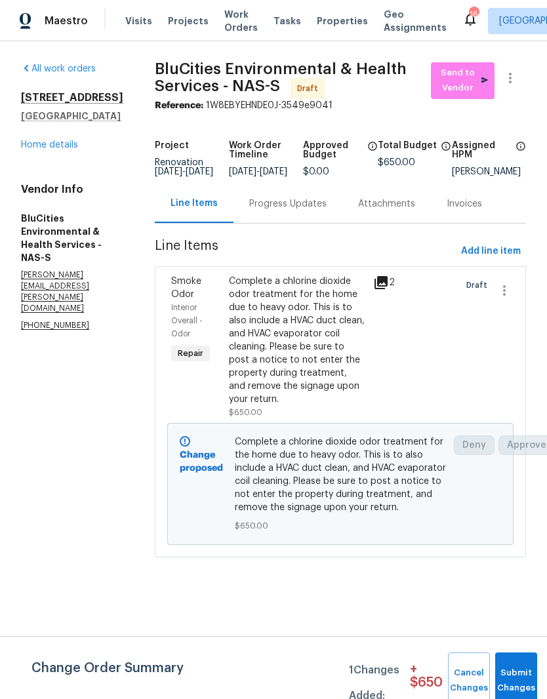
click at [311, 210] on div "Progress Updates" at bounding box center [287, 203] width 77 height 13
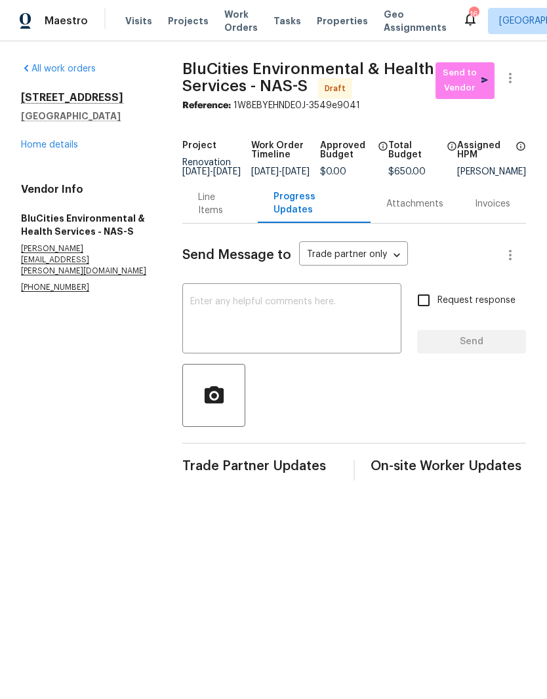
click at [261, 311] on textarea at bounding box center [291, 320] width 203 height 46
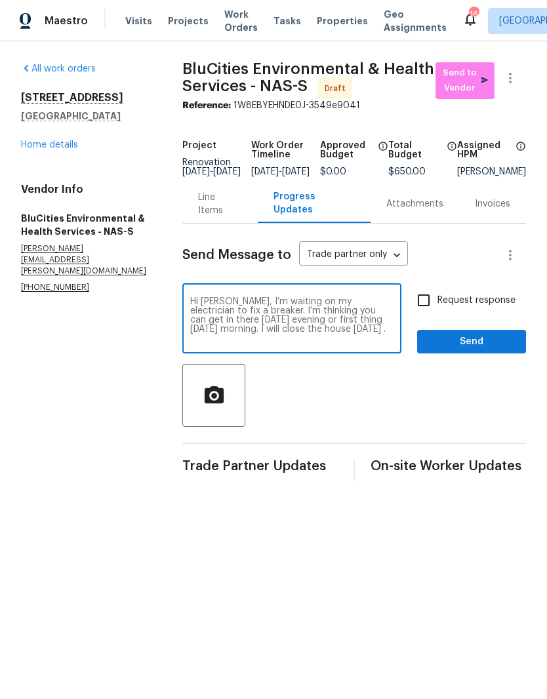
type textarea "Hi Matt, I’m waiting on my electrician to fix a breaker. I’m thinking you can g…"
click at [460, 350] on span "Send" at bounding box center [471, 342] width 88 height 16
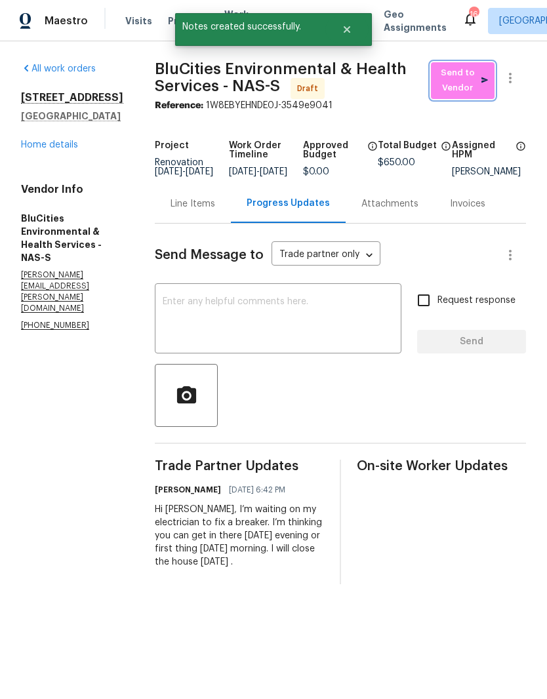
click at [464, 87] on span "Send to Vendor" at bounding box center [462, 81] width 50 height 30
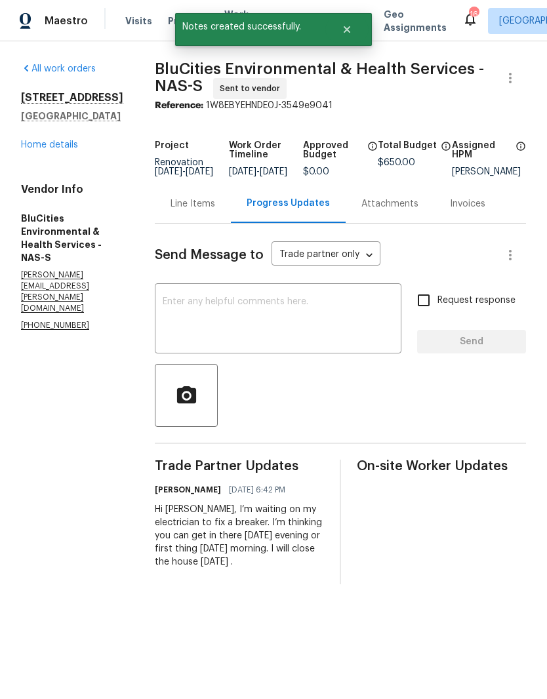
click at [63, 144] on link "Home details" at bounding box center [49, 144] width 57 height 9
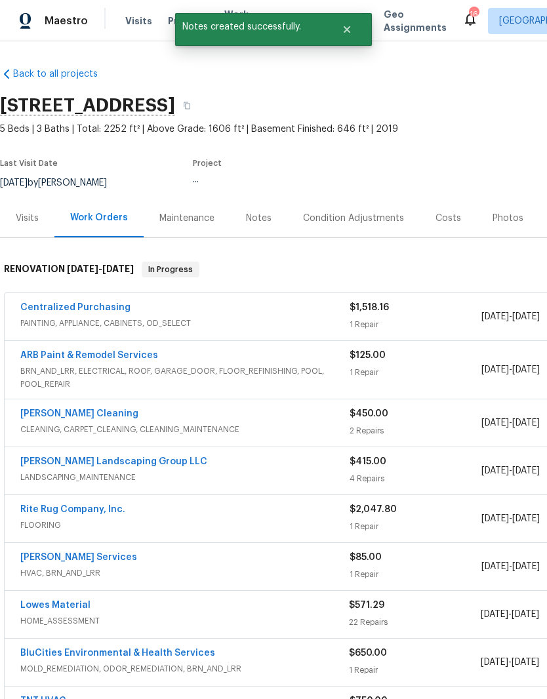
click at [260, 220] on div "Notes" at bounding box center [259, 218] width 26 height 13
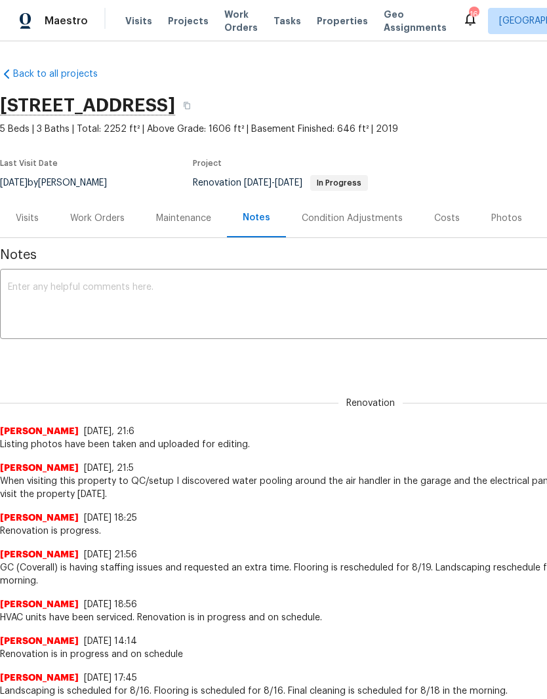
click at [206, 292] on textarea at bounding box center [370, 306] width 725 height 46
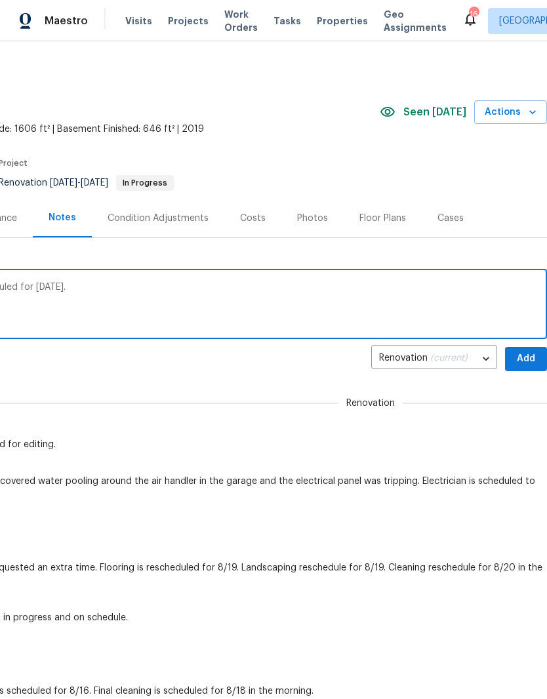
scroll to position [0, 194]
type textarea "We will need odor remediation here. Scheduled for Saturday 8/23."
click at [521, 359] on span "Add" at bounding box center [525, 359] width 21 height 16
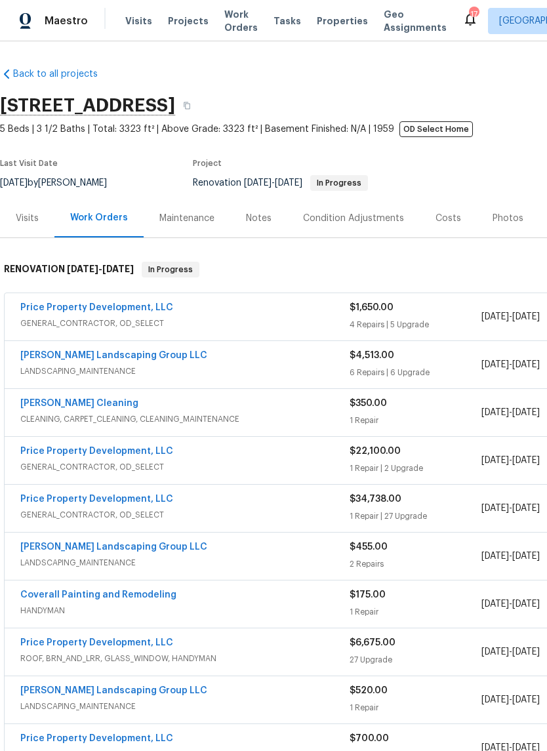
click at [261, 218] on div "Notes" at bounding box center [259, 218] width 26 height 13
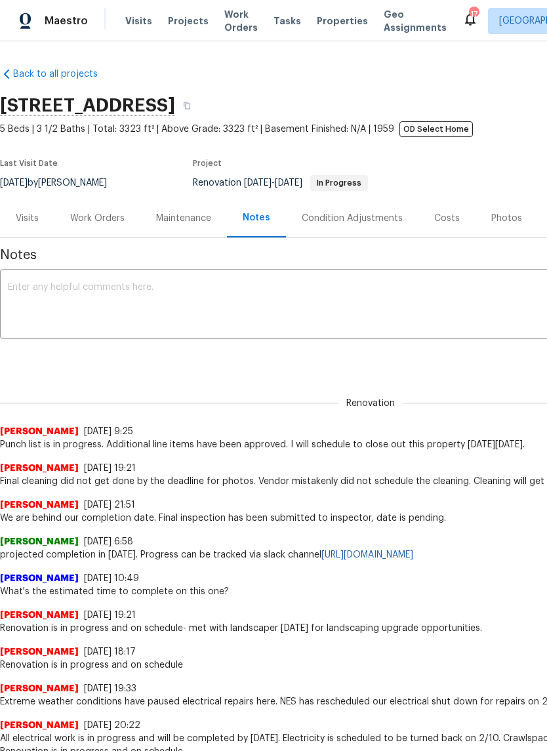
click at [108, 219] on div "Work Orders" at bounding box center [97, 218] width 54 height 13
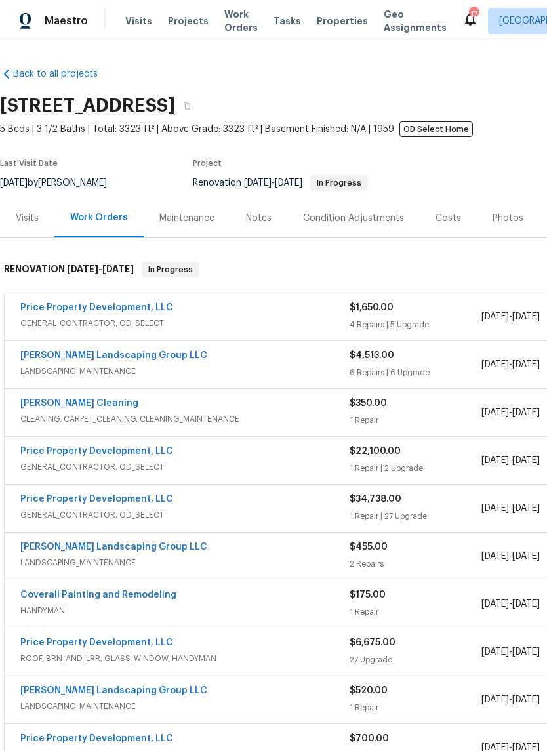
click at [113, 355] on link "[PERSON_NAME] Landscaping Group LLC" at bounding box center [113, 355] width 187 height 9
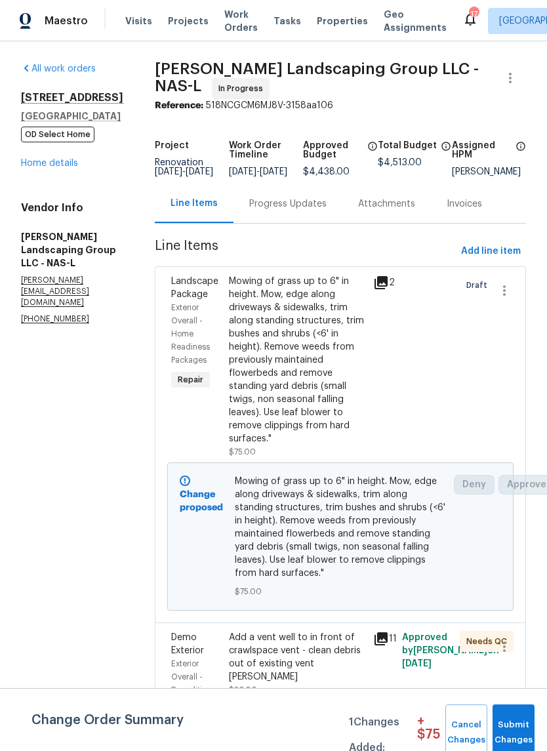
click at [230, 24] on span "Work Orders" at bounding box center [240, 21] width 33 height 26
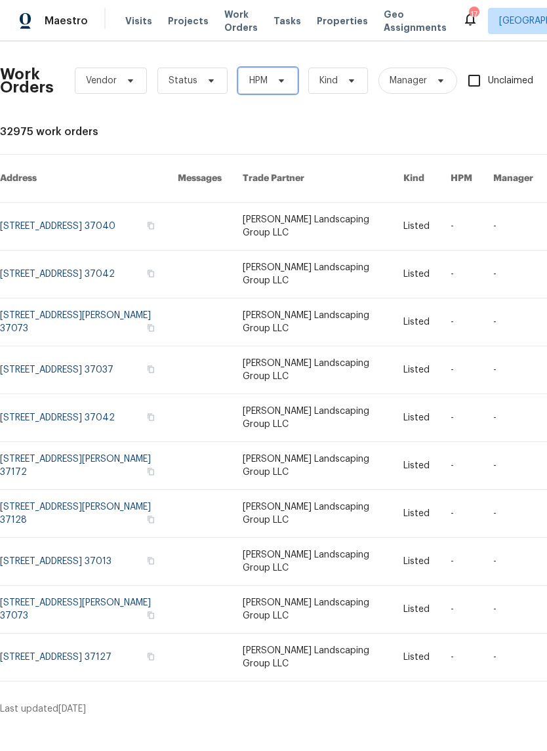
click at [283, 85] on icon at bounding box center [281, 80] width 10 height 10
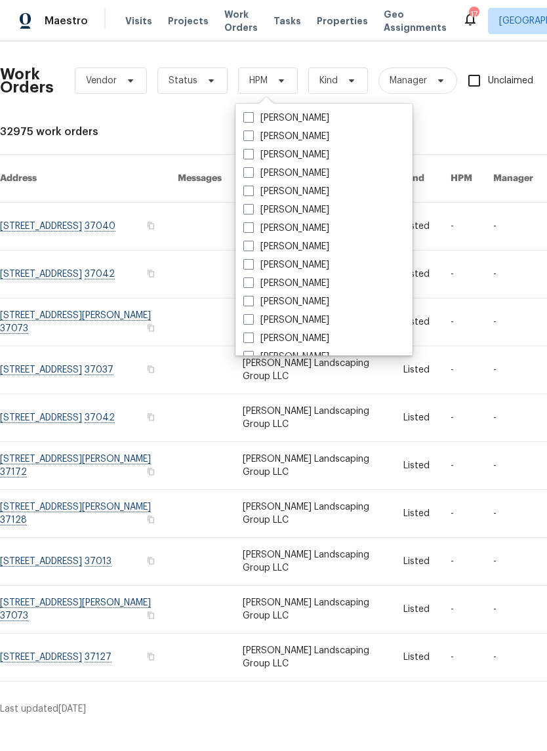
click at [314, 264] on label "[PERSON_NAME]" at bounding box center [286, 264] width 86 height 13
click at [252, 264] on input "[PERSON_NAME]" at bounding box center [247, 262] width 9 height 9
checkbox input "true"
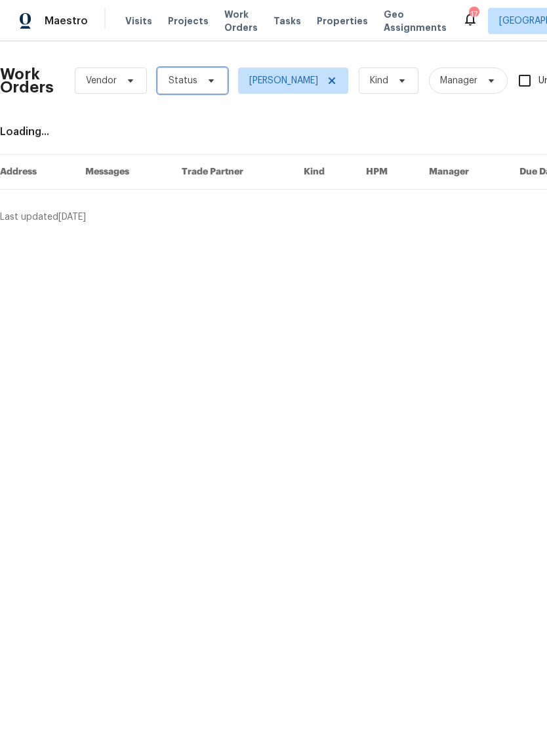
click at [213, 77] on icon at bounding box center [211, 80] width 10 height 10
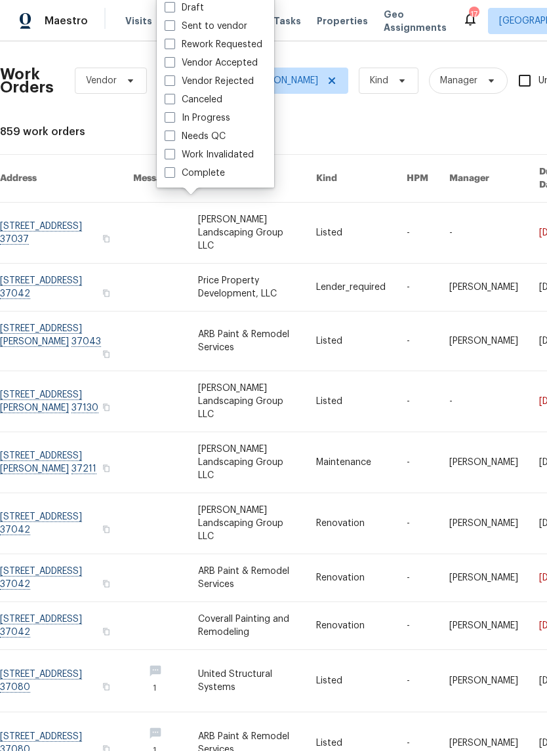
click at [224, 136] on label "Needs QC" at bounding box center [195, 136] width 61 height 13
click at [173, 136] on input "Needs QC" at bounding box center [169, 134] width 9 height 9
checkbox input "true"
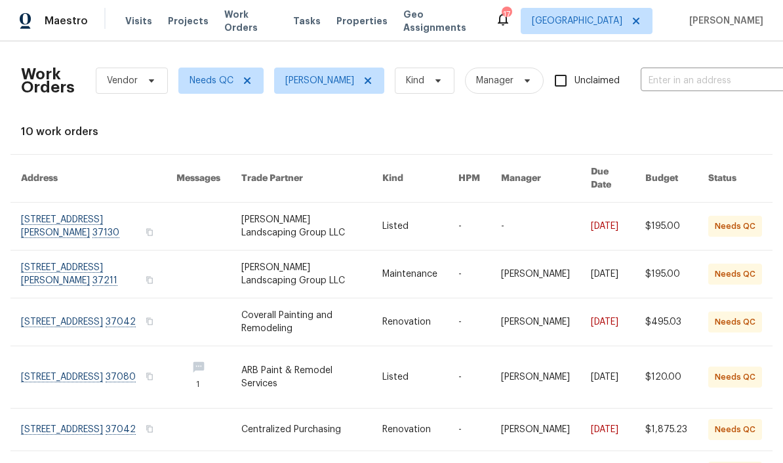
click at [97, 207] on link at bounding box center [98, 226] width 155 height 47
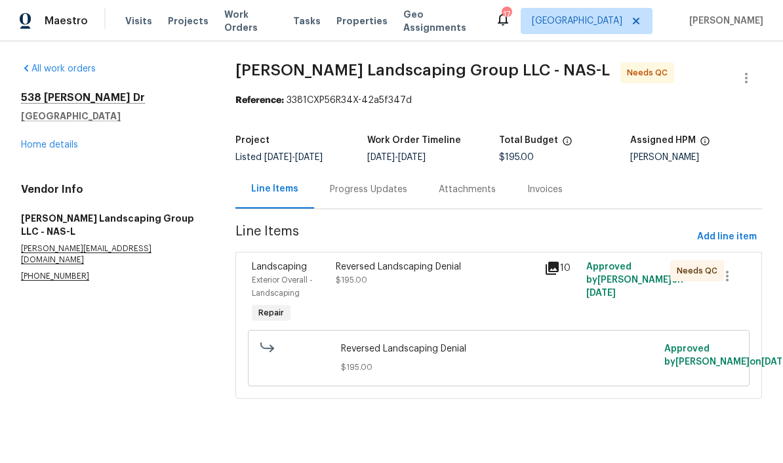
click at [376, 270] on div "Reversed Landscaping Denial" at bounding box center [436, 266] width 201 height 13
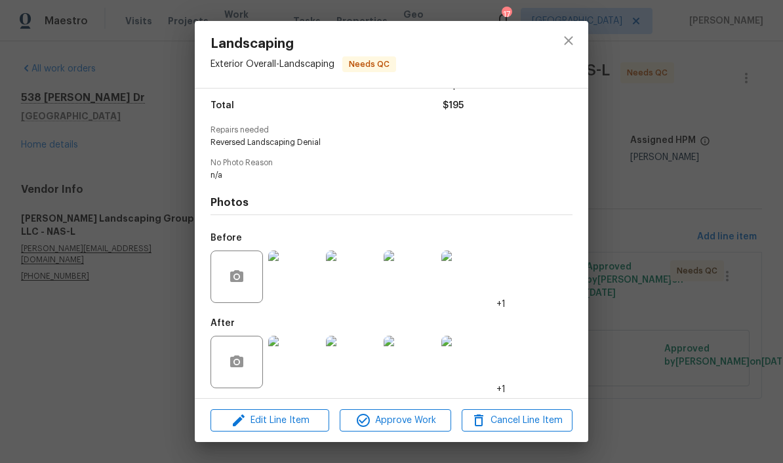
scroll to position [111, 0]
click at [304, 276] on img at bounding box center [294, 278] width 52 height 52
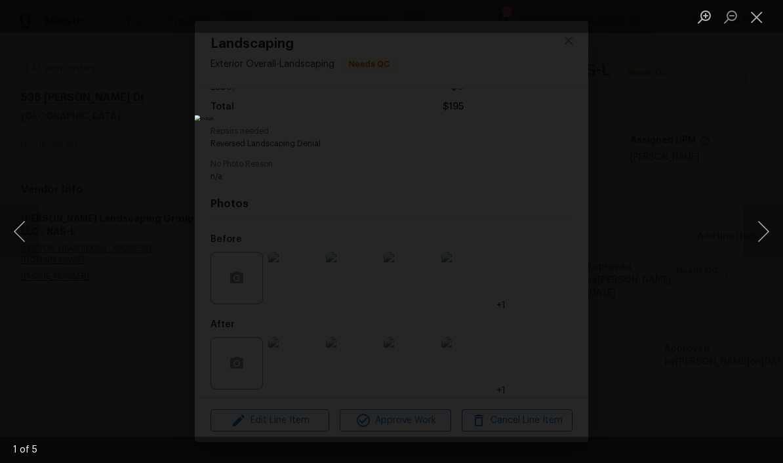
click at [546, 237] on button "Next image" at bounding box center [763, 231] width 39 height 52
click at [546, 241] on button "Next image" at bounding box center [763, 231] width 39 height 52
click at [546, 239] on button "Next image" at bounding box center [763, 231] width 39 height 52
click at [546, 238] on button "Next image" at bounding box center [763, 231] width 39 height 52
click at [546, 240] on button "Next image" at bounding box center [763, 231] width 39 height 52
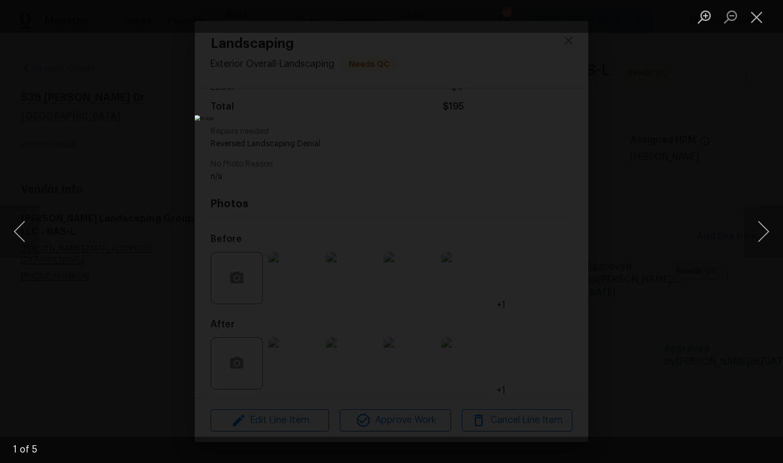
click at [546, 243] on button "Next image" at bounding box center [763, 231] width 39 height 52
click at [546, 18] on button "Close lightbox" at bounding box center [757, 16] width 26 height 23
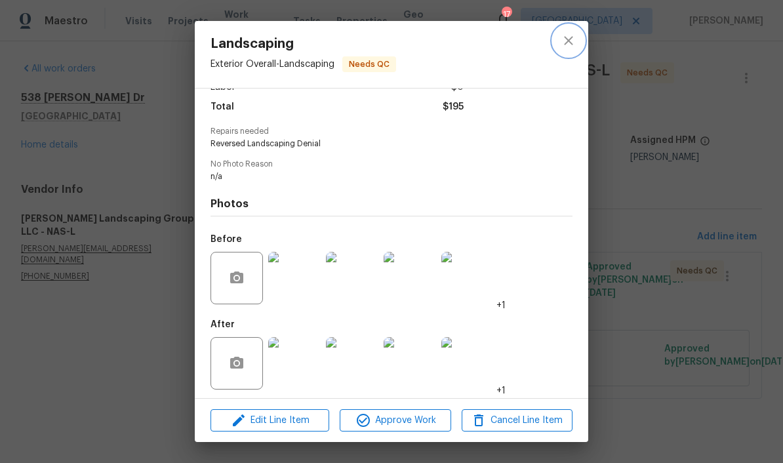
click at [546, 47] on icon "close" at bounding box center [569, 41] width 16 height 16
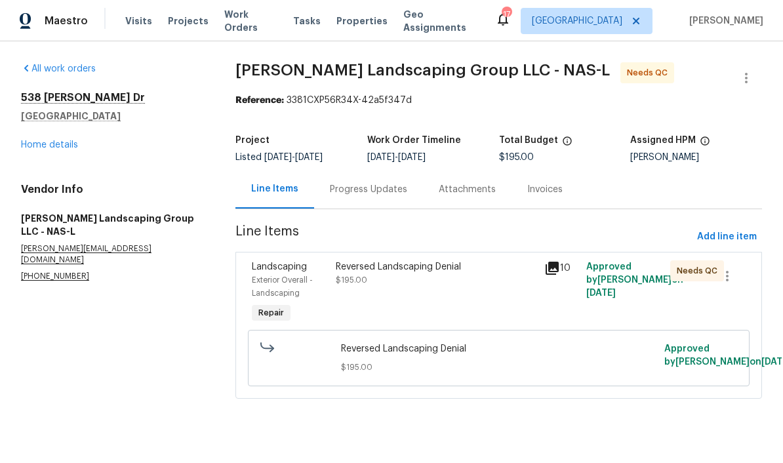
click at [259, 23] on span "Work Orders" at bounding box center [250, 21] width 53 height 26
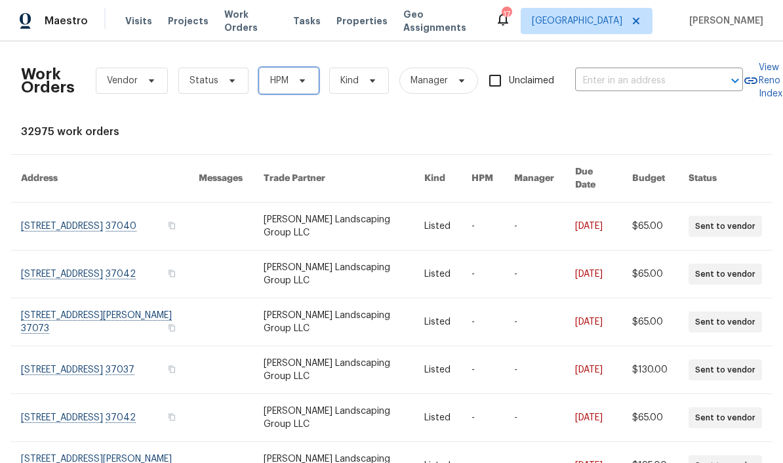
click at [298, 83] on icon at bounding box center [302, 80] width 10 height 10
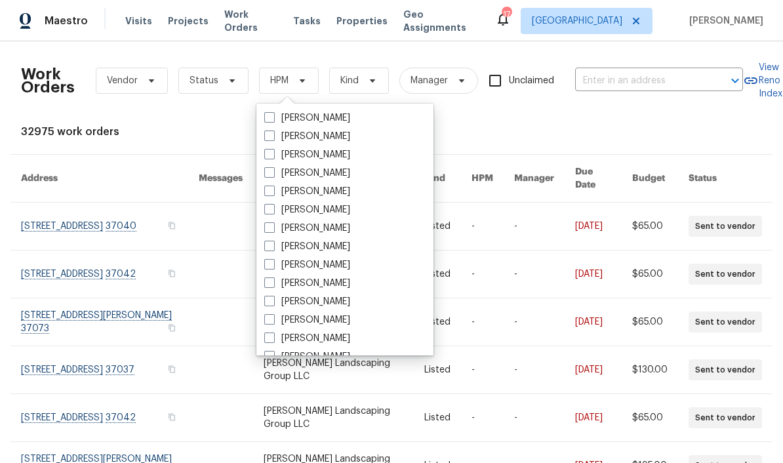
click at [328, 262] on label "[PERSON_NAME]" at bounding box center [307, 264] width 86 height 13
click at [273, 262] on input "[PERSON_NAME]" at bounding box center [268, 262] width 9 height 9
checkbox input "true"
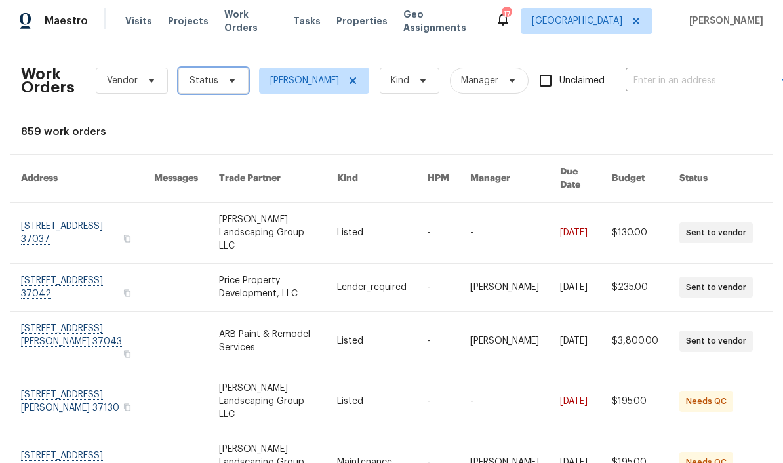
click at [227, 79] on icon at bounding box center [232, 80] width 10 height 10
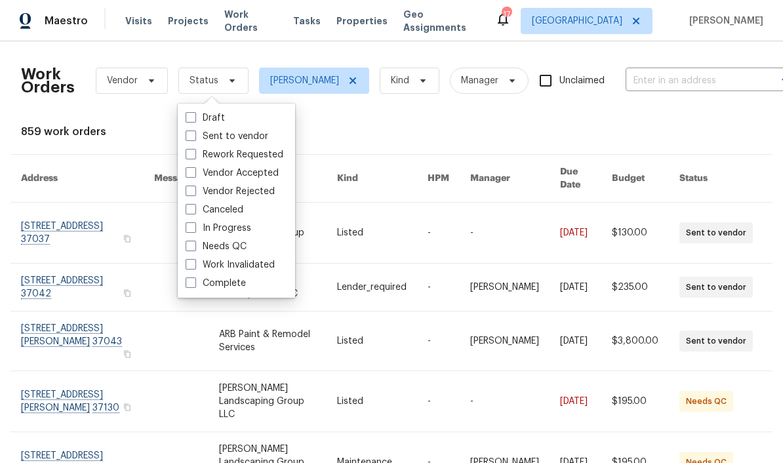
click at [245, 247] on label "Needs QC" at bounding box center [216, 246] width 61 height 13
click at [194, 247] on input "Needs QC" at bounding box center [190, 244] width 9 height 9
checkbox input "true"
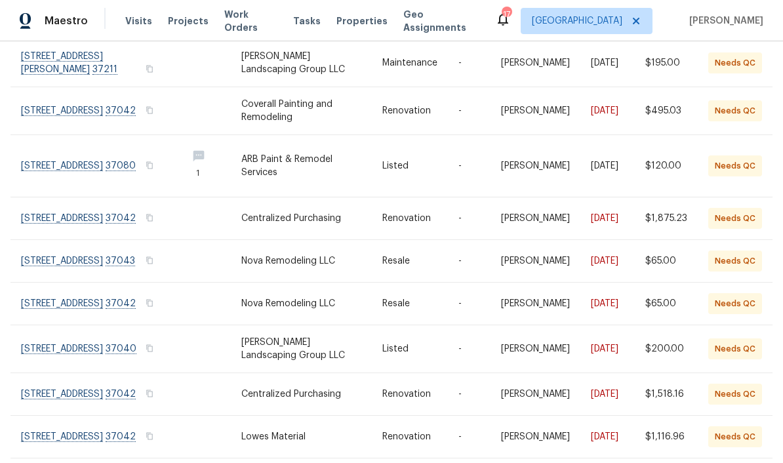
scroll to position [210, 0]
click at [108, 149] on link at bounding box center [98, 167] width 155 height 62
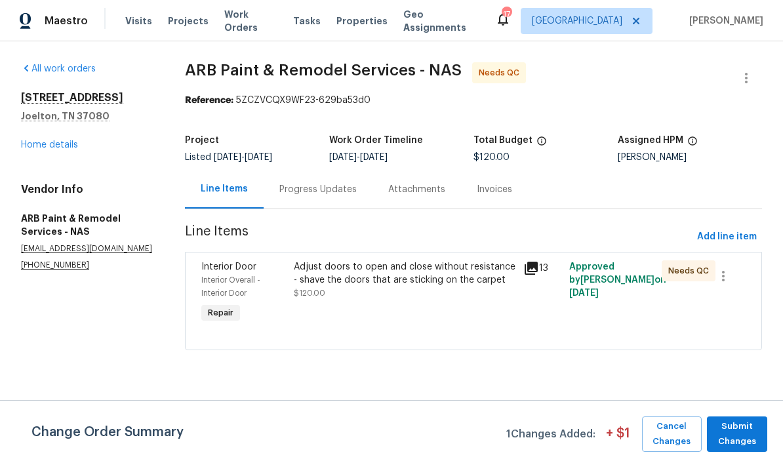
click at [365, 271] on div "Adjust doors to open and close without resistance - shave the doors that are st…" at bounding box center [405, 273] width 222 height 26
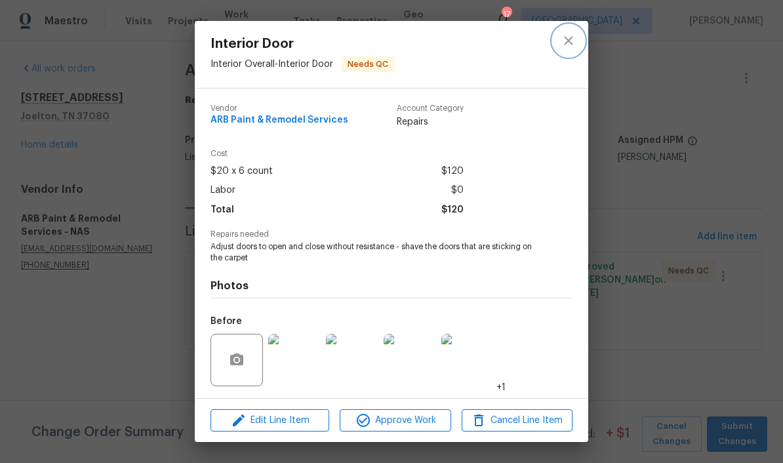
click at [546, 41] on button "close" at bounding box center [568, 40] width 31 height 31
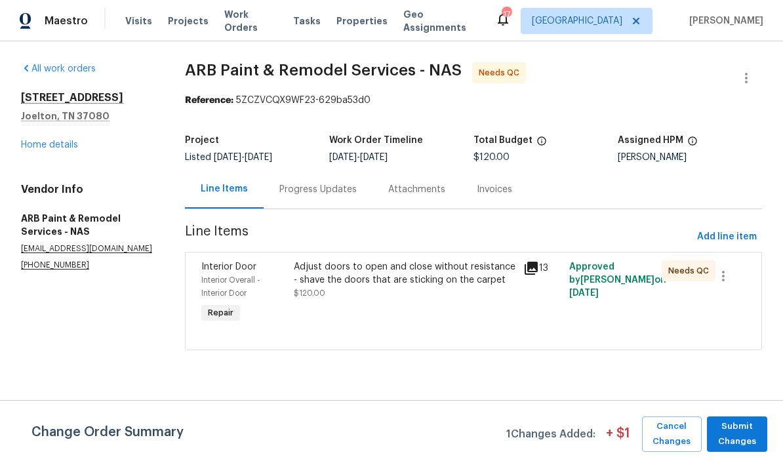
click at [336, 187] on div "Progress Updates" at bounding box center [317, 189] width 77 height 13
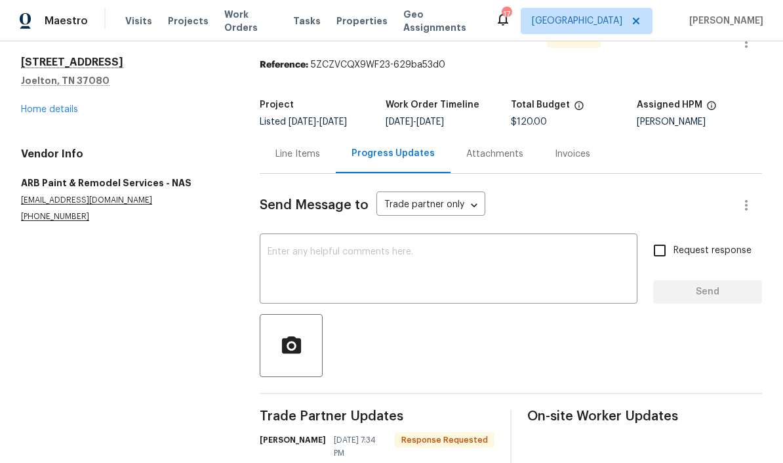
scroll to position [35, 0]
click at [300, 155] on div "Line Items" at bounding box center [297, 154] width 45 height 13
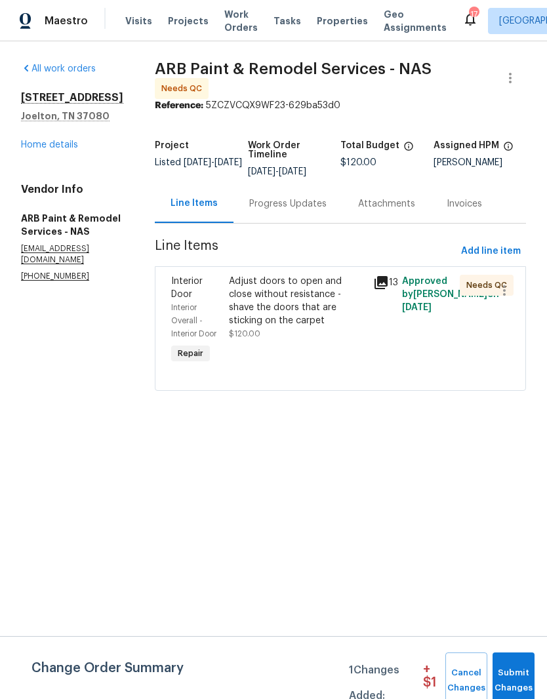
click at [258, 281] on div "Adjust doors to open and close without resistance - shave the doors that are st…" at bounding box center [297, 301] width 136 height 52
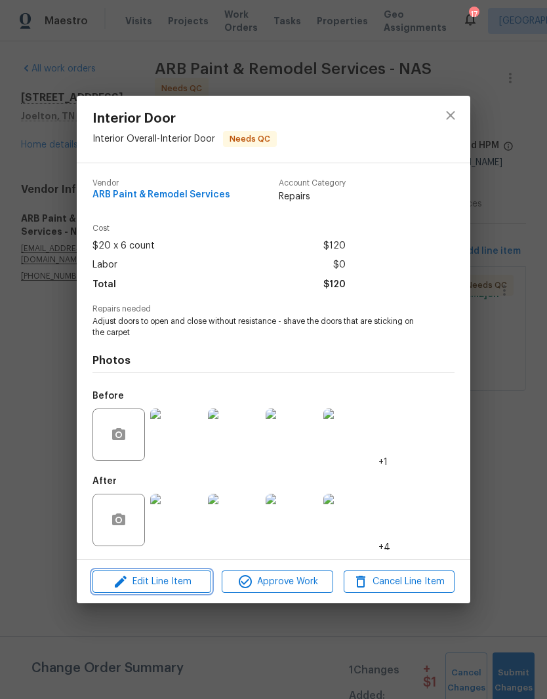
click at [191, 583] on span "Edit Line Item" at bounding box center [151, 582] width 111 height 16
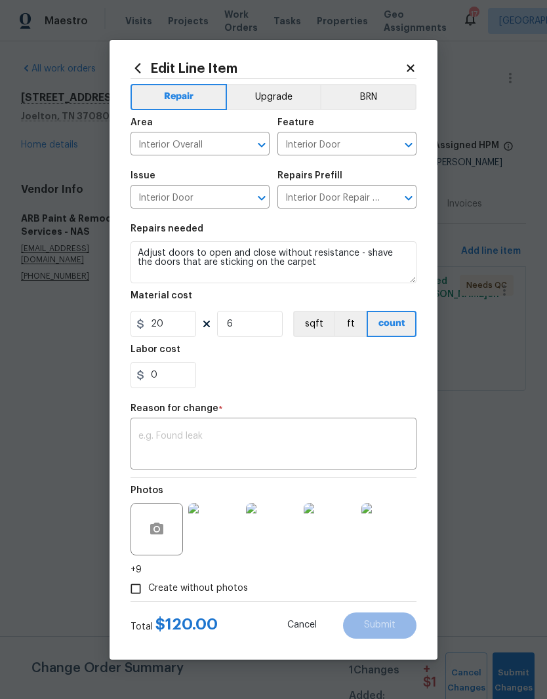
click at [217, 432] on textarea at bounding box center [273, 445] width 270 height 28
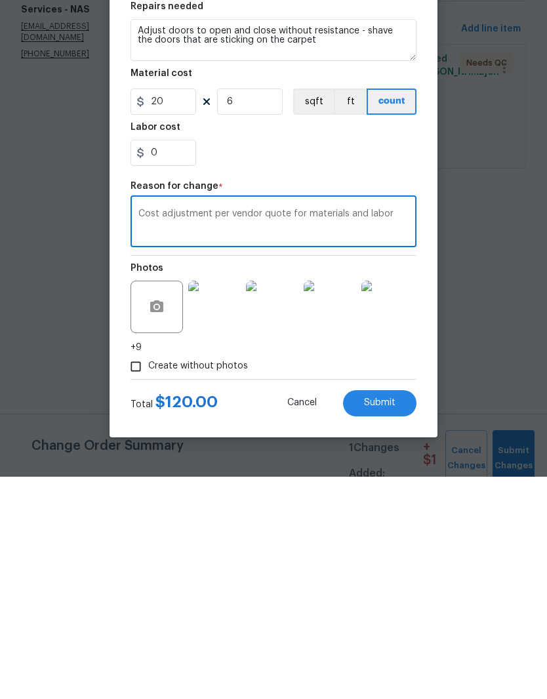
type textarea "Cost adjustment per vendor quote for materials and labor"
click at [273, 576] on div "Create without photos" at bounding box center [273, 588] width 286 height 25
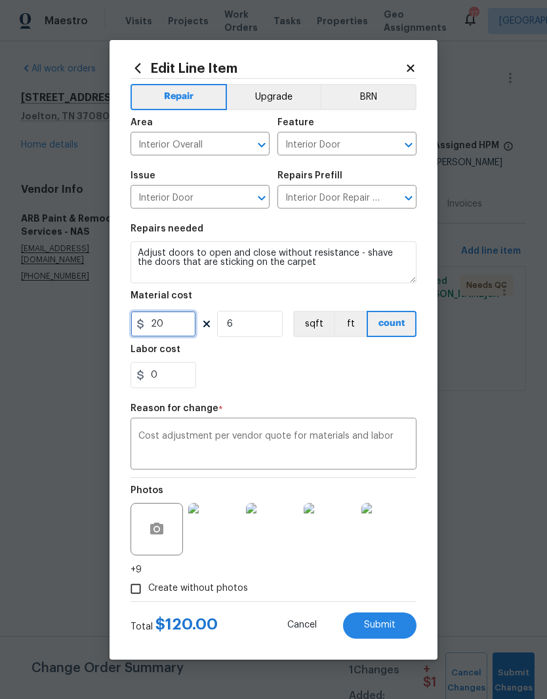
click at [184, 322] on input "20" at bounding box center [163, 324] width 66 height 26
type input "300"
click at [252, 327] on input "6" at bounding box center [250, 324] width 66 height 26
type input "1"
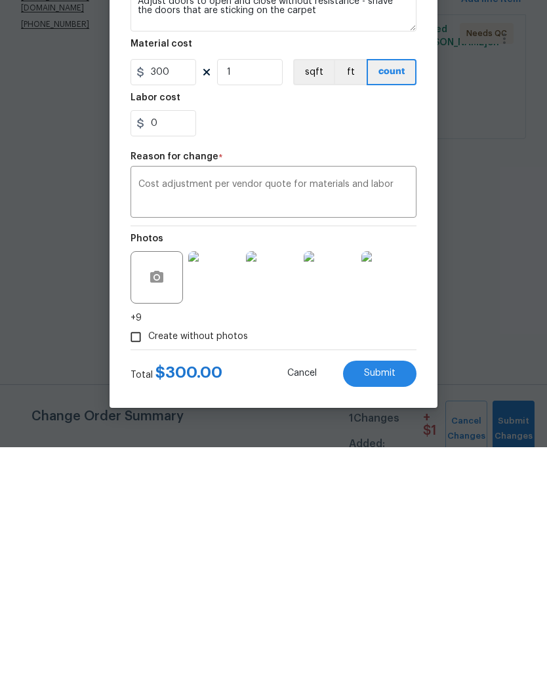
click at [388, 620] on span "Submit" at bounding box center [379, 625] width 31 height 10
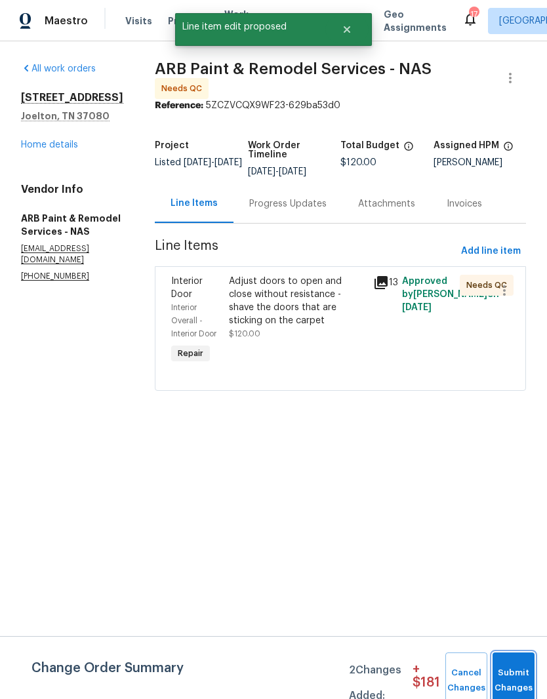
click at [517, 677] on span "Submit Changes" at bounding box center [513, 680] width 29 height 30
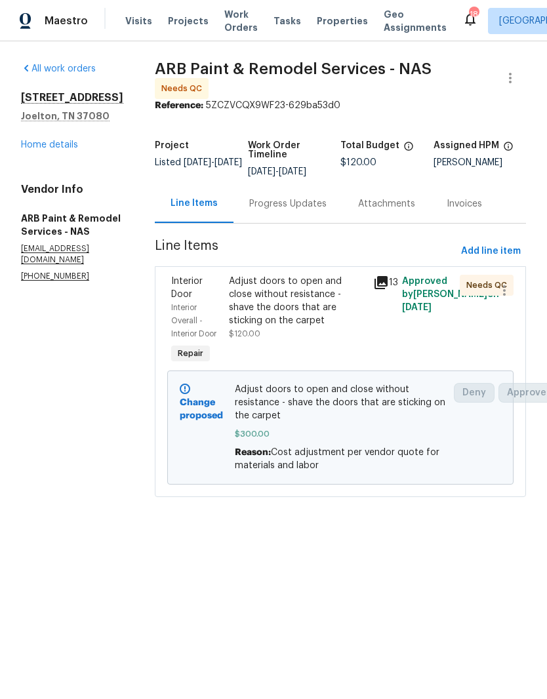
click at [233, 20] on span "Work Orders" at bounding box center [240, 21] width 33 height 26
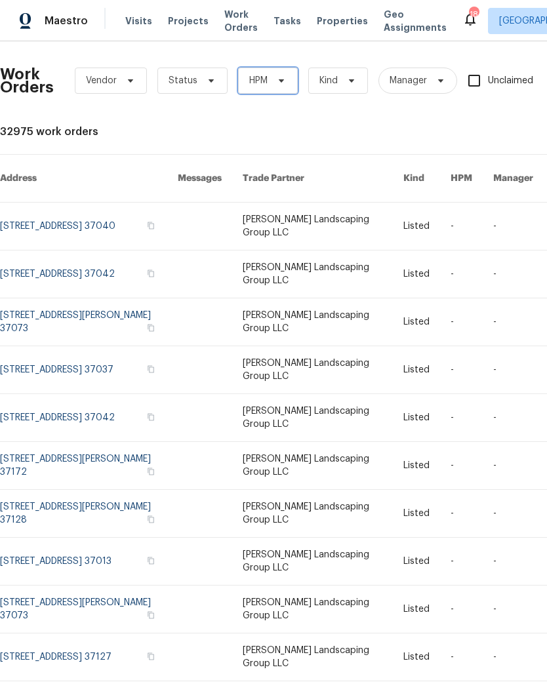
click at [281, 81] on icon at bounding box center [281, 80] width 5 height 3
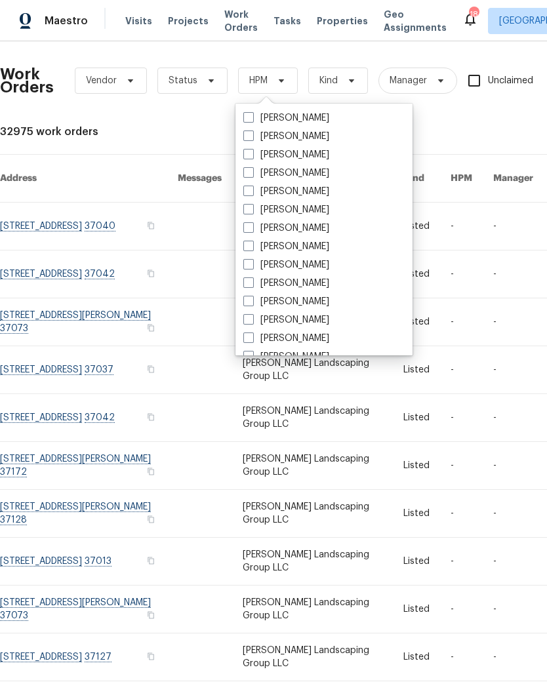
click at [313, 264] on label "[PERSON_NAME]" at bounding box center [286, 264] width 86 height 13
click at [252, 264] on input "[PERSON_NAME]" at bounding box center [247, 262] width 9 height 9
checkbox input "true"
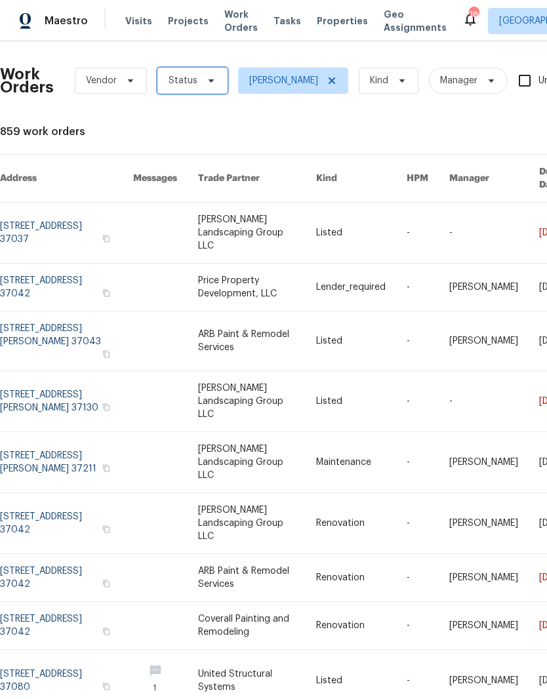
click at [206, 75] on icon at bounding box center [211, 80] width 10 height 10
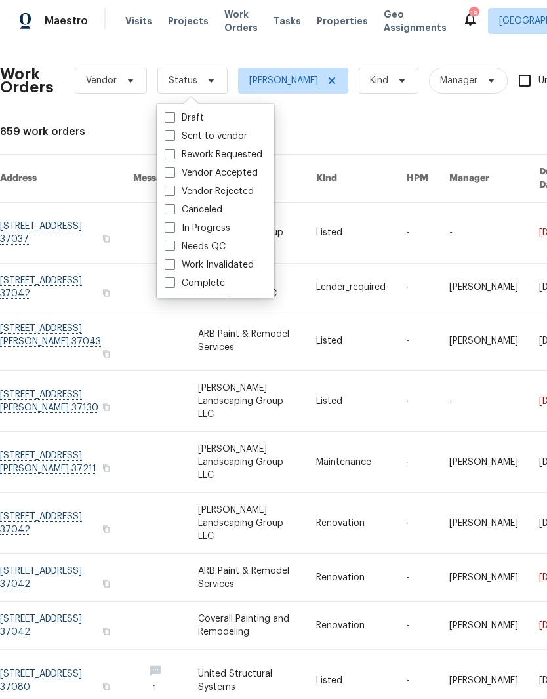
click at [218, 243] on label "Needs QC" at bounding box center [195, 246] width 61 height 13
click at [173, 243] on input "Needs QC" at bounding box center [169, 244] width 9 height 9
checkbox input "true"
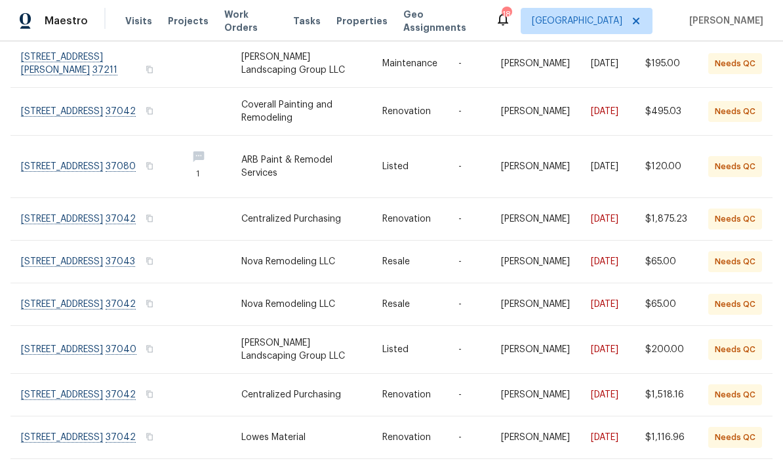
scroll to position [54, 0]
click at [95, 326] on link at bounding box center [98, 349] width 155 height 47
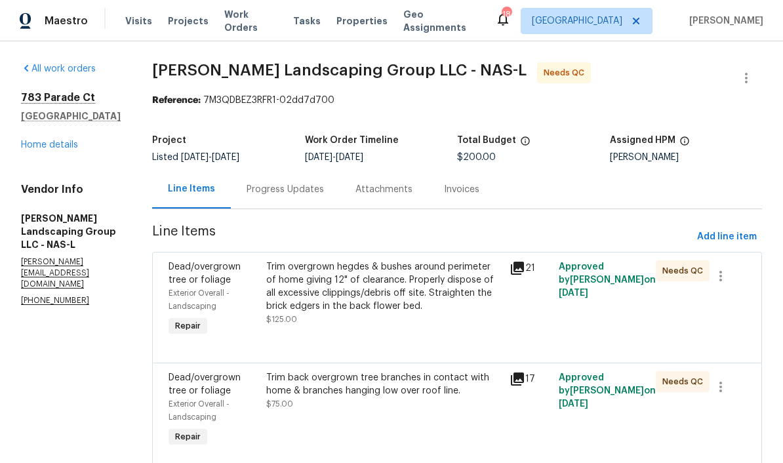
click at [68, 146] on link "Home details" at bounding box center [49, 144] width 57 height 9
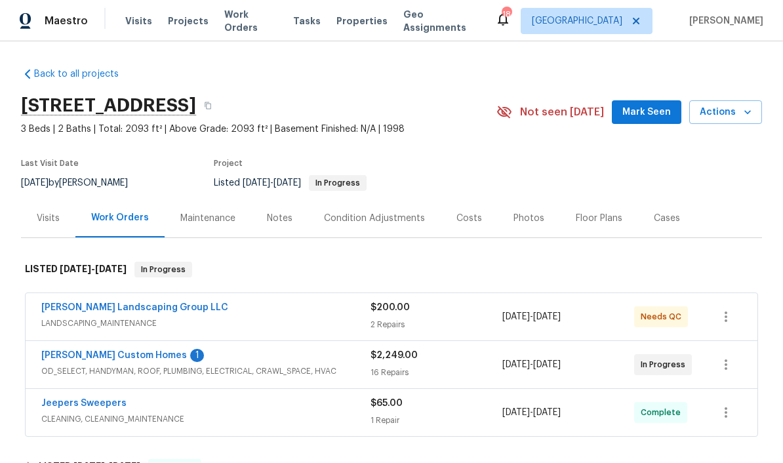
click at [81, 357] on link "Rappa Custom Homes" at bounding box center [114, 355] width 146 height 9
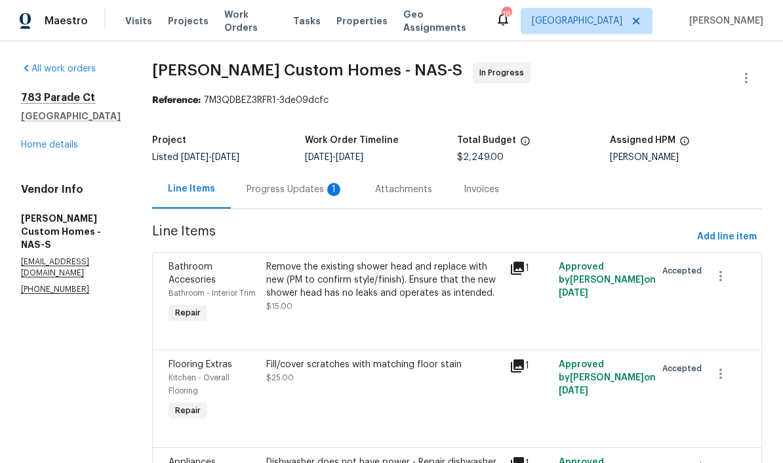
click at [327, 189] on div "Progress Updates 1" at bounding box center [295, 189] width 97 height 13
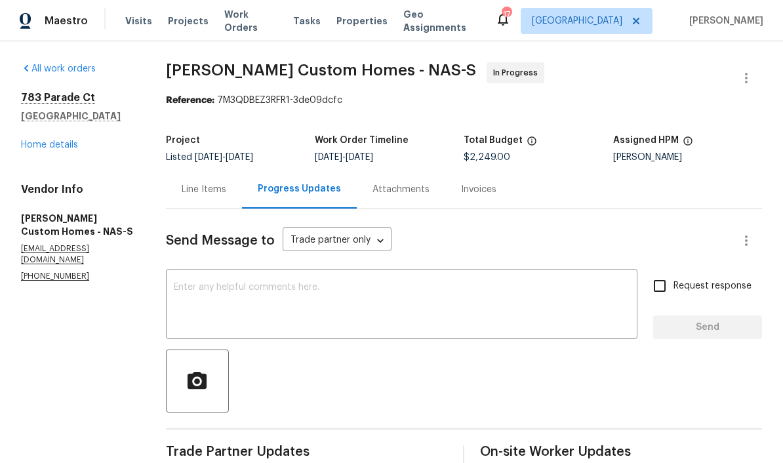
click at [60, 148] on link "Home details" at bounding box center [49, 144] width 57 height 9
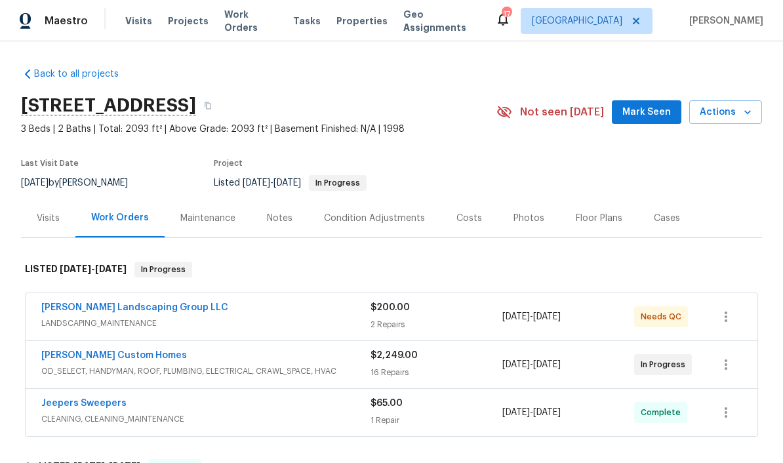
click at [546, 111] on span "Mark Seen" at bounding box center [646, 112] width 49 height 16
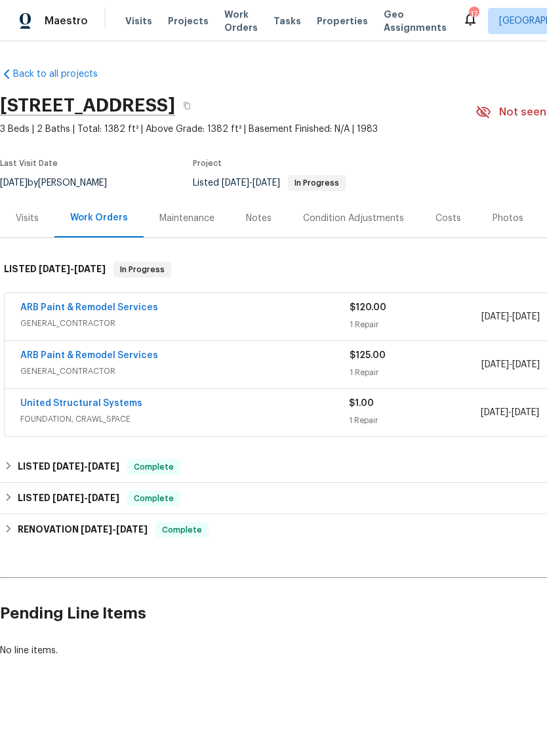
click at [263, 219] on div "Notes" at bounding box center [259, 218] width 26 height 13
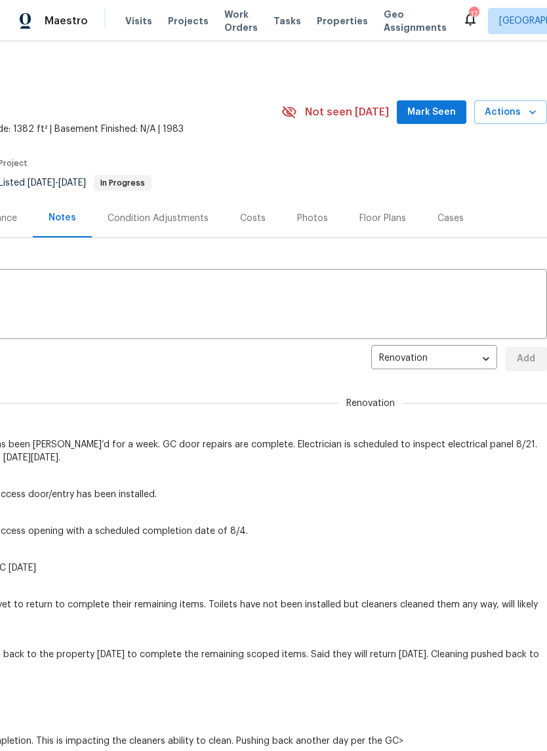
scroll to position [0, 194]
click at [441, 112] on span "Mark Seen" at bounding box center [431, 112] width 49 height 16
